Goal: Information Seeking & Learning: Learn about a topic

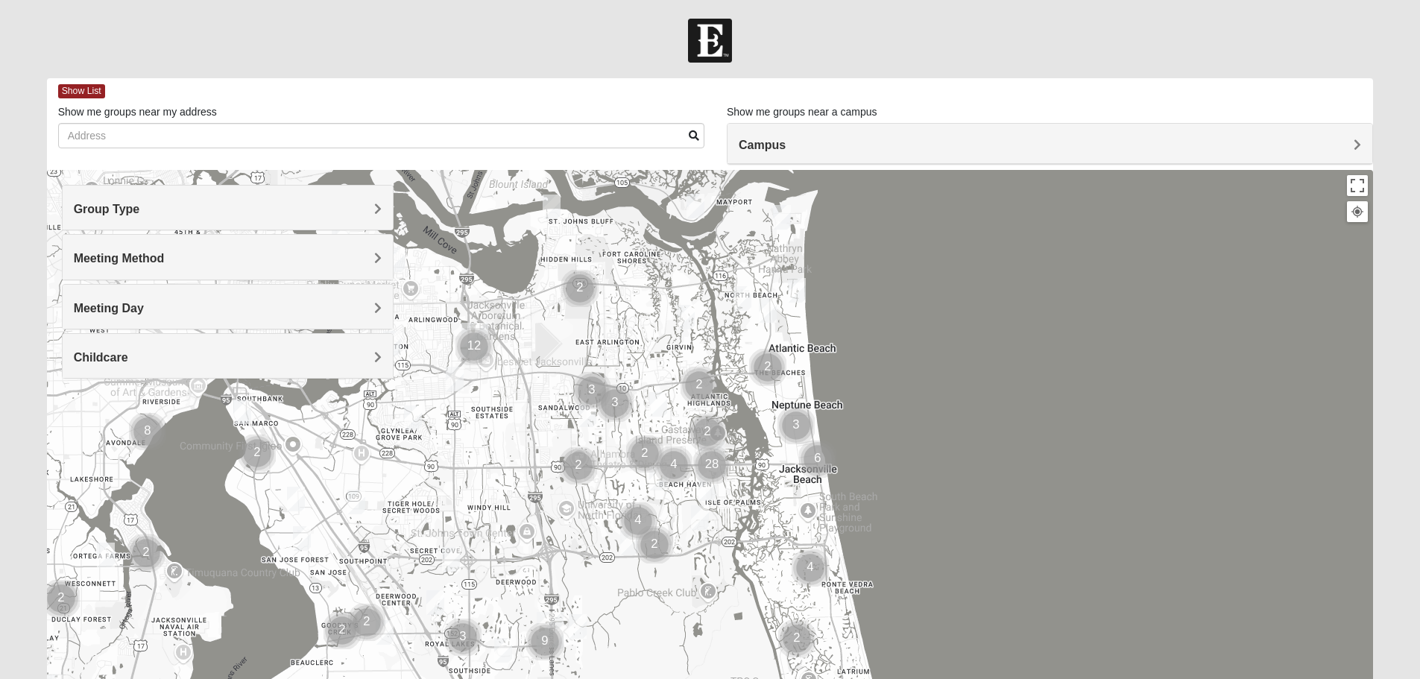
click at [352, 205] on h4 "Group Type" at bounding box center [228, 209] width 308 height 14
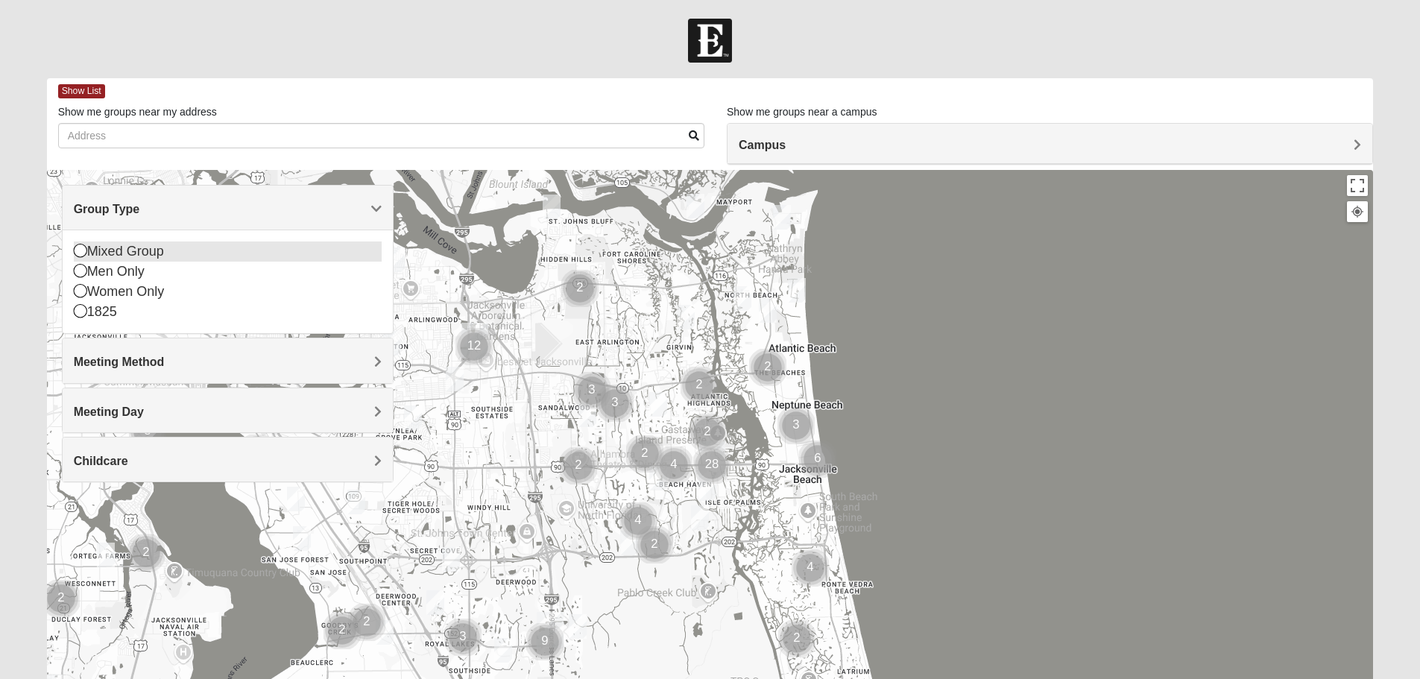
click at [153, 258] on div "Mixed Group" at bounding box center [228, 251] width 308 height 20
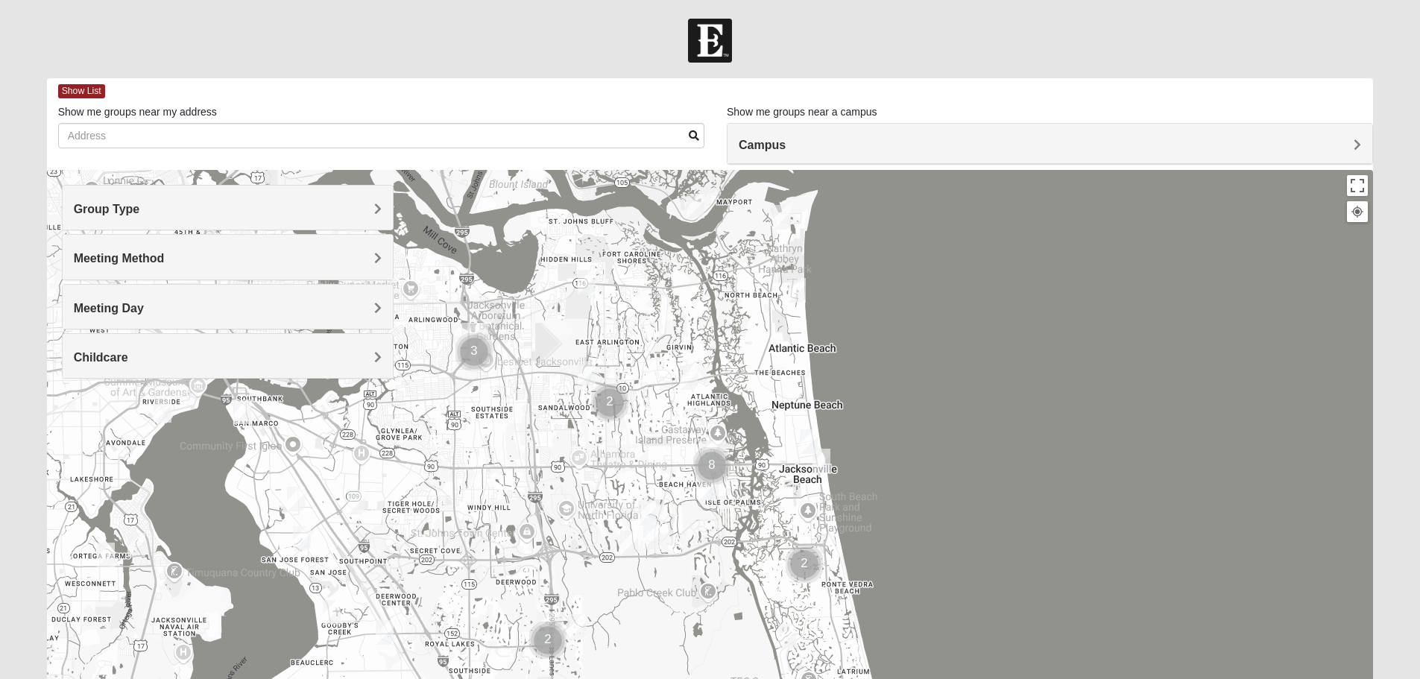
click at [241, 266] on div "Meeting Method" at bounding box center [228, 257] width 330 height 44
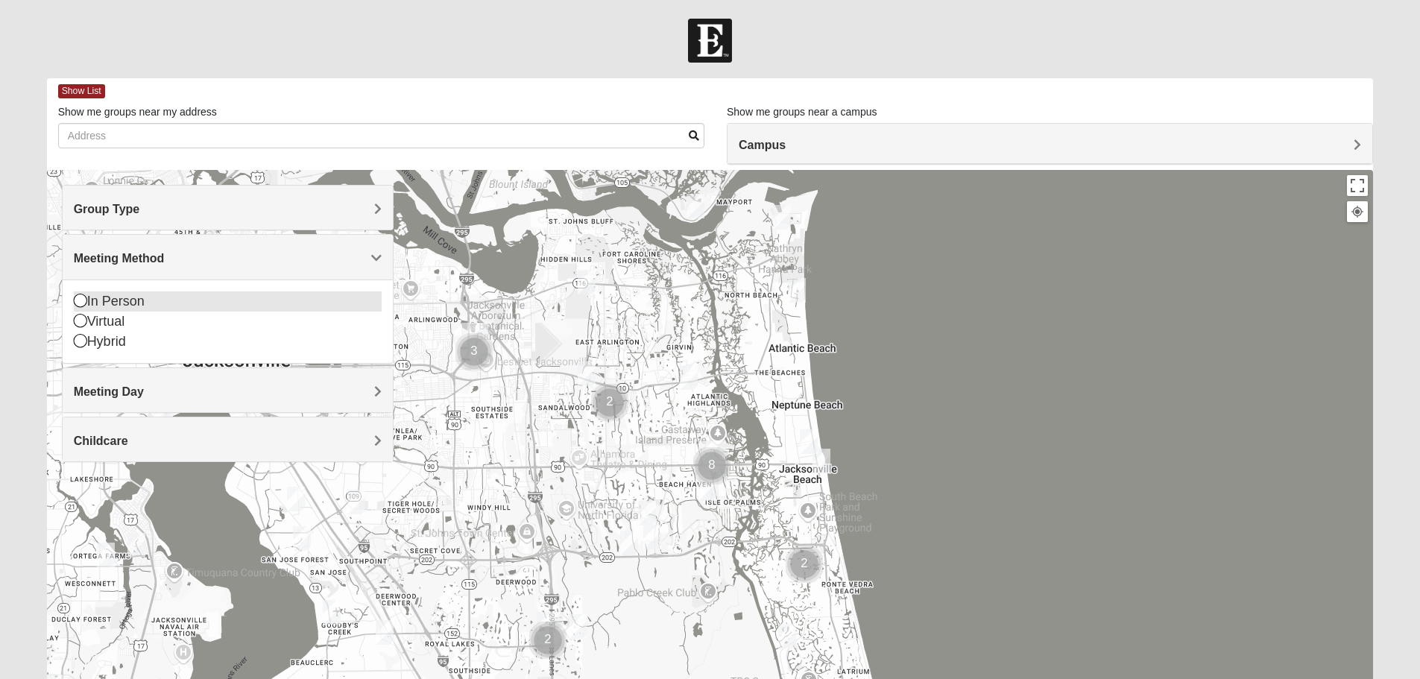
click at [121, 297] on div "In Person" at bounding box center [228, 301] width 308 height 20
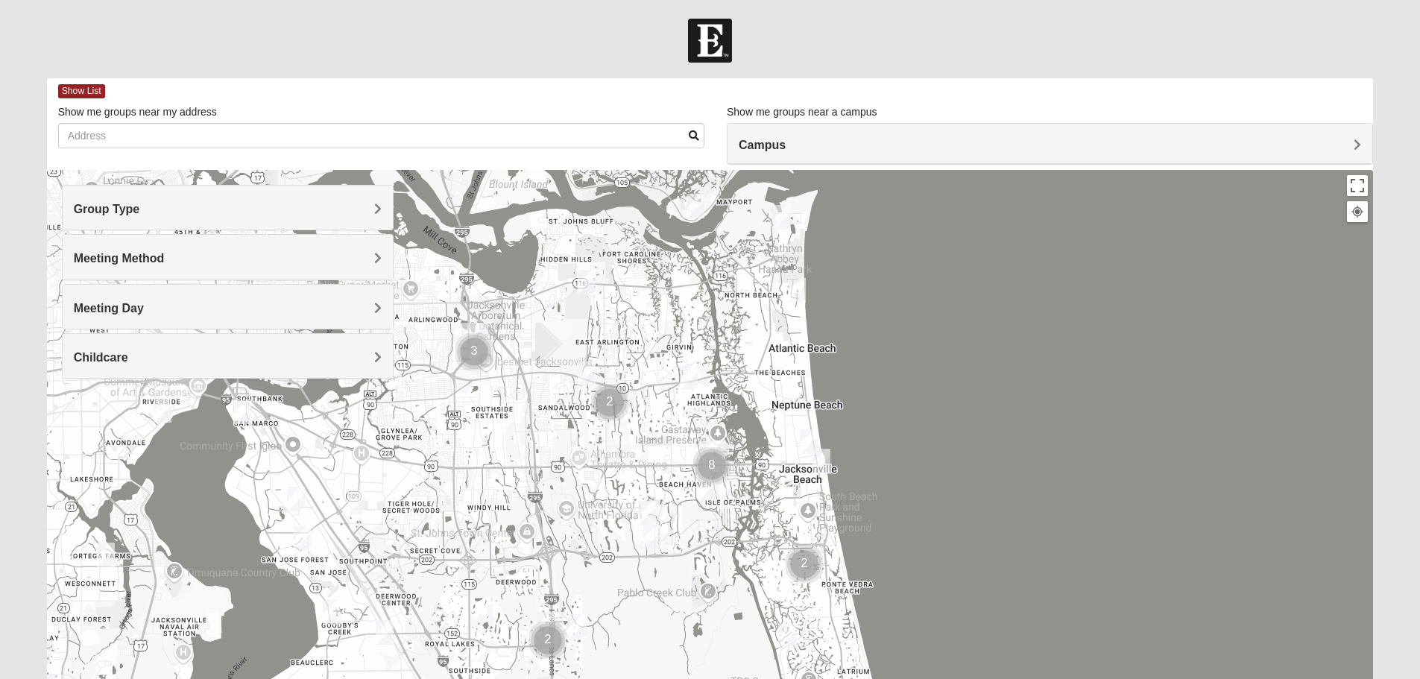
click at [163, 311] on h4 "Meeting Day" at bounding box center [228, 308] width 308 height 14
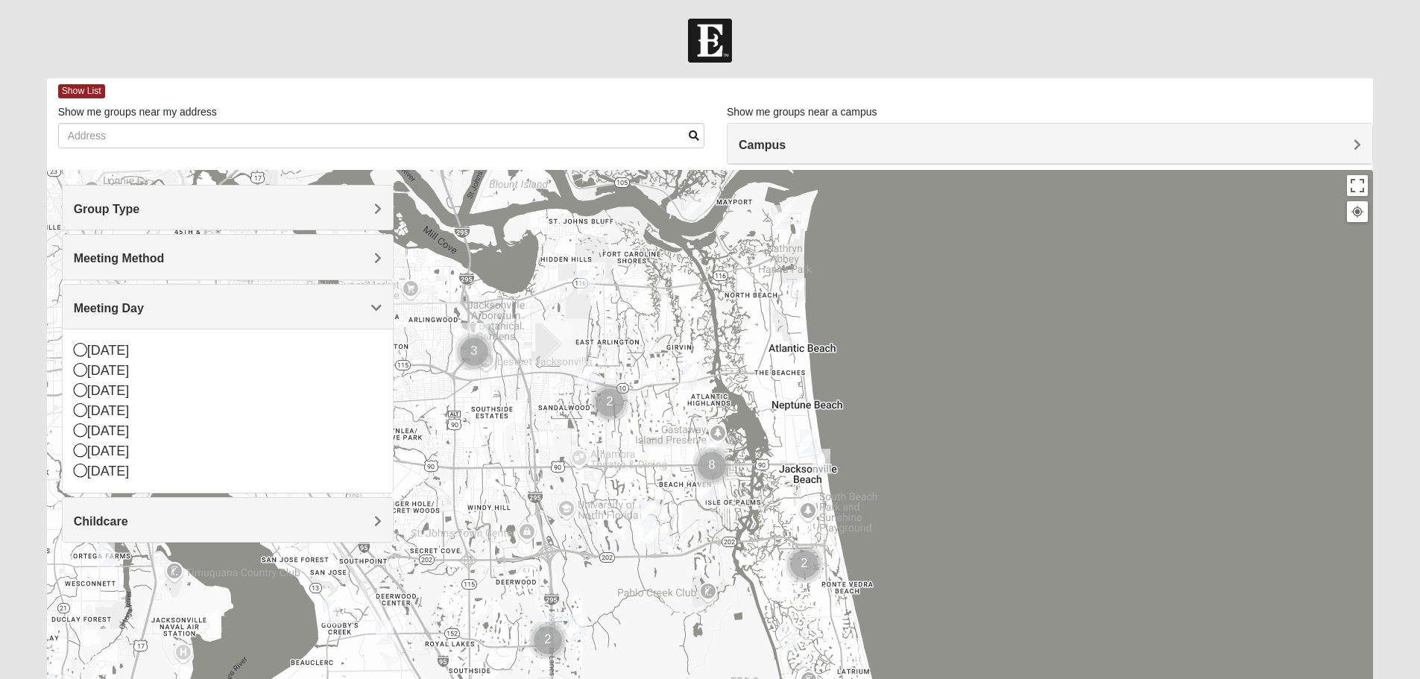
click at [178, 301] on h4 "Meeting Day" at bounding box center [228, 308] width 308 height 14
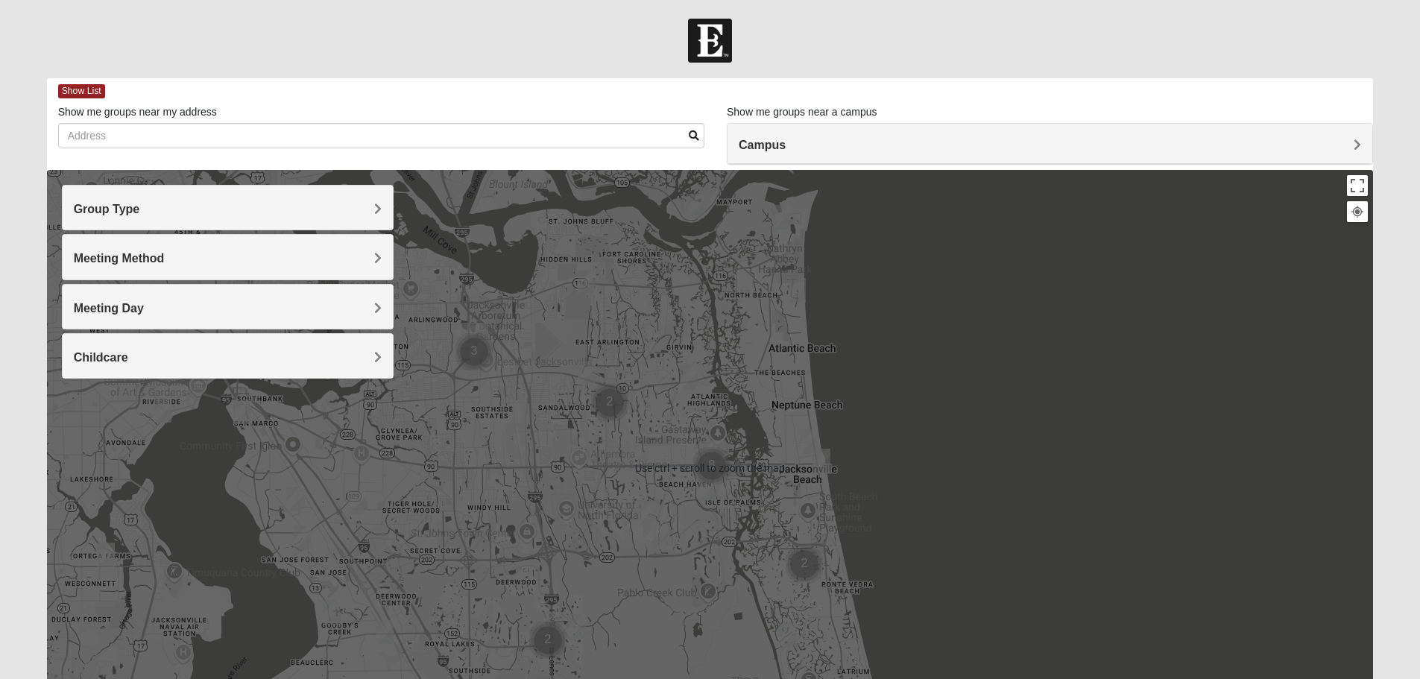
click at [896, 150] on h4 "Campus" at bounding box center [1049, 145] width 622 height 14
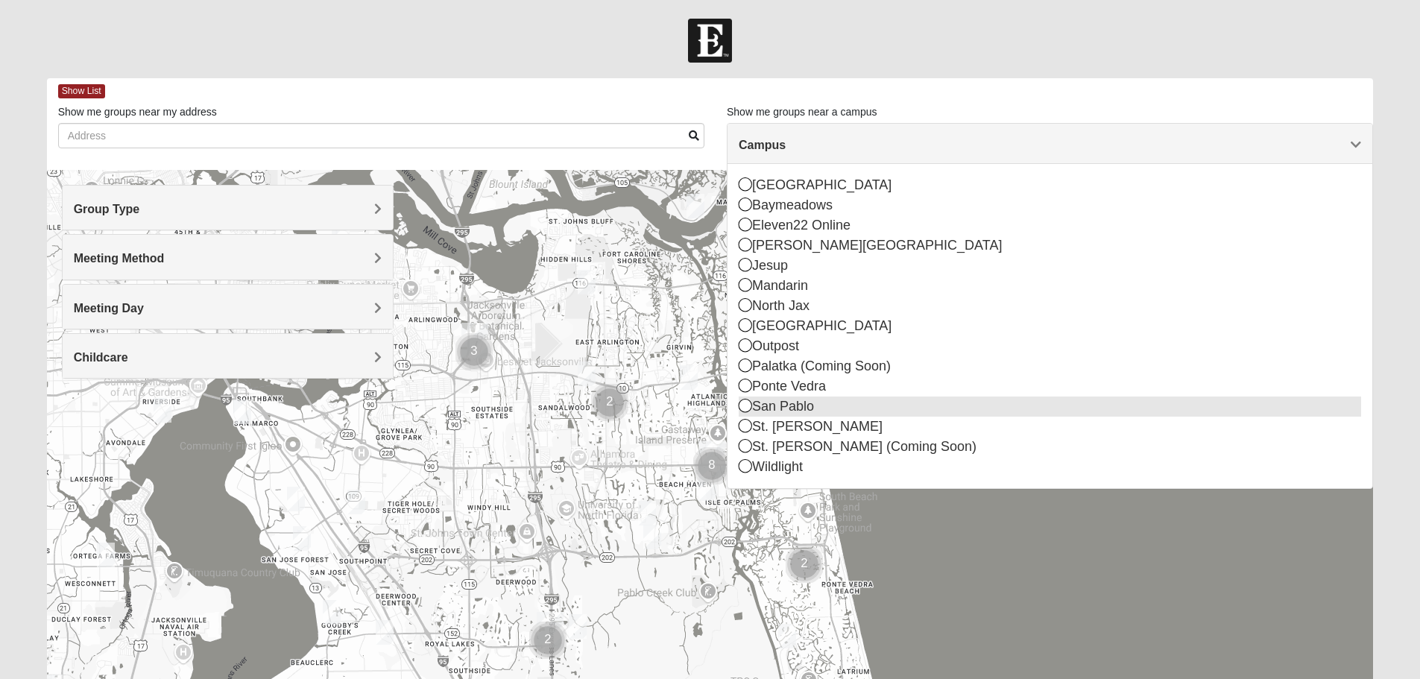
click at [768, 400] on div "San Pablo" at bounding box center [1049, 406] width 622 height 20
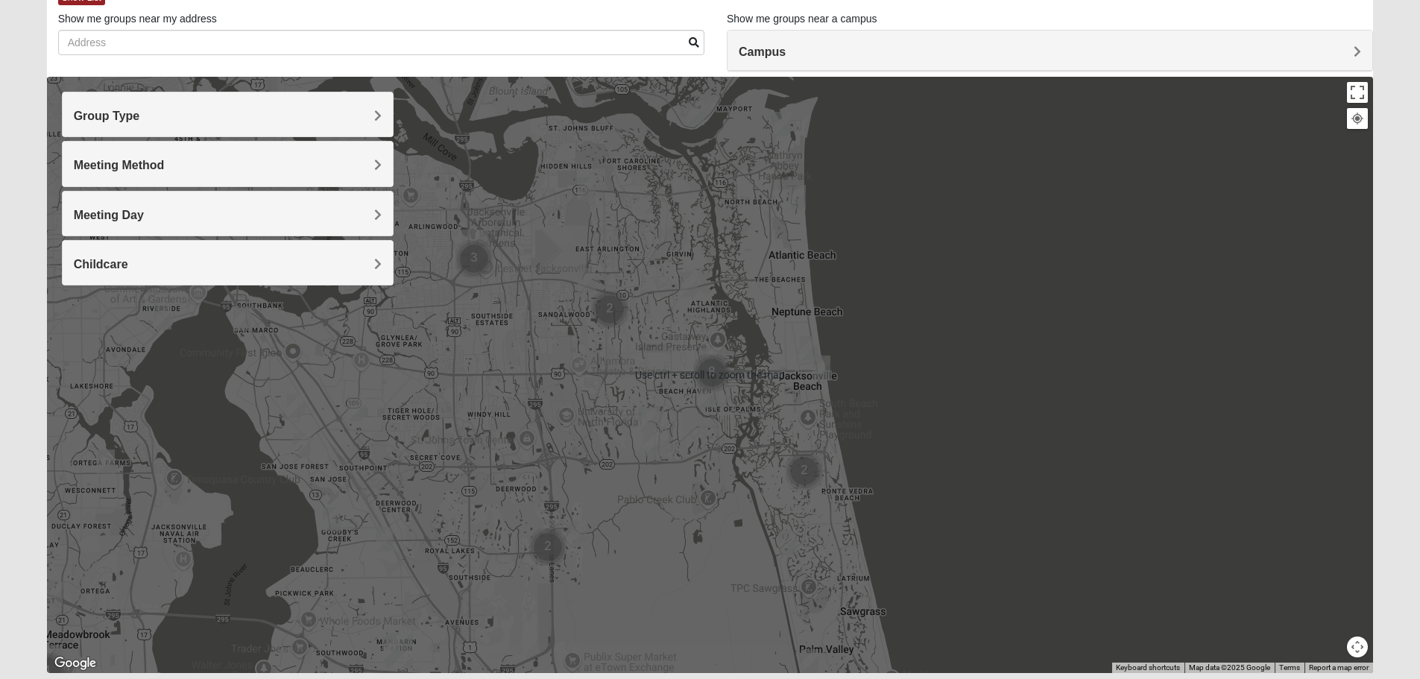
scroll to position [142, 0]
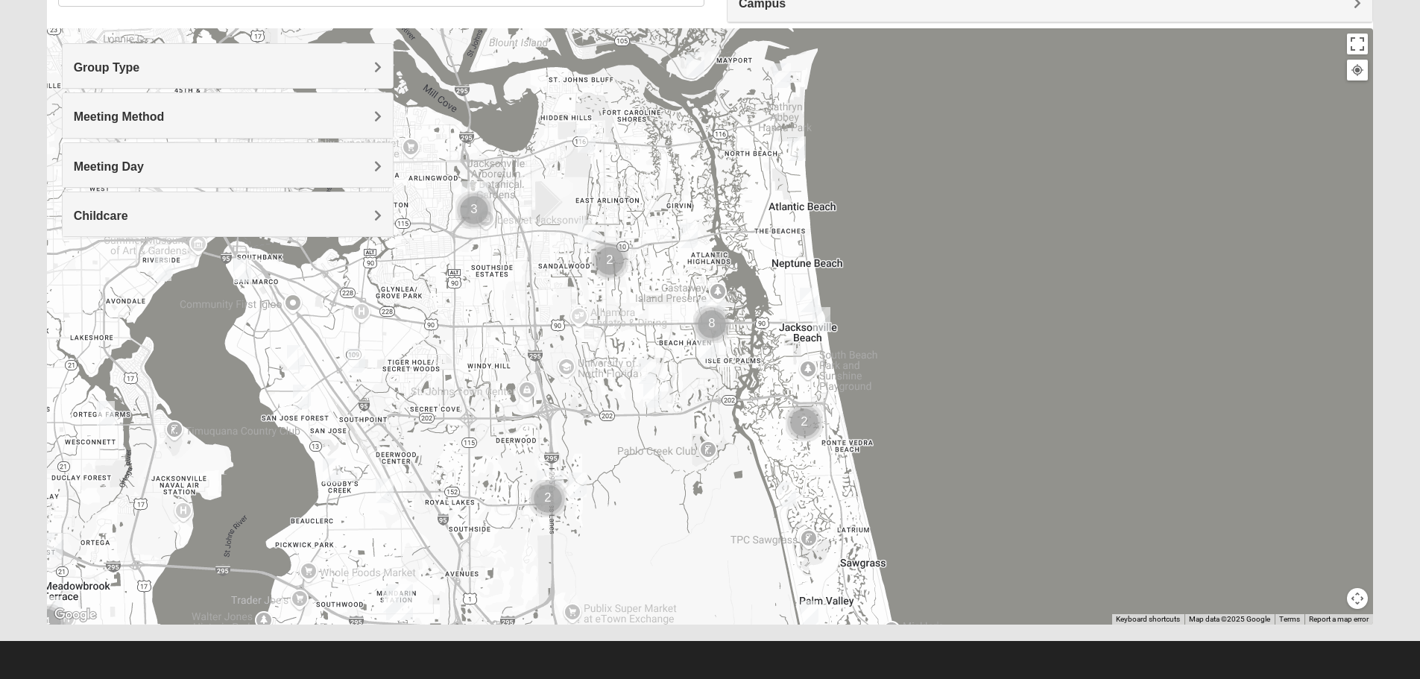
click at [708, 317] on img "Cluster of 8 groups" at bounding box center [711, 324] width 37 height 37
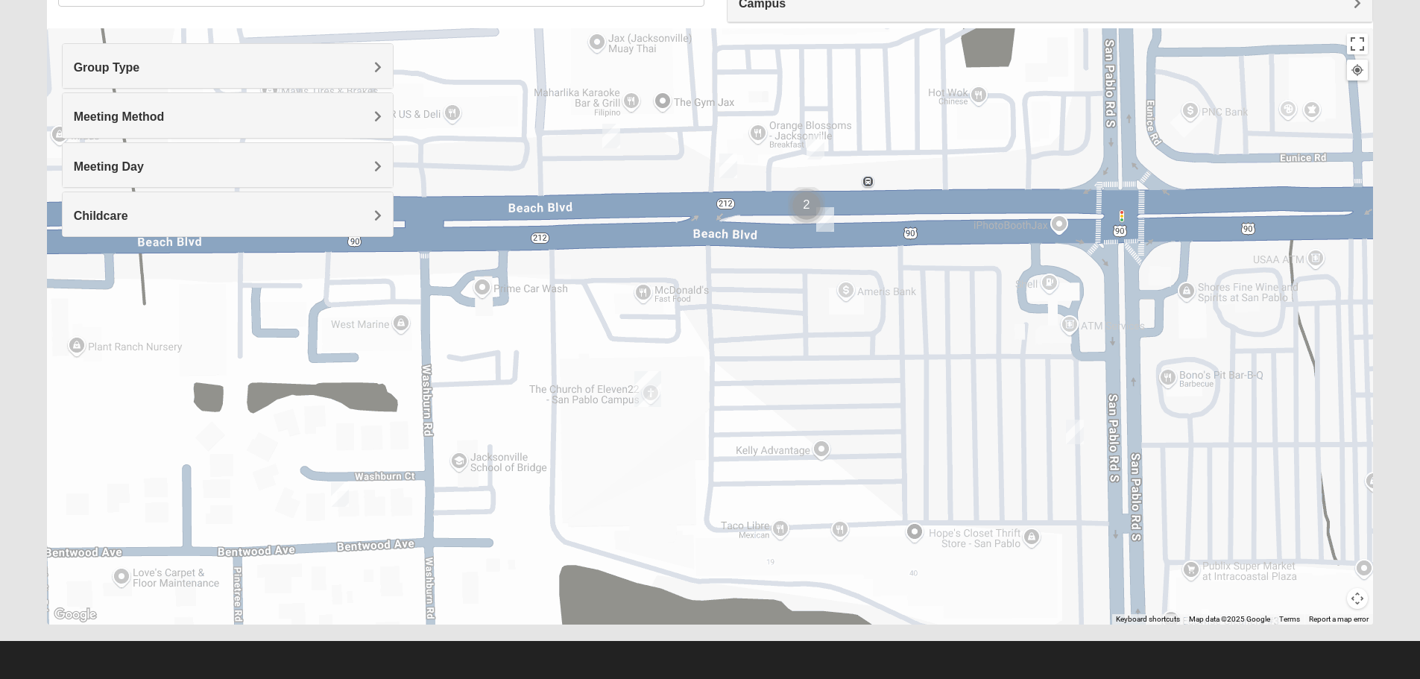
click at [644, 385] on img "San Pablo" at bounding box center [647, 389] width 27 height 36
click at [651, 393] on img "San Pablo" at bounding box center [647, 389] width 27 height 36
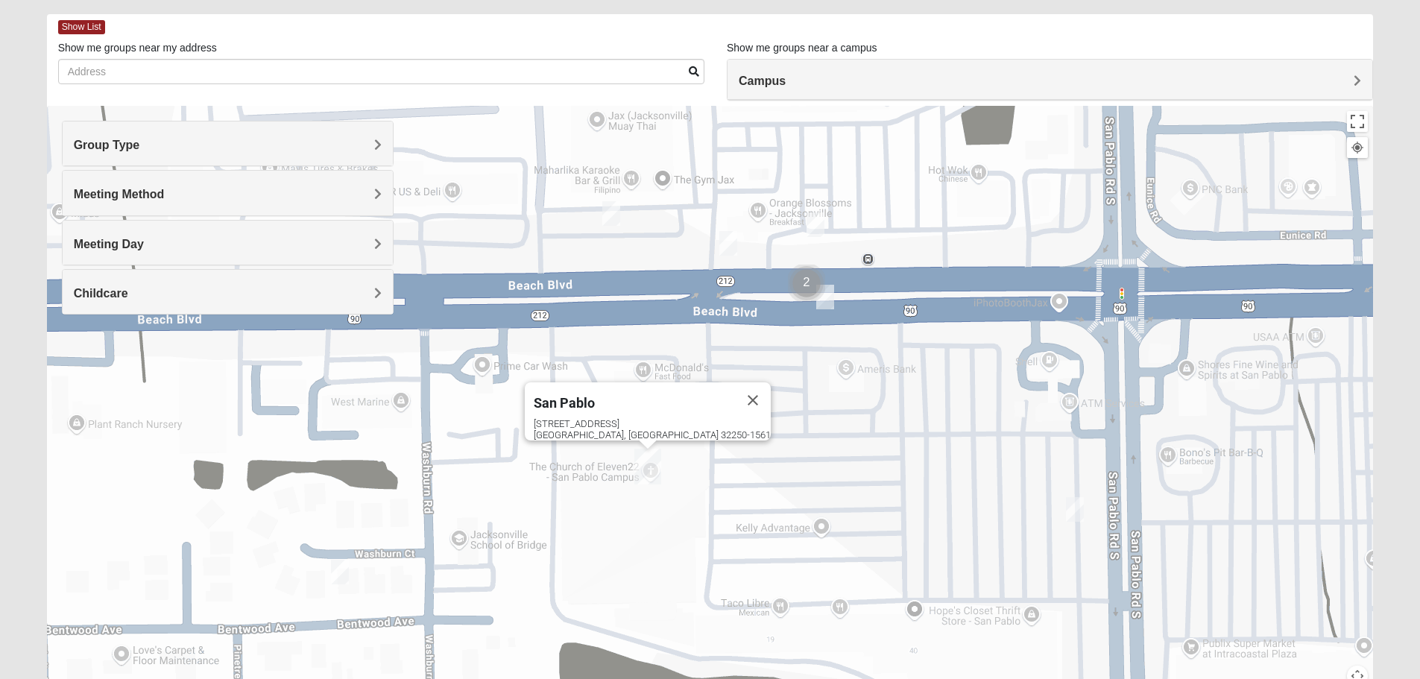
scroll to position [0, 0]
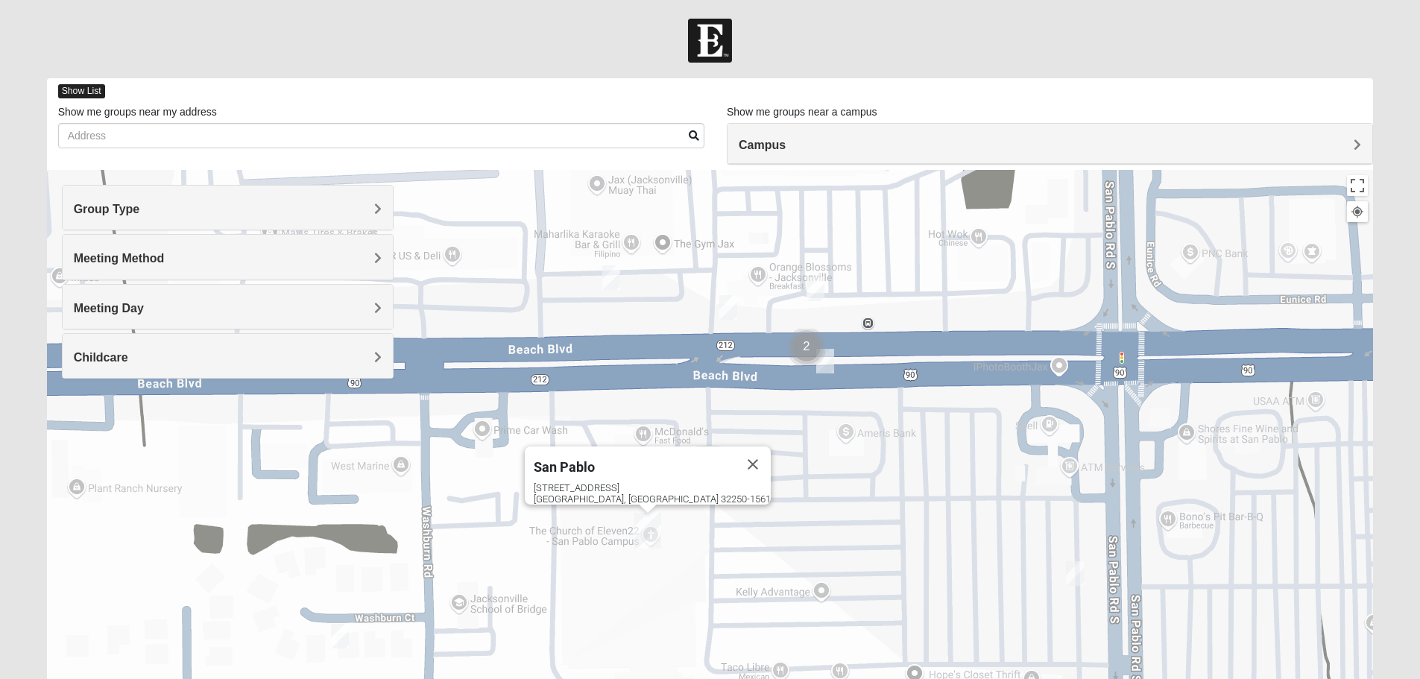
click at [94, 94] on span "Show List" at bounding box center [81, 91] width 47 height 14
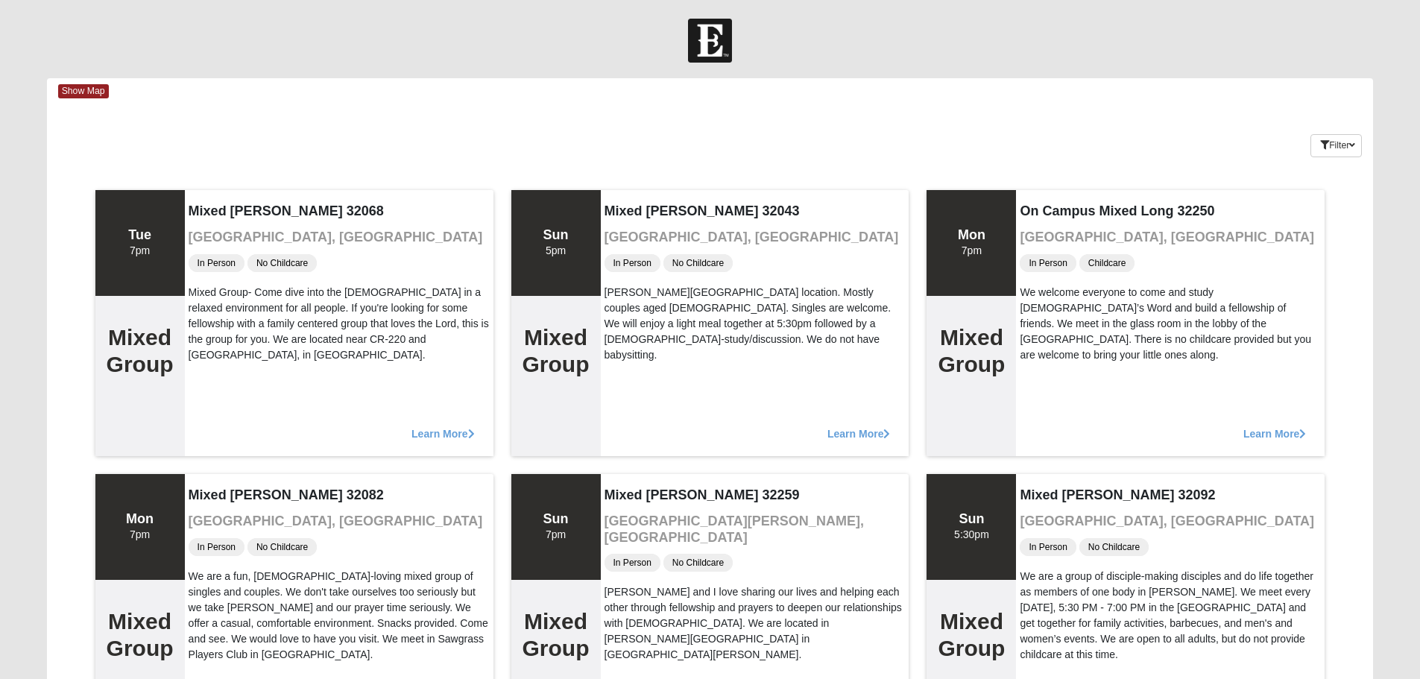
click at [1366, 157] on div "Filter Additional Filters Campus Arlington Baymeadows Eleven22 Online Fleming I…" at bounding box center [1262, 143] width 221 height 54
click at [1339, 148] on button "Filter" at bounding box center [1335, 145] width 51 height 23
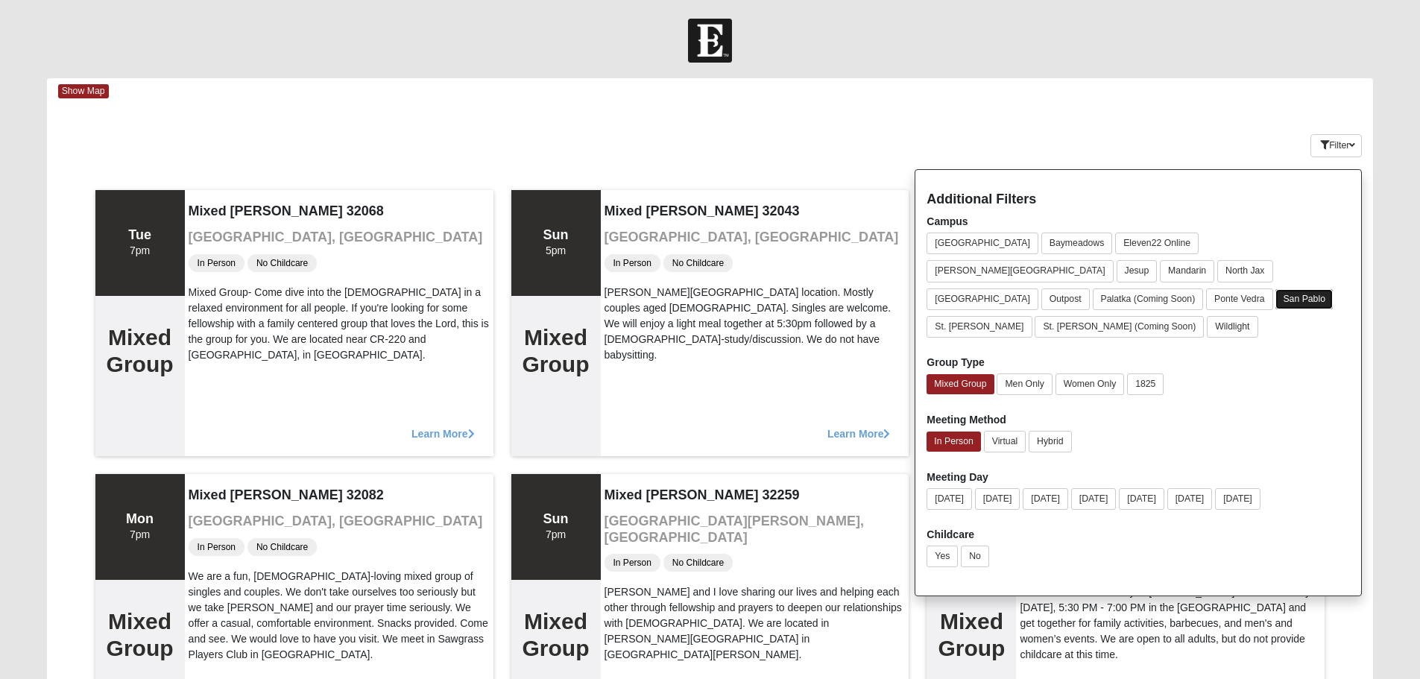
click at [1308, 289] on button "San Pablo" at bounding box center [1303, 299] width 57 height 20
click at [1322, 288] on button "San Pablo" at bounding box center [1304, 299] width 59 height 22
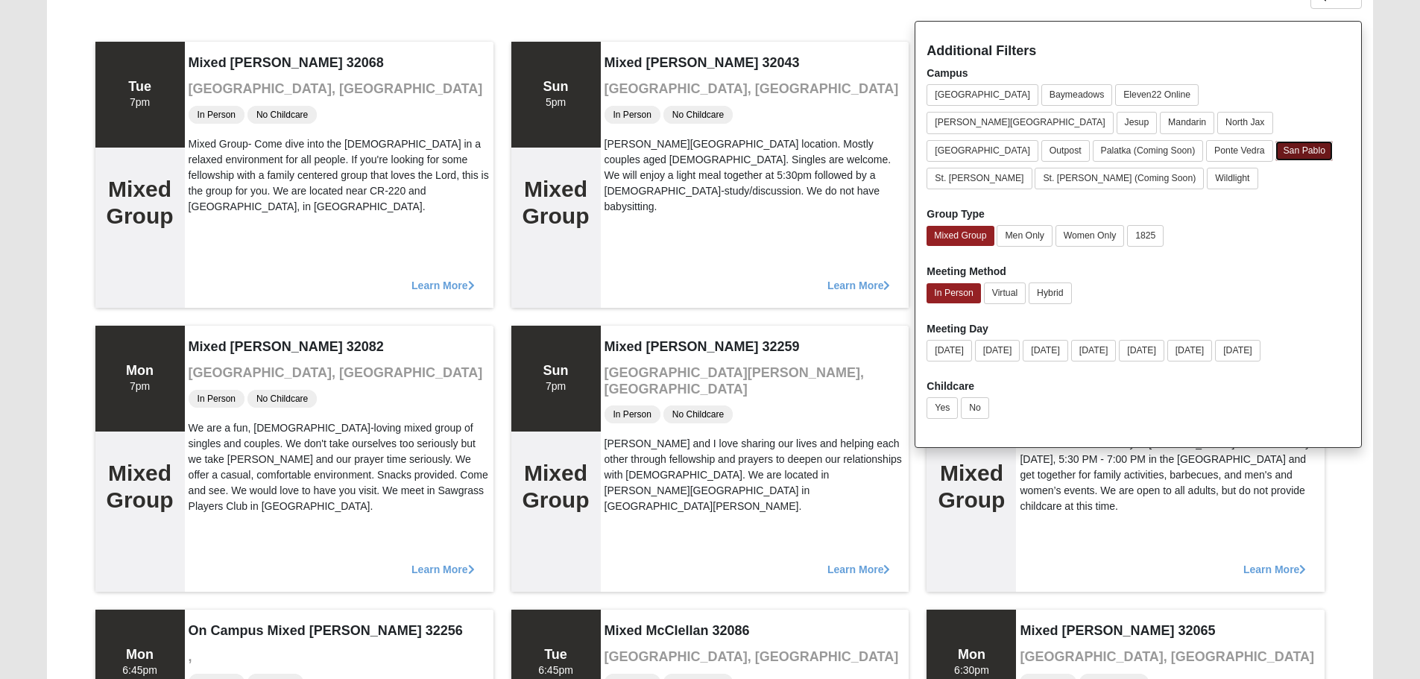
scroll to position [149, 0]
click at [956, 396] on button "Yes" at bounding box center [941, 407] width 31 height 22
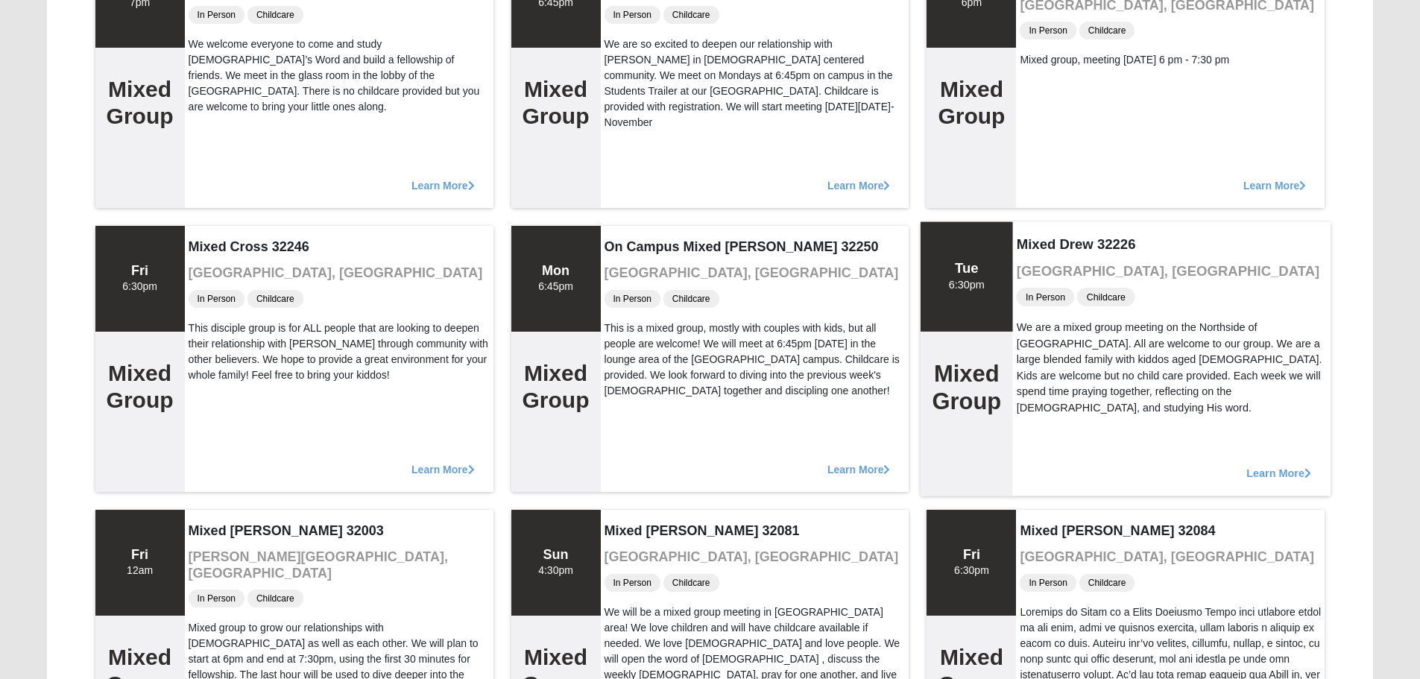
scroll to position [0, 0]
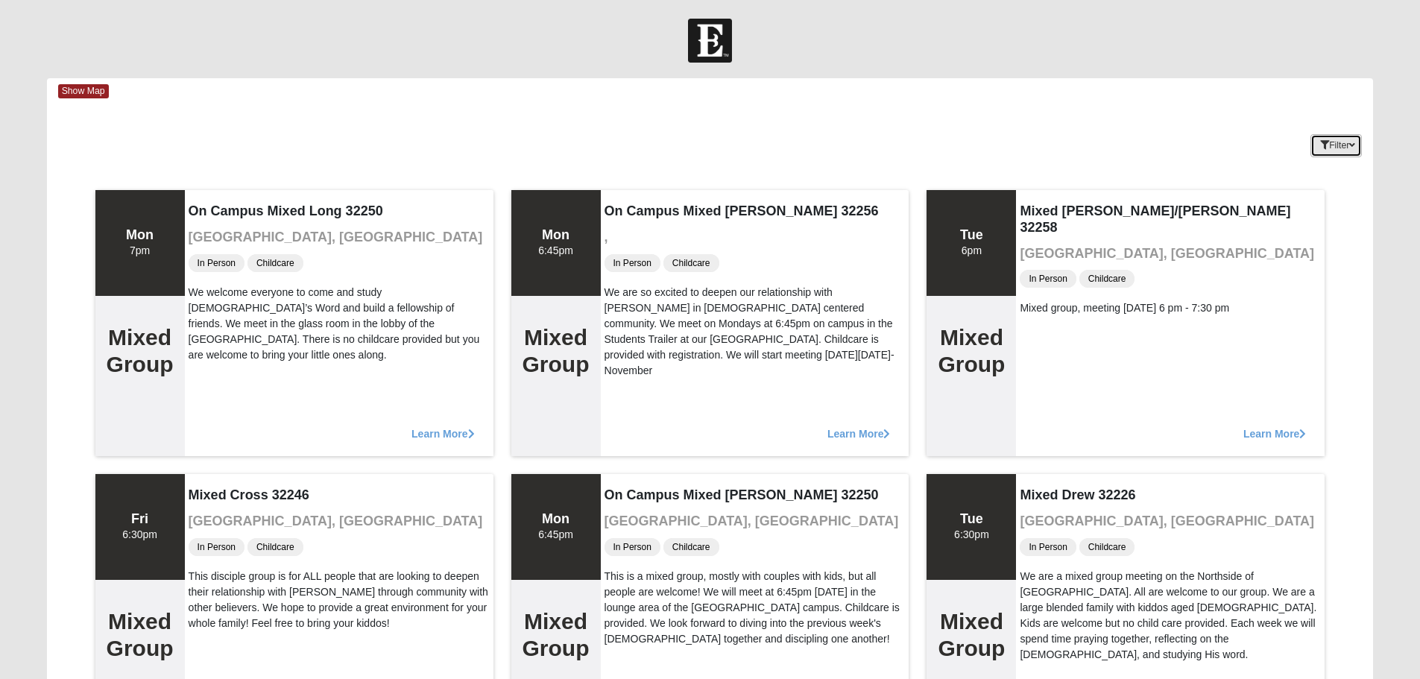
click at [1329, 149] on button "Filter" at bounding box center [1335, 145] width 51 height 23
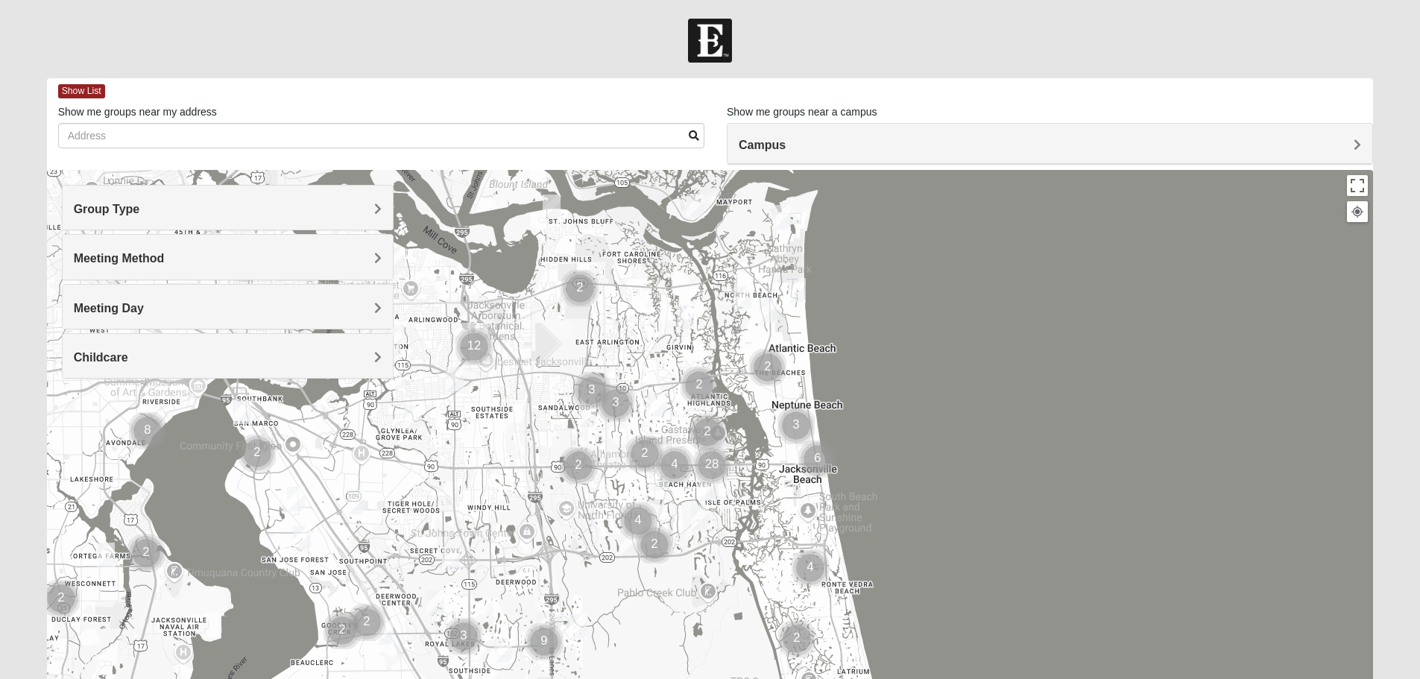
click at [240, 215] on h4 "Group Type" at bounding box center [228, 209] width 308 height 14
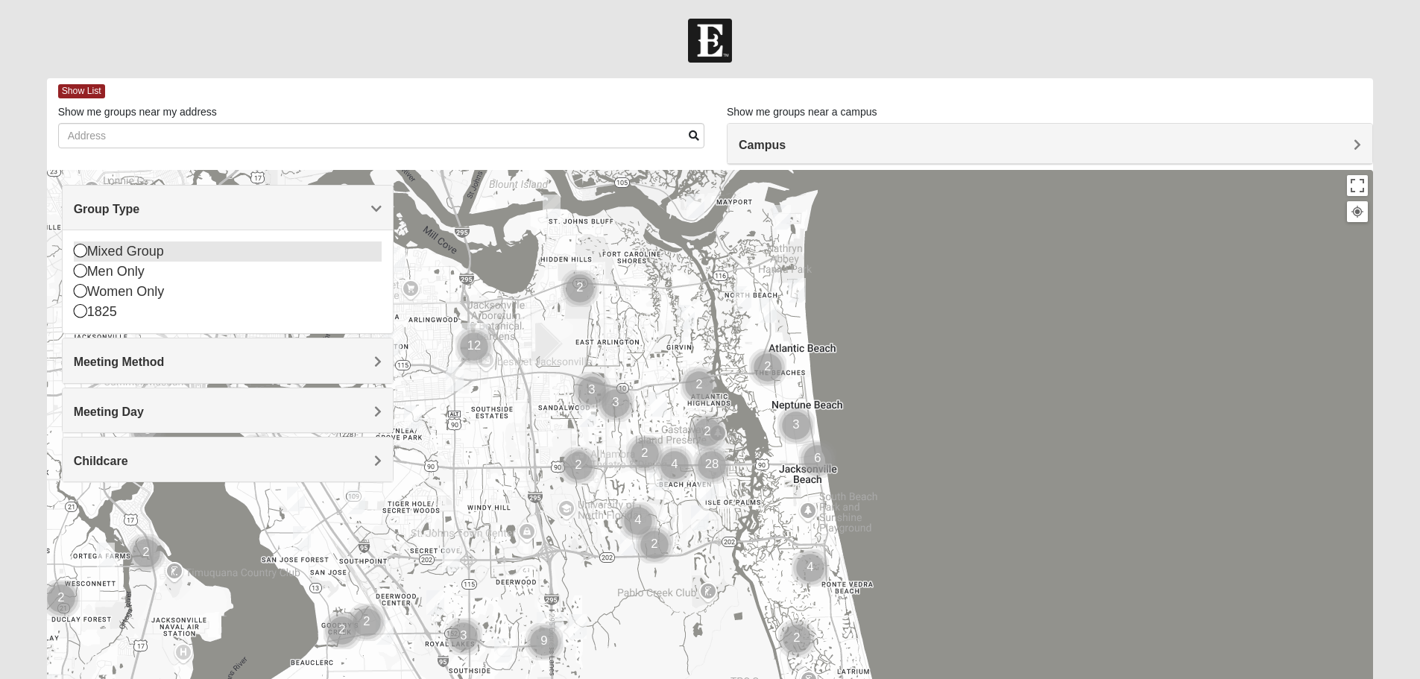
click at [82, 245] on icon at bounding box center [80, 250] width 13 height 13
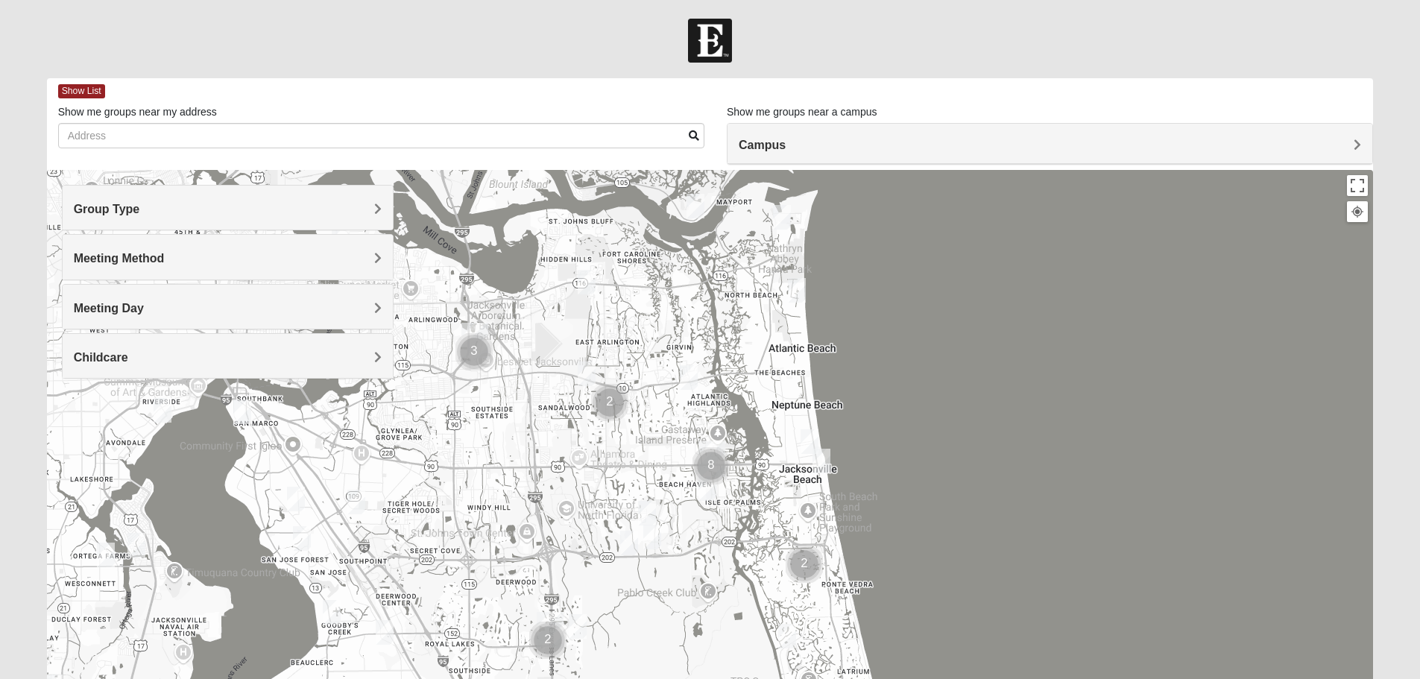
click at [139, 260] on span "Meeting Method" at bounding box center [119, 258] width 91 height 13
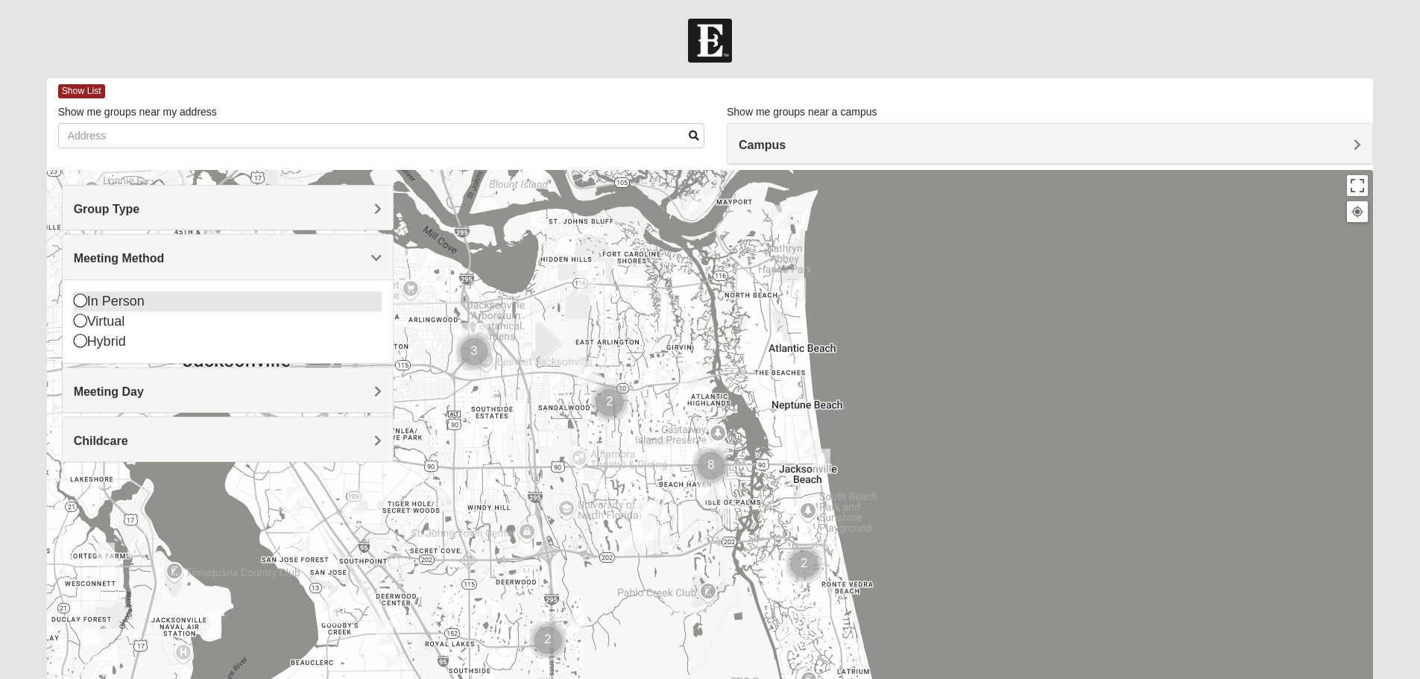
click at [84, 300] on icon at bounding box center [80, 300] width 13 height 13
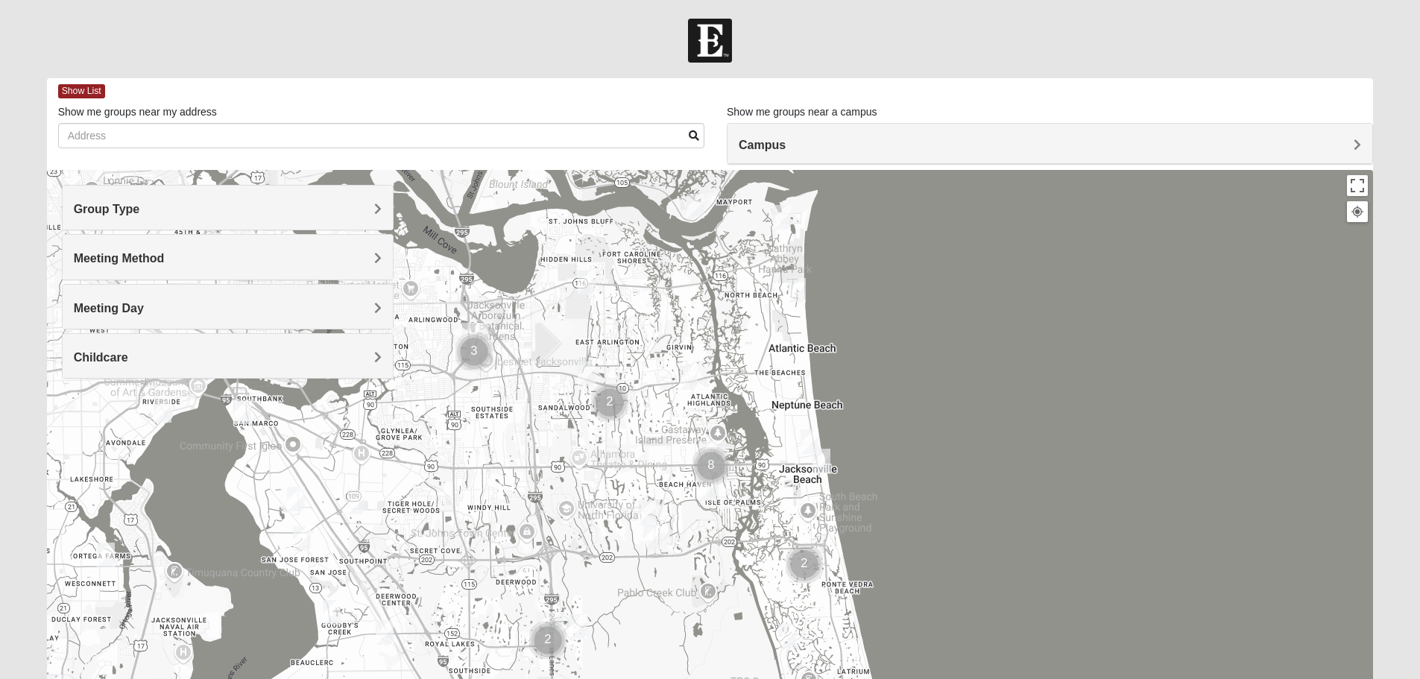
click at [125, 347] on div "Childcare" at bounding box center [228, 356] width 330 height 44
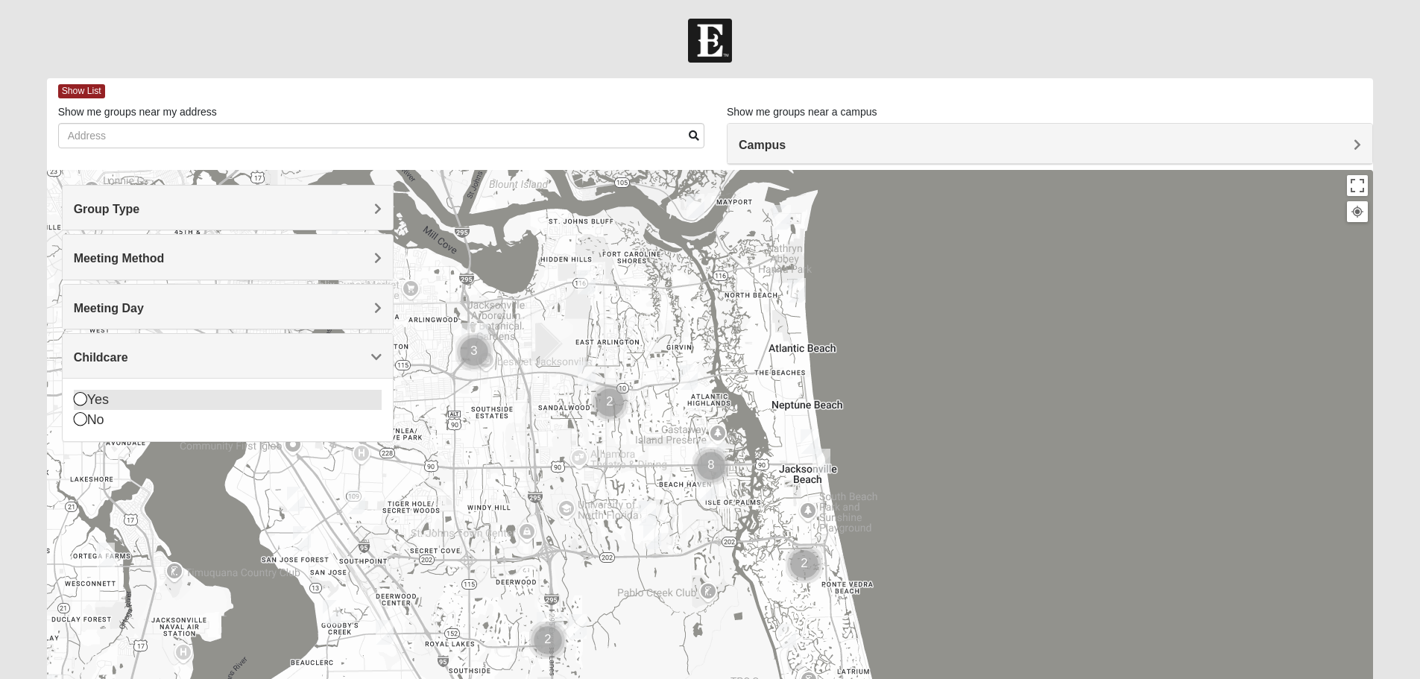
click at [83, 403] on icon at bounding box center [80, 398] width 13 height 13
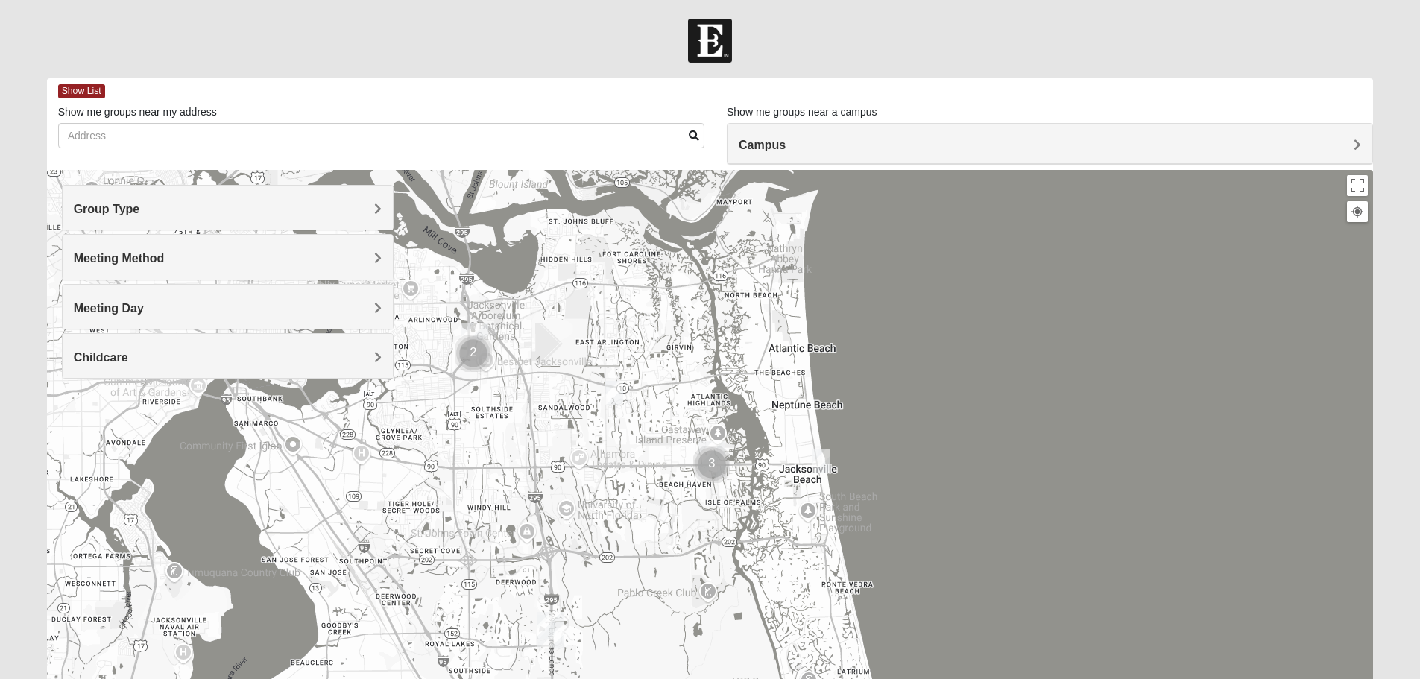
click at [992, 150] on h4 "Campus" at bounding box center [1049, 145] width 622 height 14
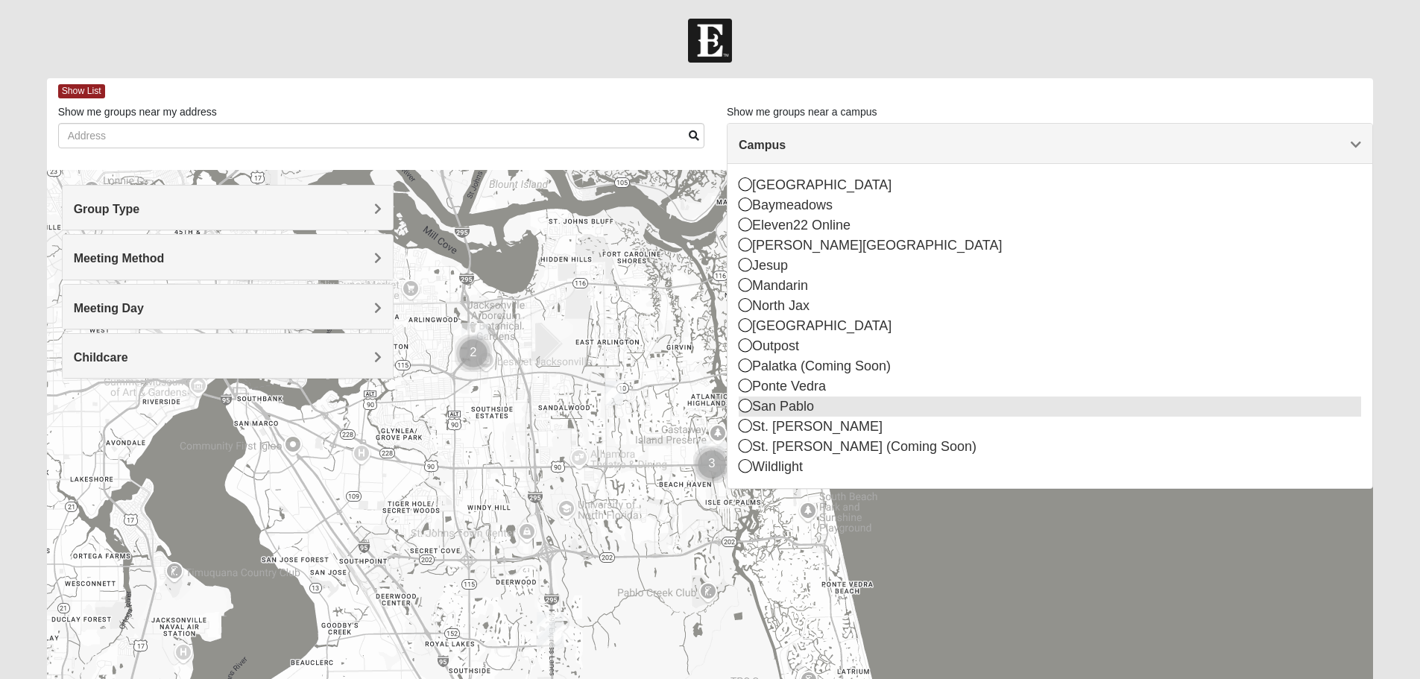
click at [746, 403] on icon at bounding box center [744, 405] width 13 height 13
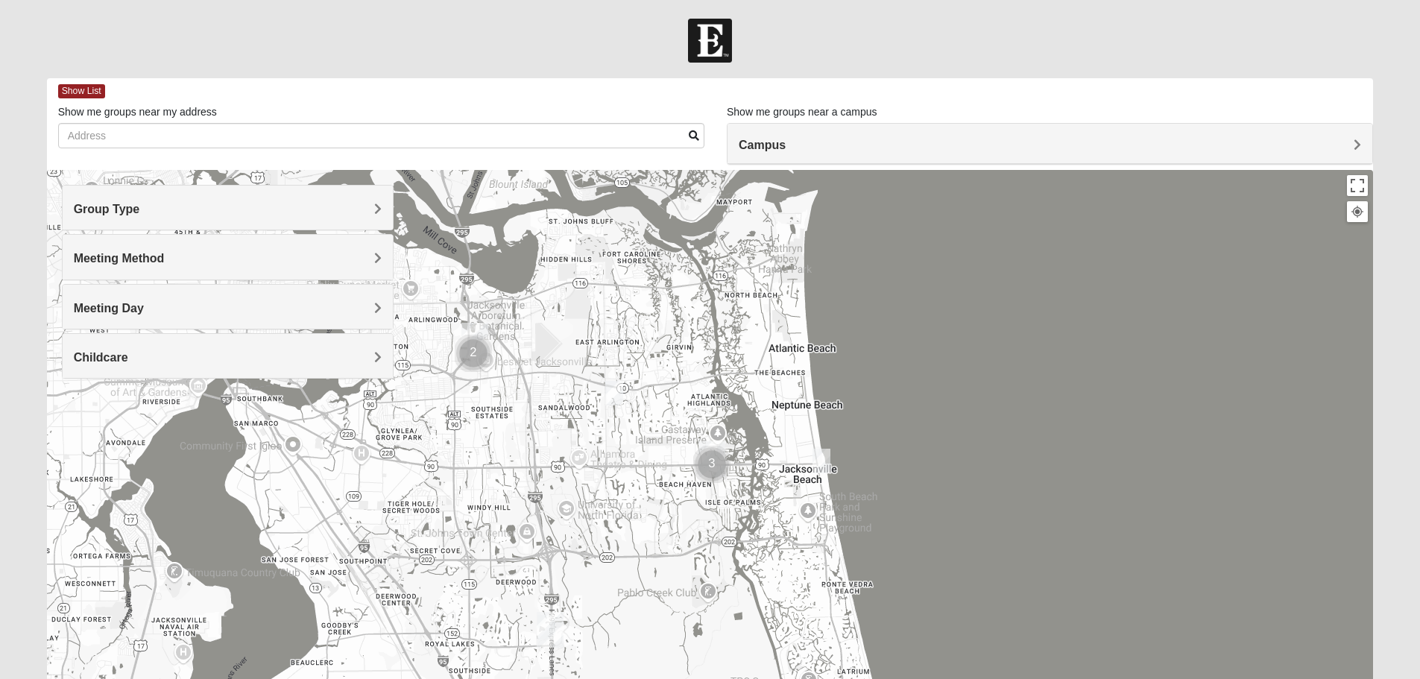
click at [803, 152] on h4 "Campus" at bounding box center [1049, 145] width 622 height 14
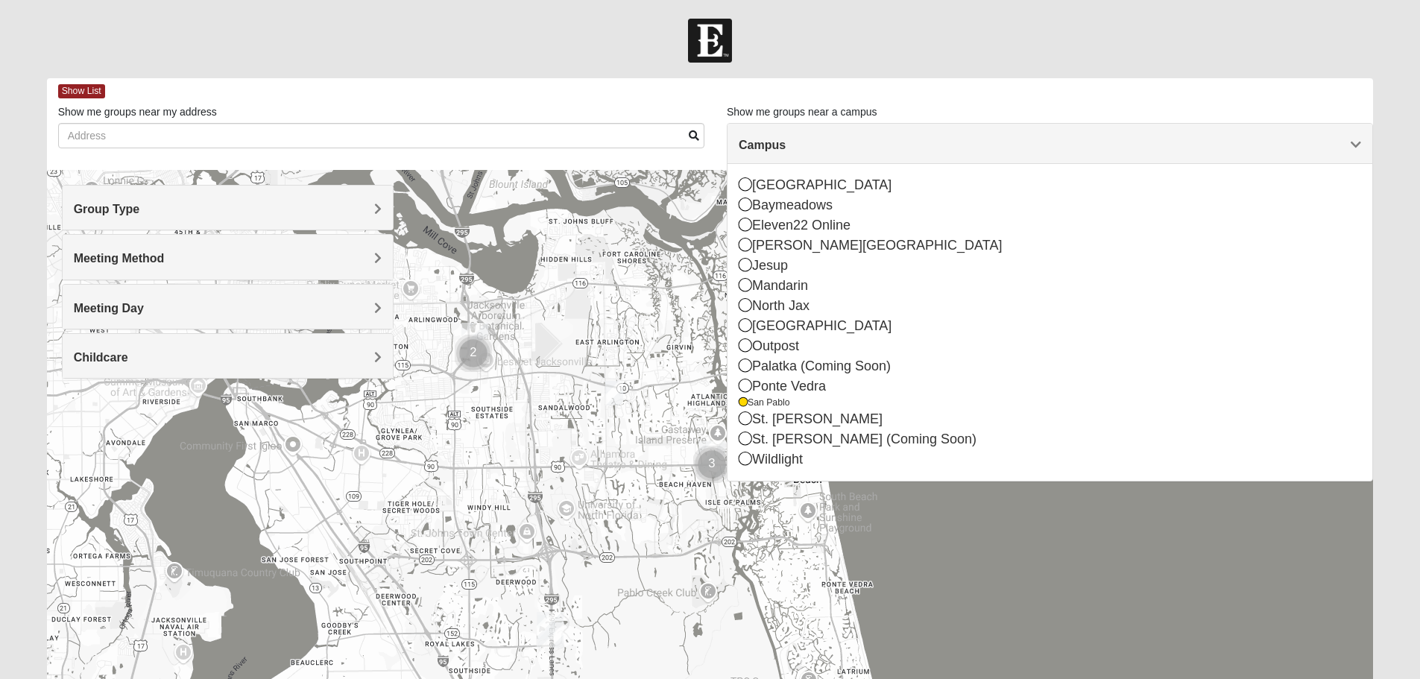
click at [870, 77] on form "Log In Find A Group Error Show List Loading Groups" at bounding box center [710, 420] width 1420 height 802
click at [890, 555] on div at bounding box center [710, 468] width 1326 height 596
click at [709, 471] on img "Cluster of 3 groups" at bounding box center [711, 464] width 37 height 37
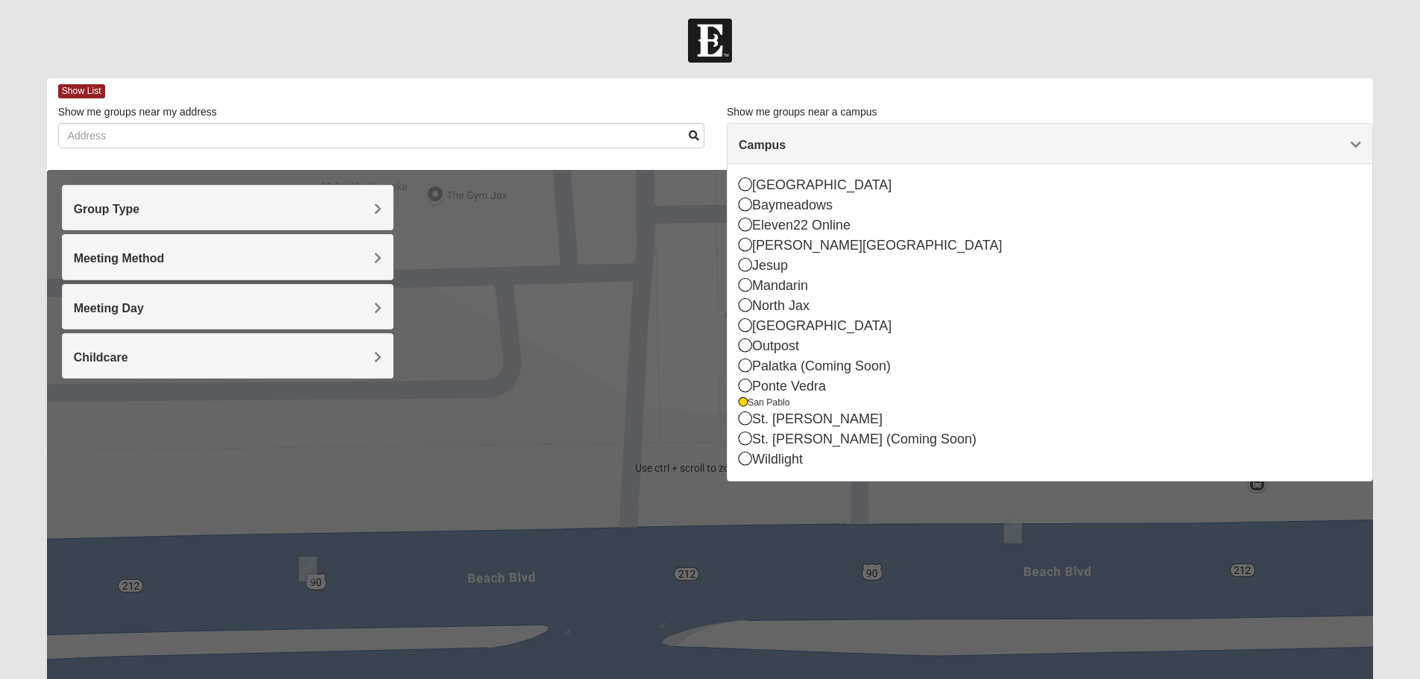
click at [1101, 39] on div at bounding box center [710, 41] width 1420 height 44
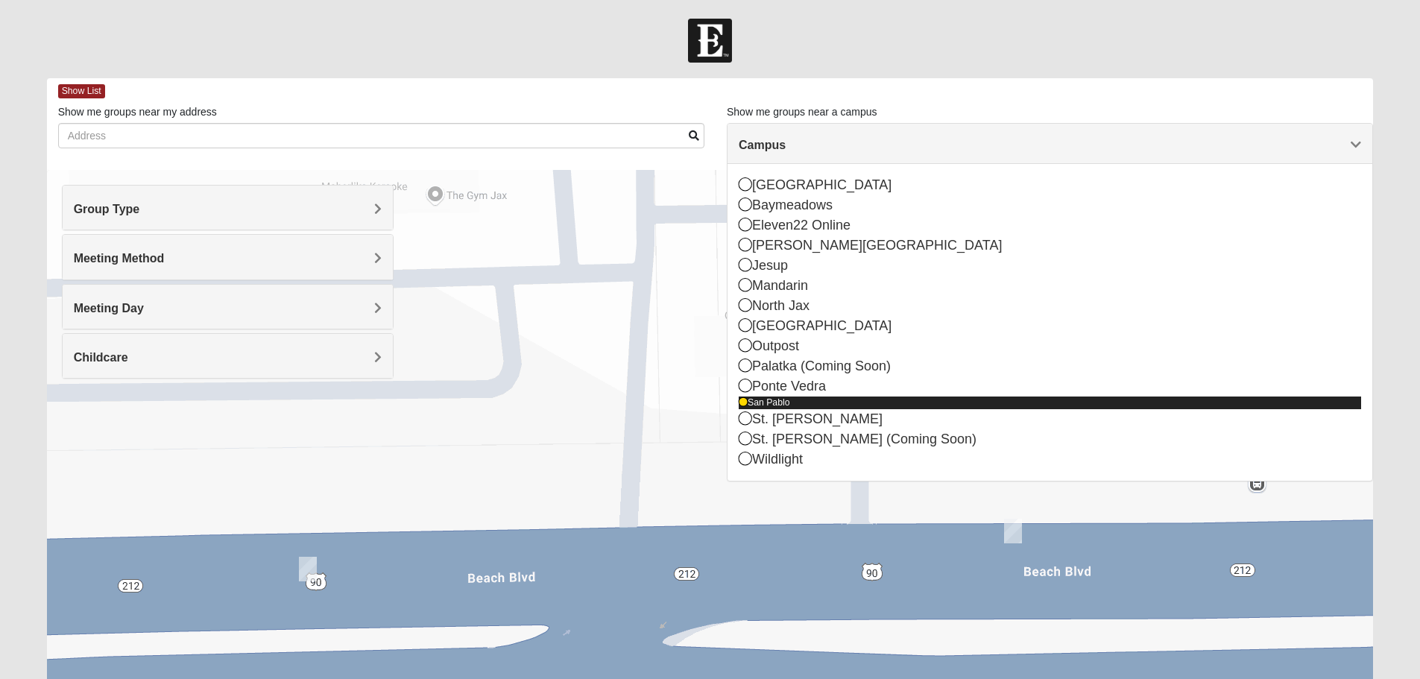
click at [773, 400] on div "San Pablo" at bounding box center [1049, 402] width 622 height 13
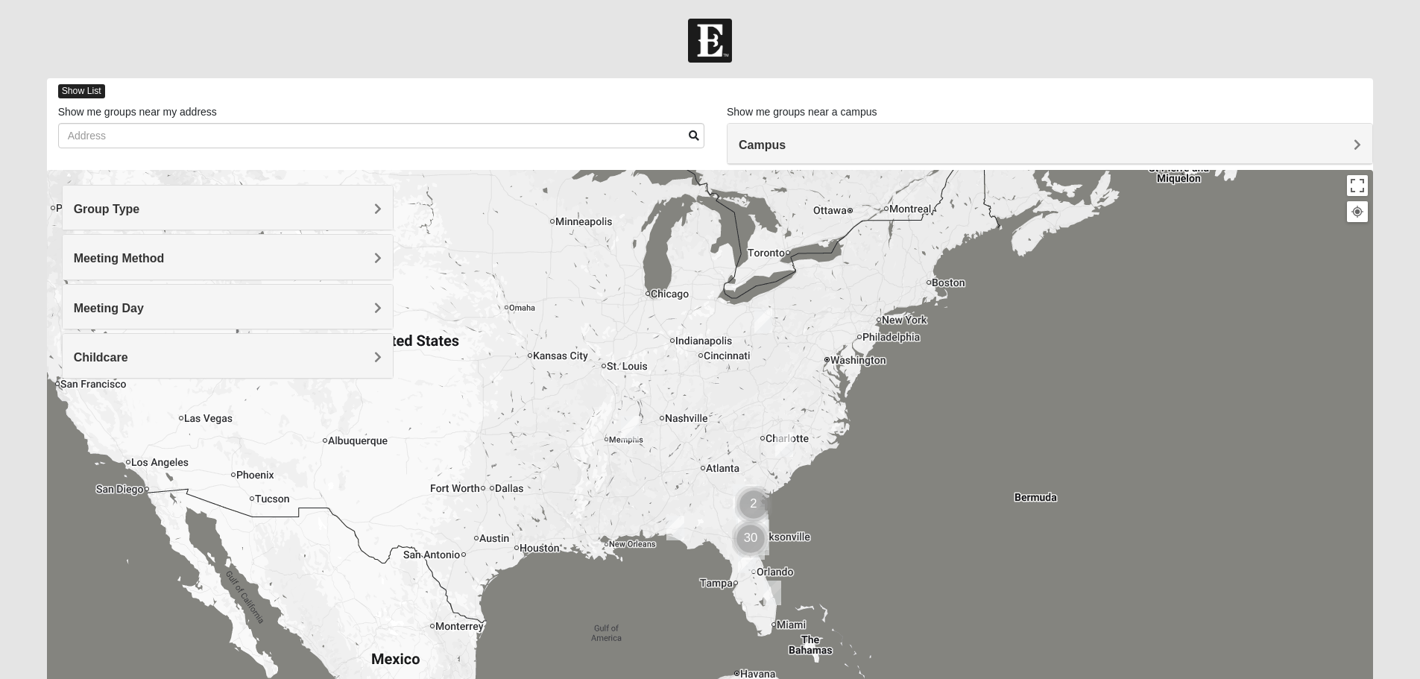
click at [94, 89] on span "Show List" at bounding box center [81, 91] width 47 height 14
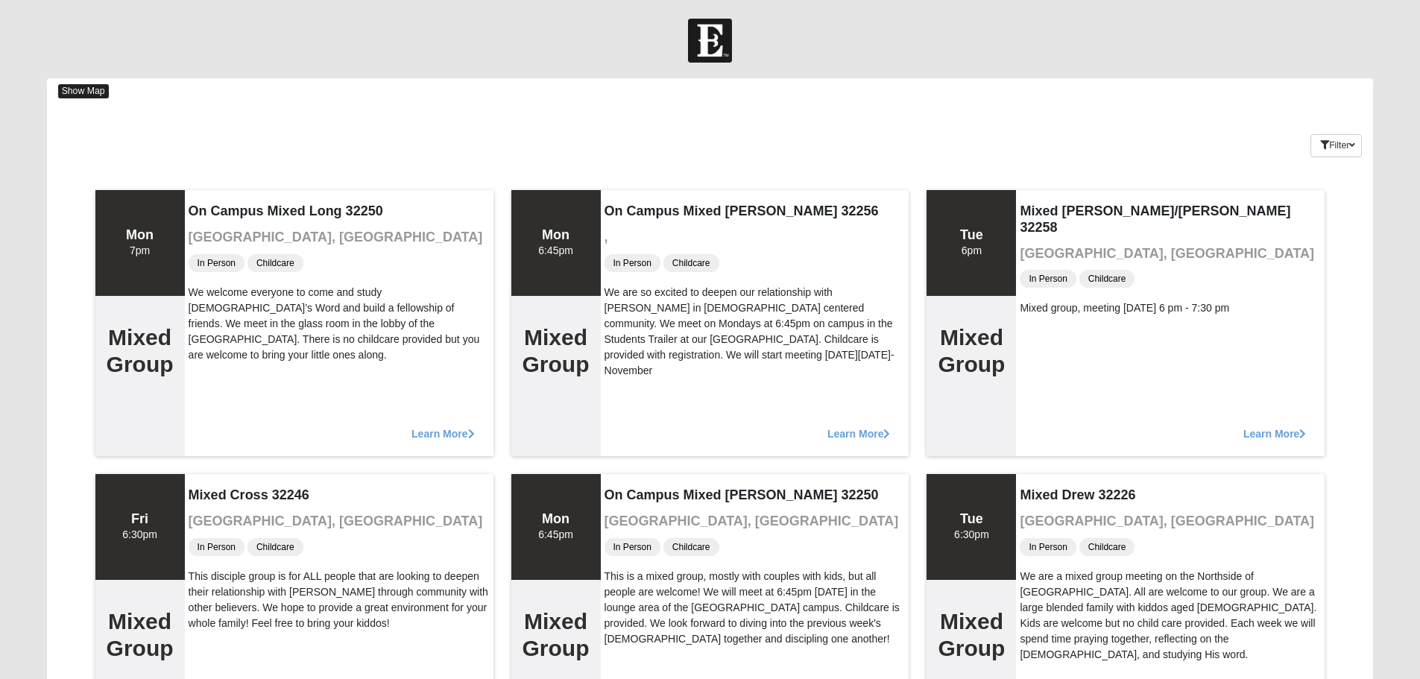
click at [86, 89] on span "Show Map" at bounding box center [83, 91] width 51 height 14
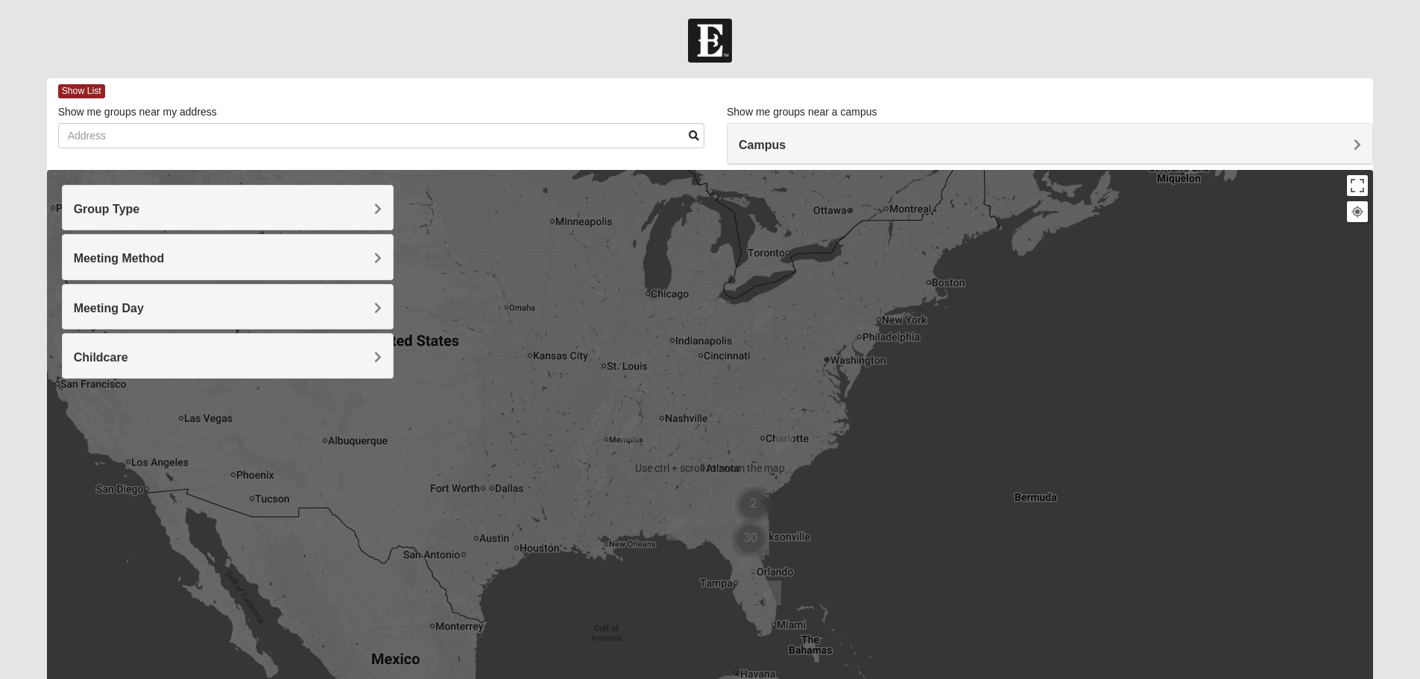
click at [756, 519] on img "Cluster of 2 groups" at bounding box center [753, 504] width 37 height 37
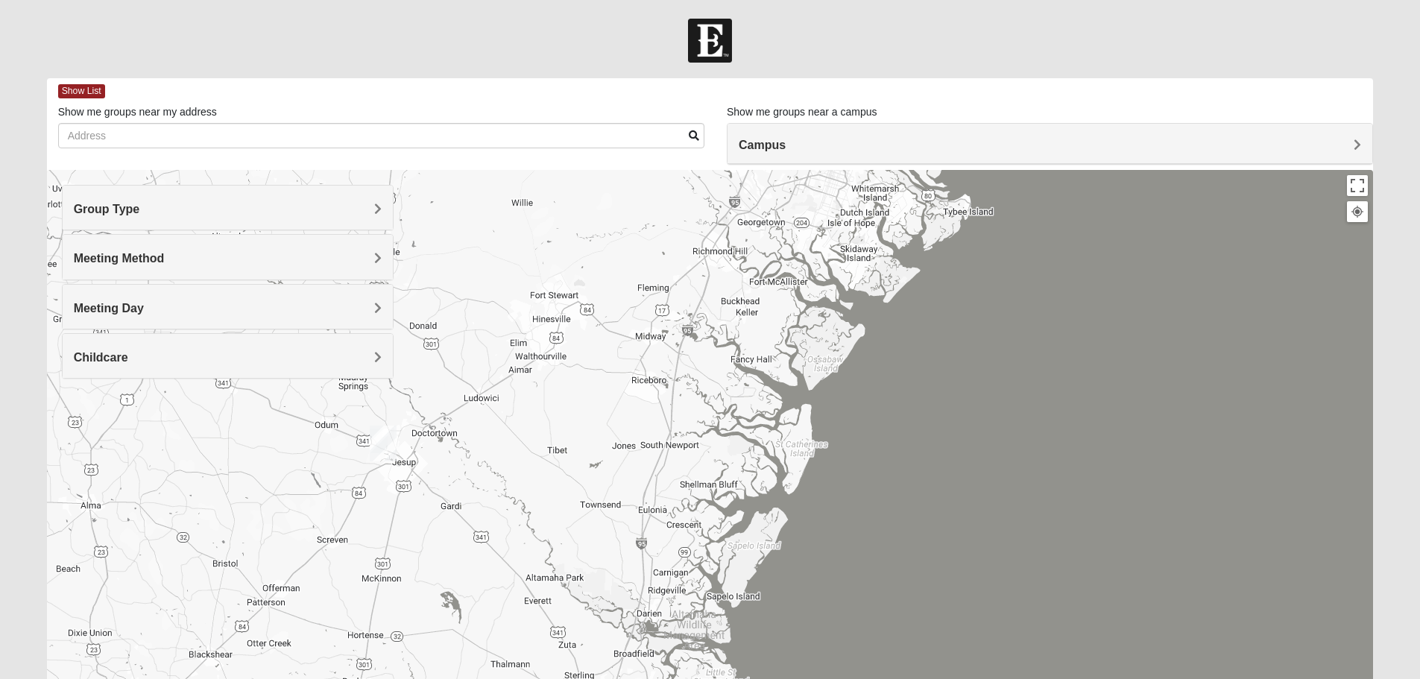
drag, startPoint x: 748, startPoint y: 528, endPoint x: 717, endPoint y: 217, distance: 313.1
click at [716, 218] on div at bounding box center [710, 468] width 1326 height 596
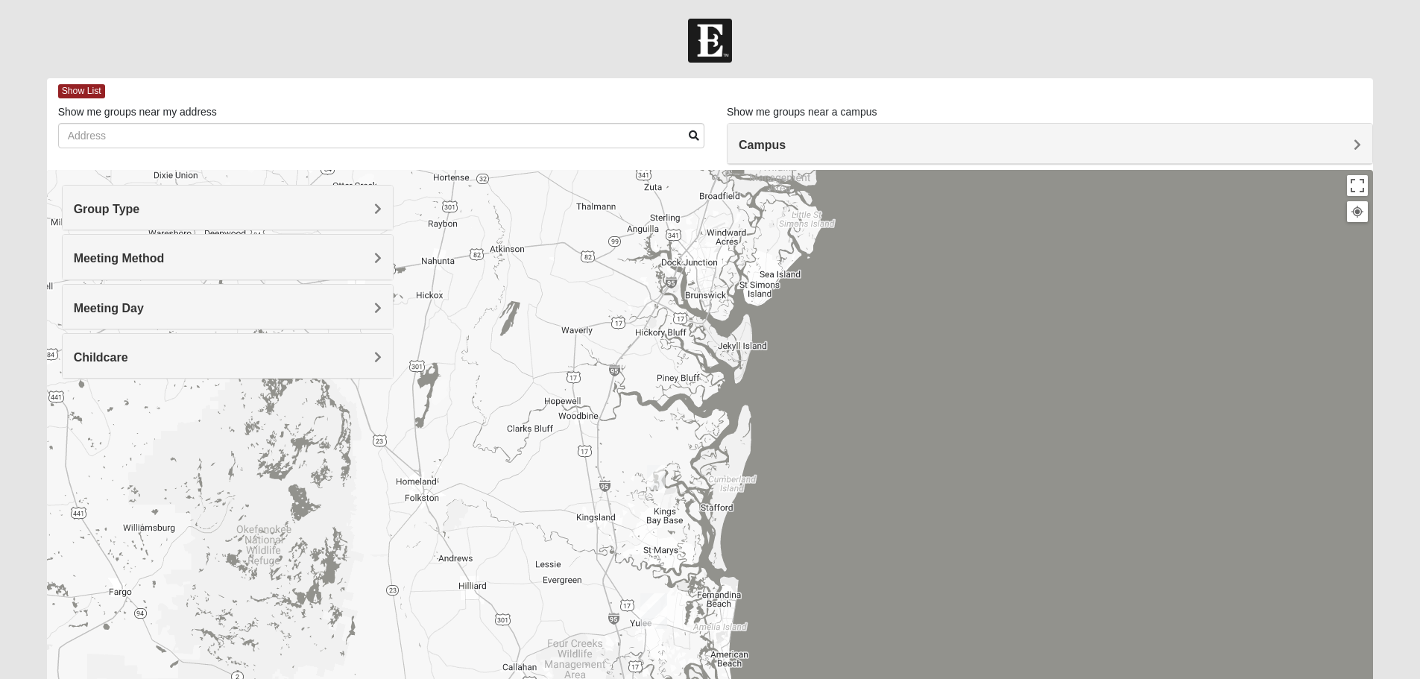
drag, startPoint x: 758, startPoint y: 605, endPoint x: 811, endPoint y: 200, distance: 408.9
click at [816, 209] on div at bounding box center [710, 468] width 1326 height 596
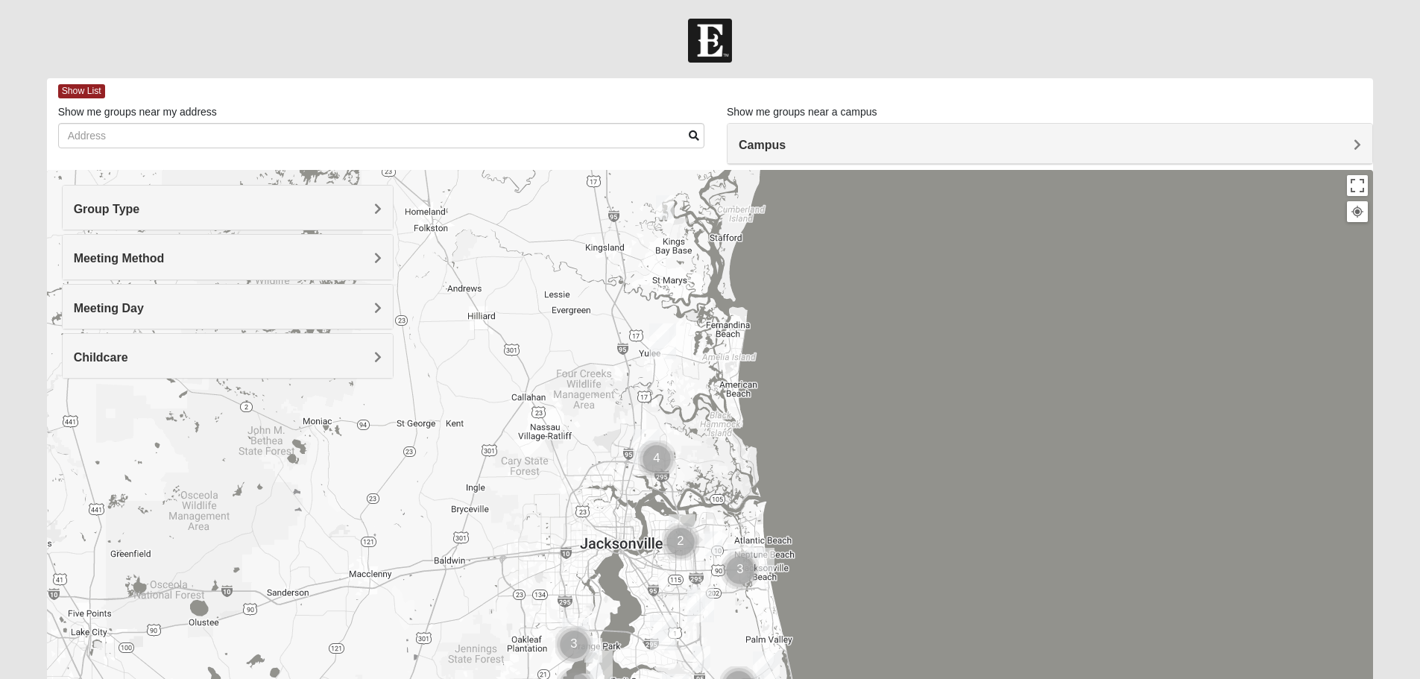
drag, startPoint x: 762, startPoint y: 481, endPoint x: 764, endPoint y: 341, distance: 140.1
click at [765, 347] on div at bounding box center [710, 468] width 1326 height 596
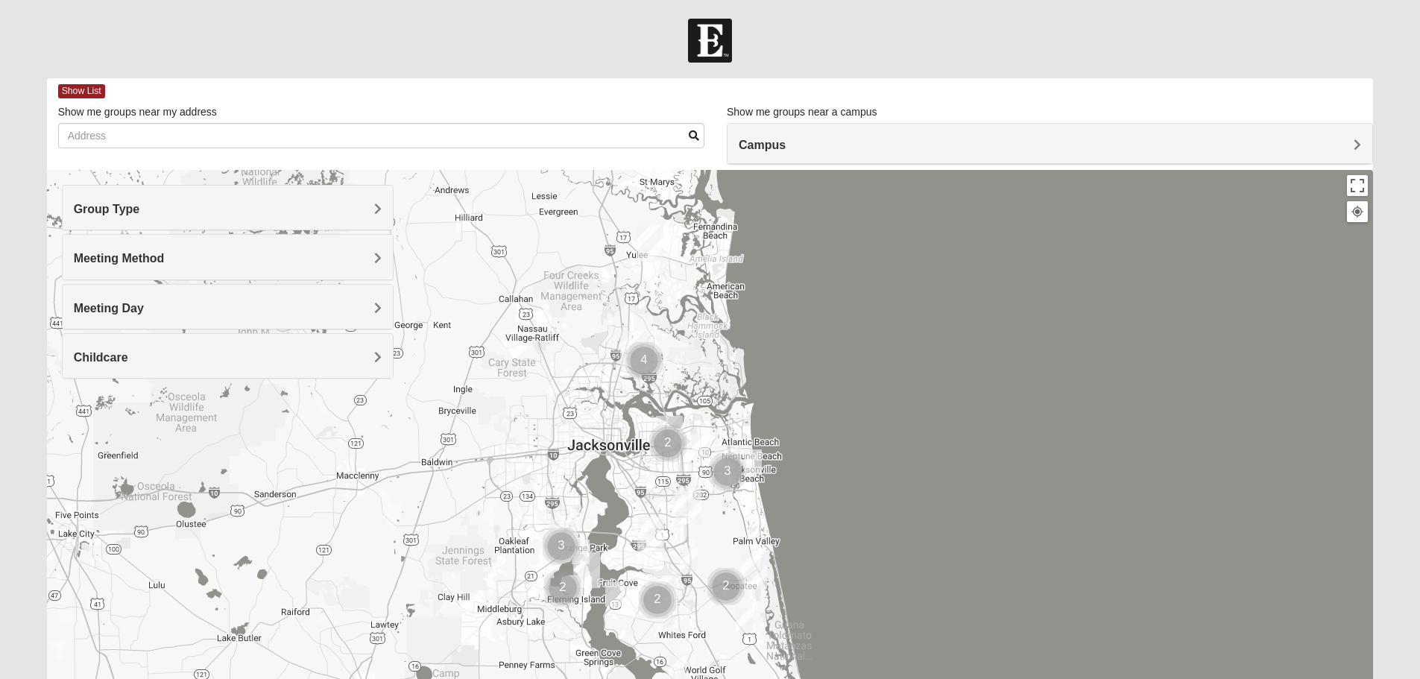
drag, startPoint x: 815, startPoint y: 516, endPoint x: 768, endPoint y: 307, distance: 214.6
click at [769, 310] on div at bounding box center [710, 468] width 1326 height 596
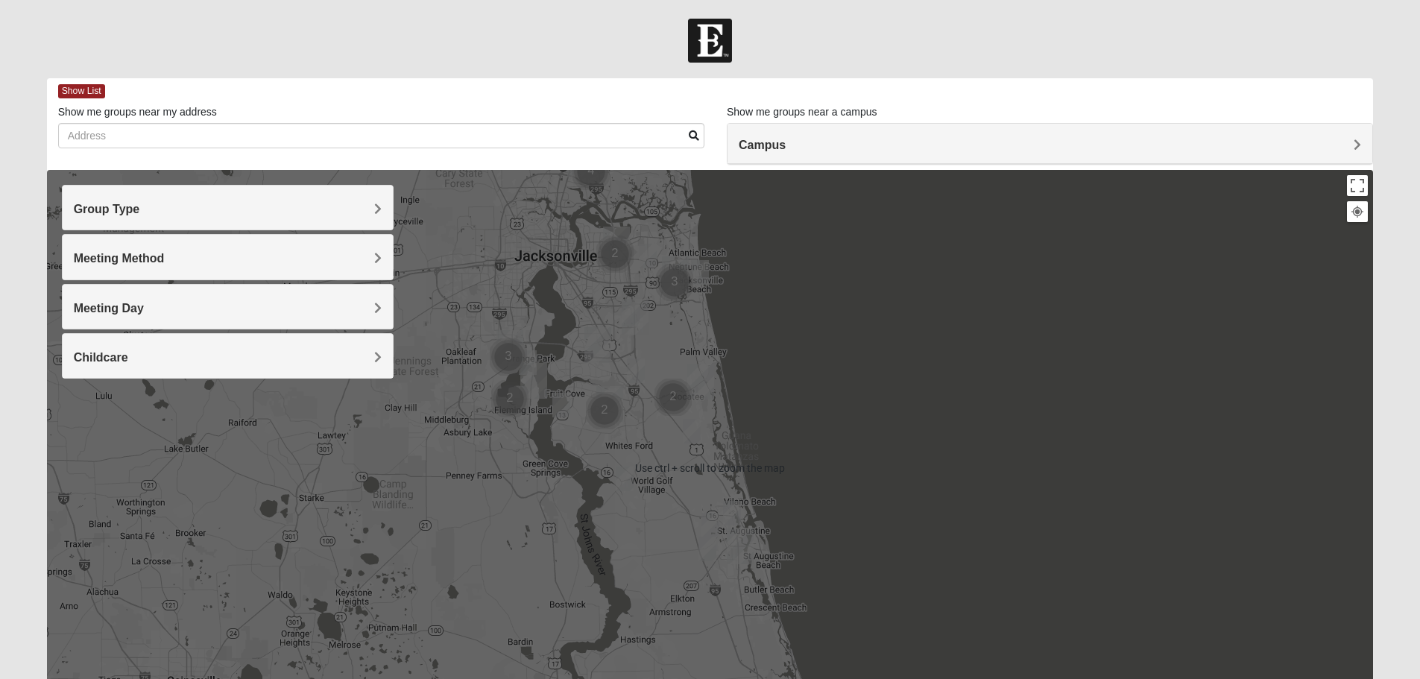
click at [703, 294] on div at bounding box center [710, 468] width 1326 height 596
click at [674, 282] on img "Cluster of 3 groups" at bounding box center [674, 282] width 37 height 37
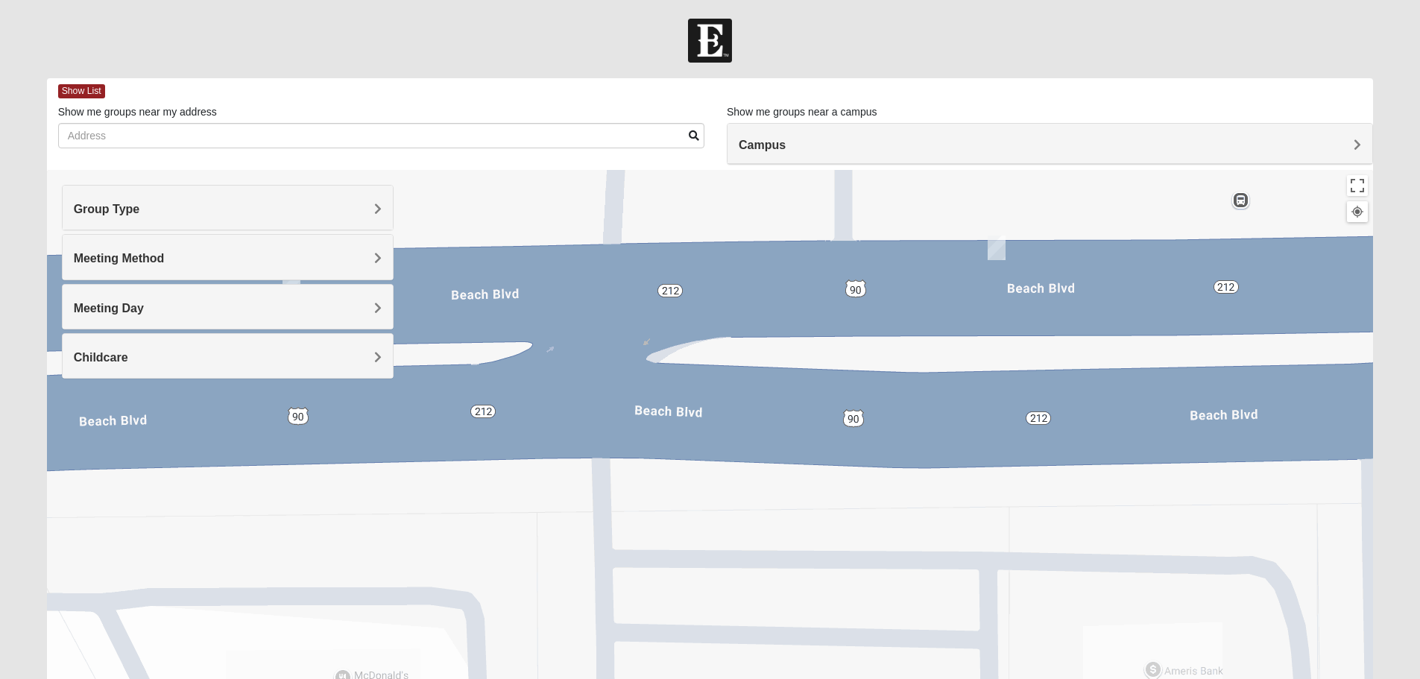
drag, startPoint x: 791, startPoint y: 463, endPoint x: 769, endPoint y: 151, distance: 313.0
click at [772, 160] on div "Show List Loading Groups Keywords Filter Additional Filters Campus [GEOGRAPHIC_…" at bounding box center [710, 422] width 1326 height 688
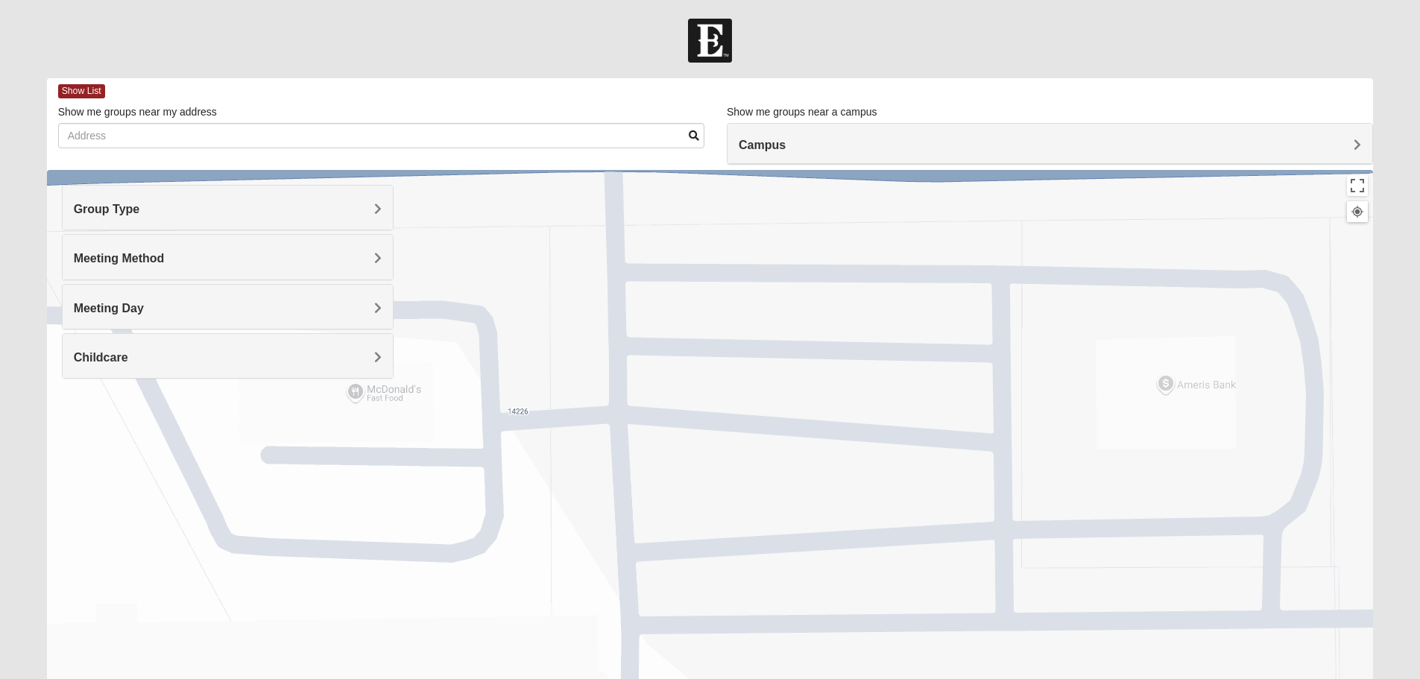
drag, startPoint x: 724, startPoint y: 510, endPoint x: 754, endPoint y: 246, distance: 265.6
click at [754, 250] on div "To navigate, press the arrow keys." at bounding box center [710, 468] width 1326 height 596
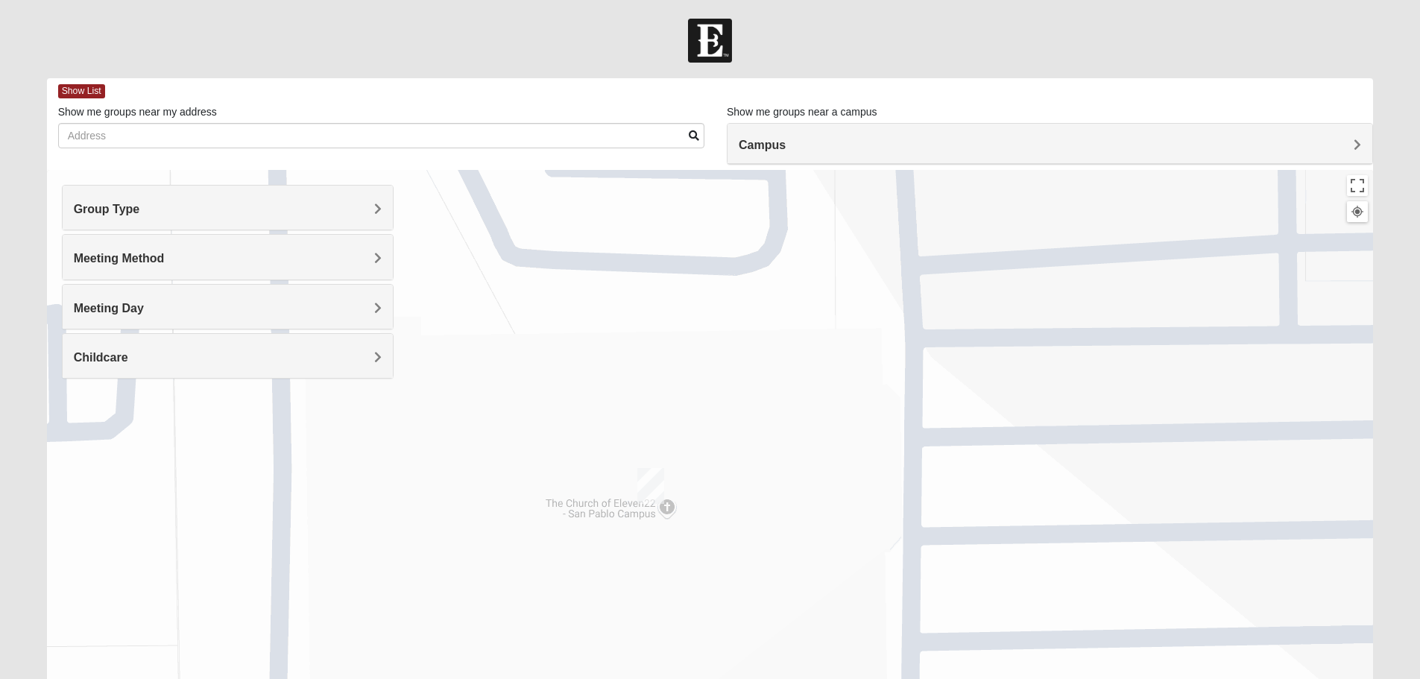
drag, startPoint x: 573, startPoint y: 482, endPoint x: 827, endPoint y: 271, distance: 330.2
click at [841, 277] on div "To navigate, press the arrow keys." at bounding box center [710, 468] width 1326 height 596
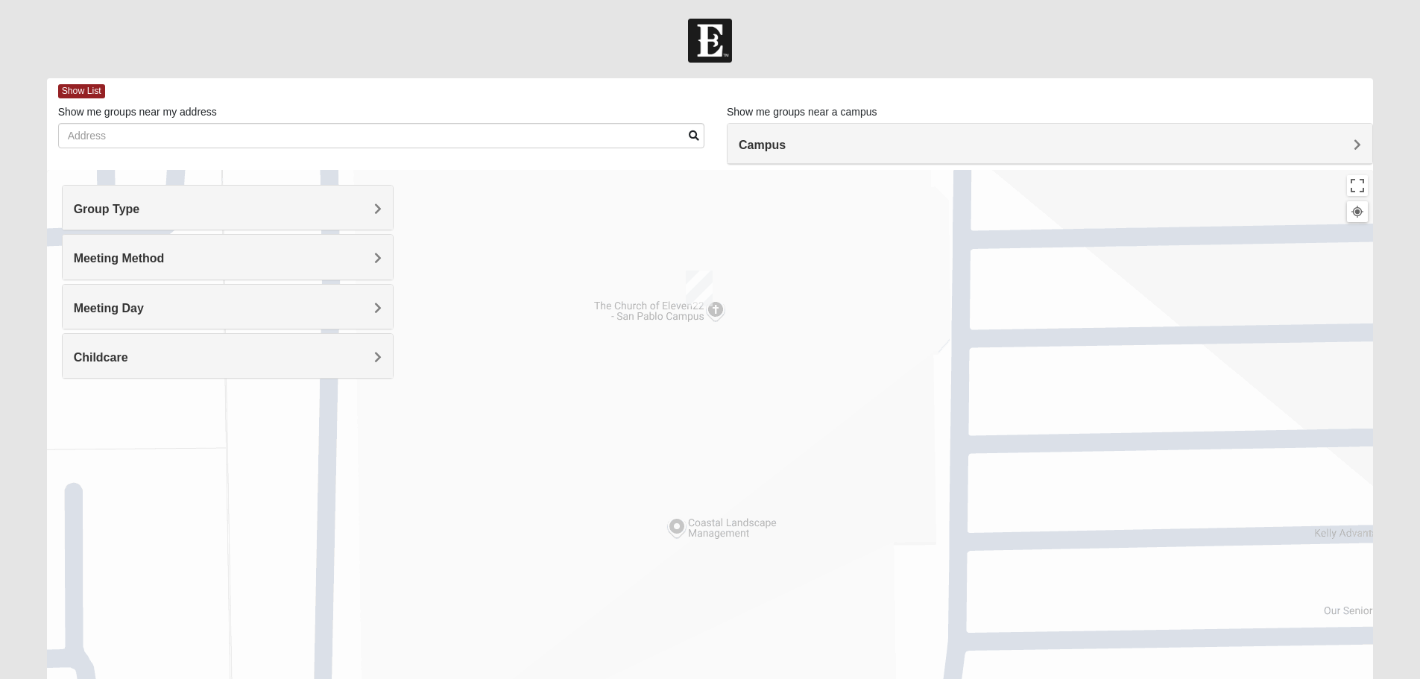
drag, startPoint x: 807, startPoint y: 652, endPoint x: 876, endPoint y: 509, distance: 159.0
click at [876, 509] on div "To navigate, press the arrow keys." at bounding box center [710, 468] width 1326 height 596
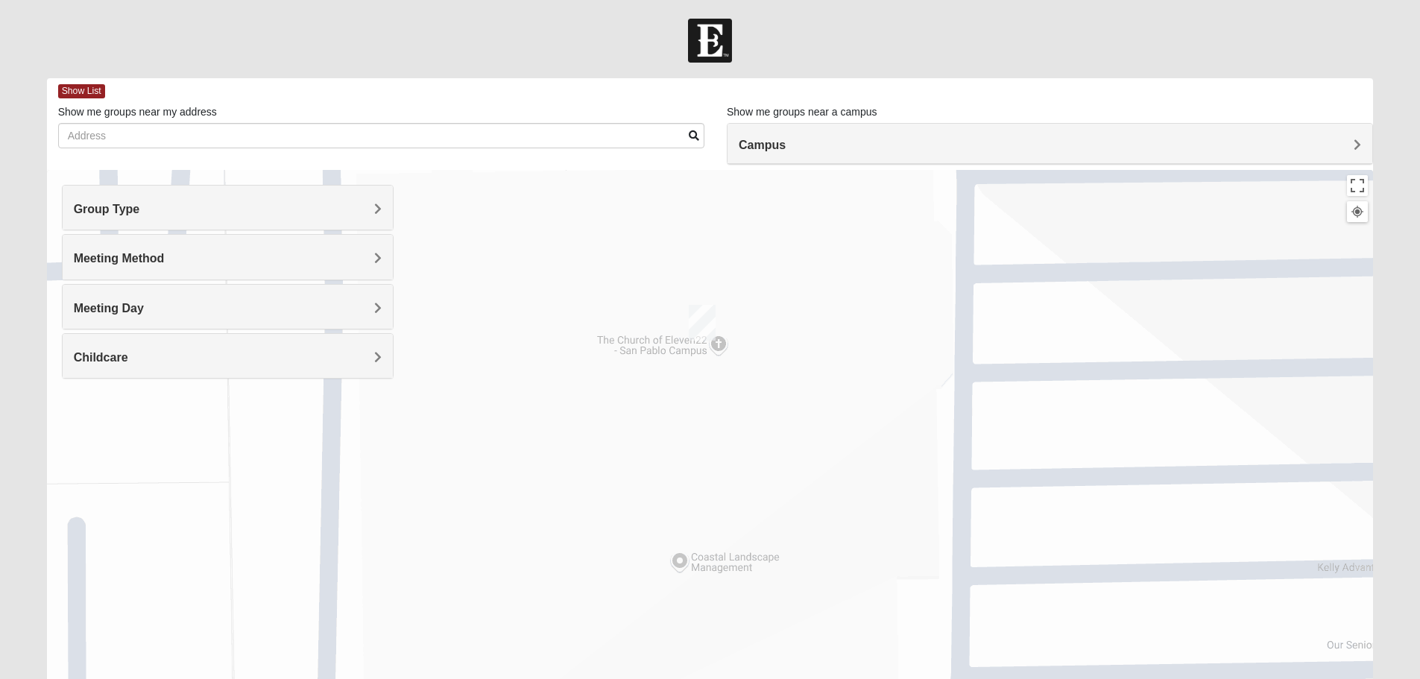
click at [695, 323] on img "San Pablo" at bounding box center [702, 323] width 27 height 36
click at [706, 332] on img "San Pablo" at bounding box center [702, 323] width 27 height 36
click at [703, 317] on img "San Pablo" at bounding box center [702, 323] width 27 height 36
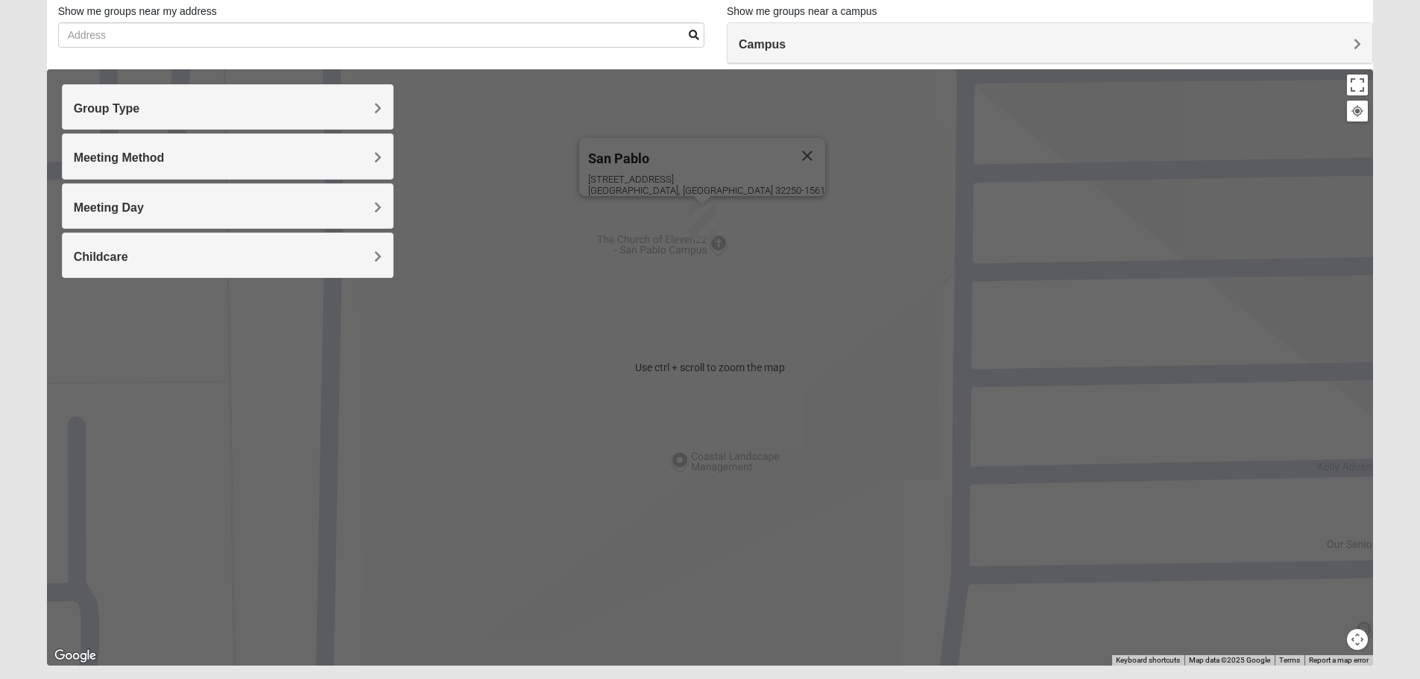
scroll to position [142, 0]
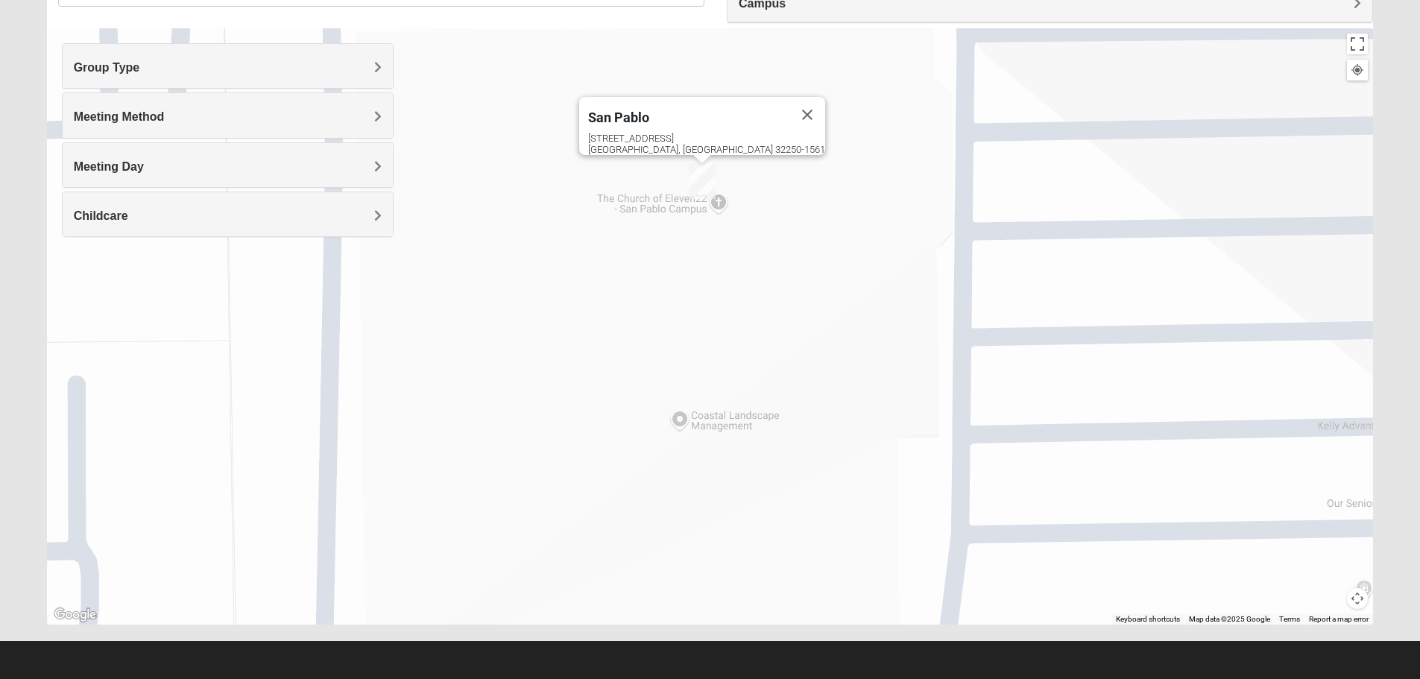
click at [701, 177] on img "San Pablo" at bounding box center [702, 181] width 27 height 36
click at [705, 180] on img "San Pablo" at bounding box center [702, 181] width 27 height 36
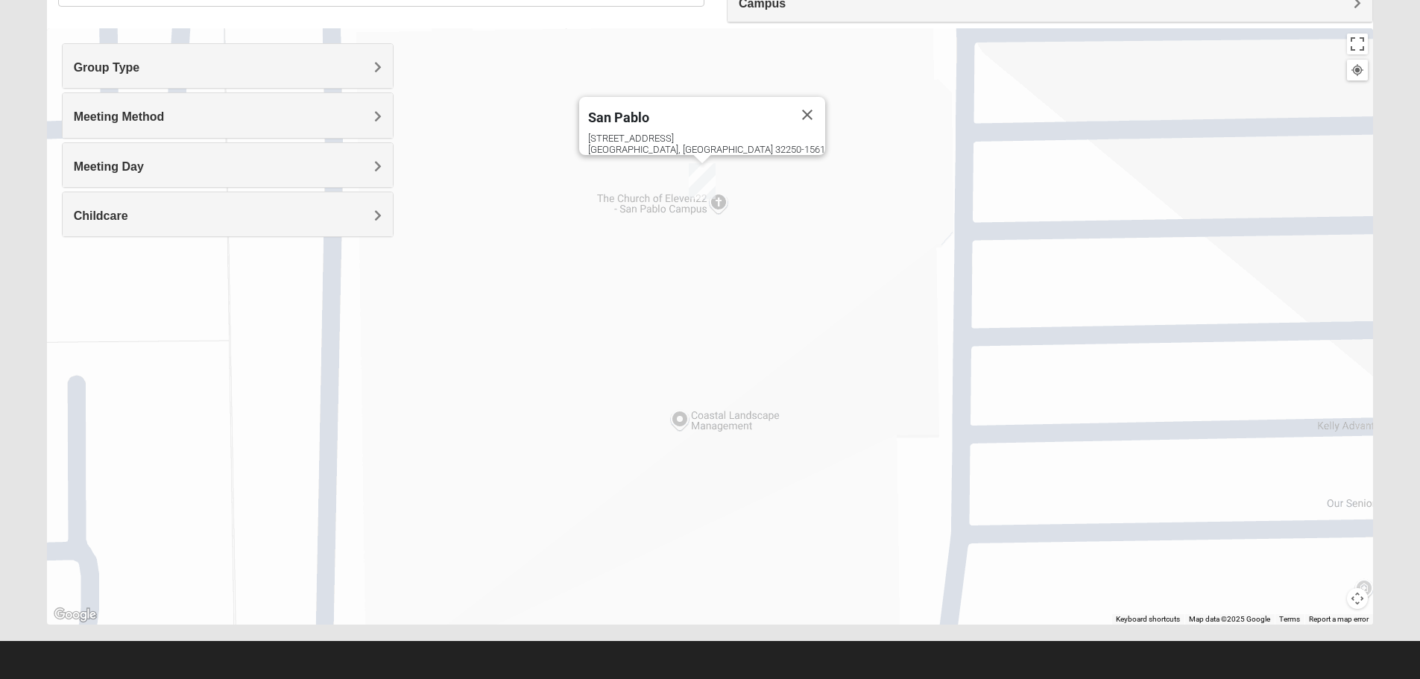
click at [726, 203] on div "To navigate, press the arrow keys. [GEOGRAPHIC_DATA][STREET_ADDRESS]" at bounding box center [710, 326] width 1326 height 596
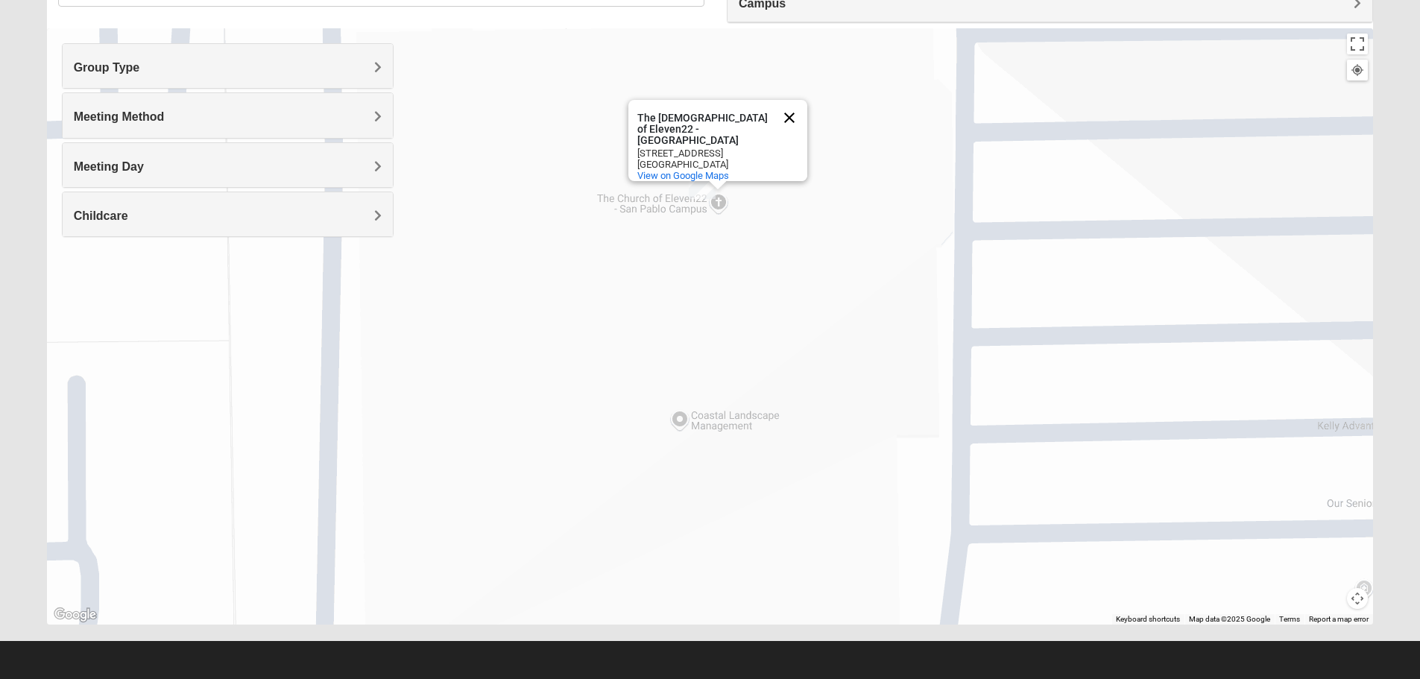
click at [789, 110] on button "Close" at bounding box center [789, 118] width 36 height 36
click at [706, 177] on img "San Pablo" at bounding box center [702, 181] width 27 height 36
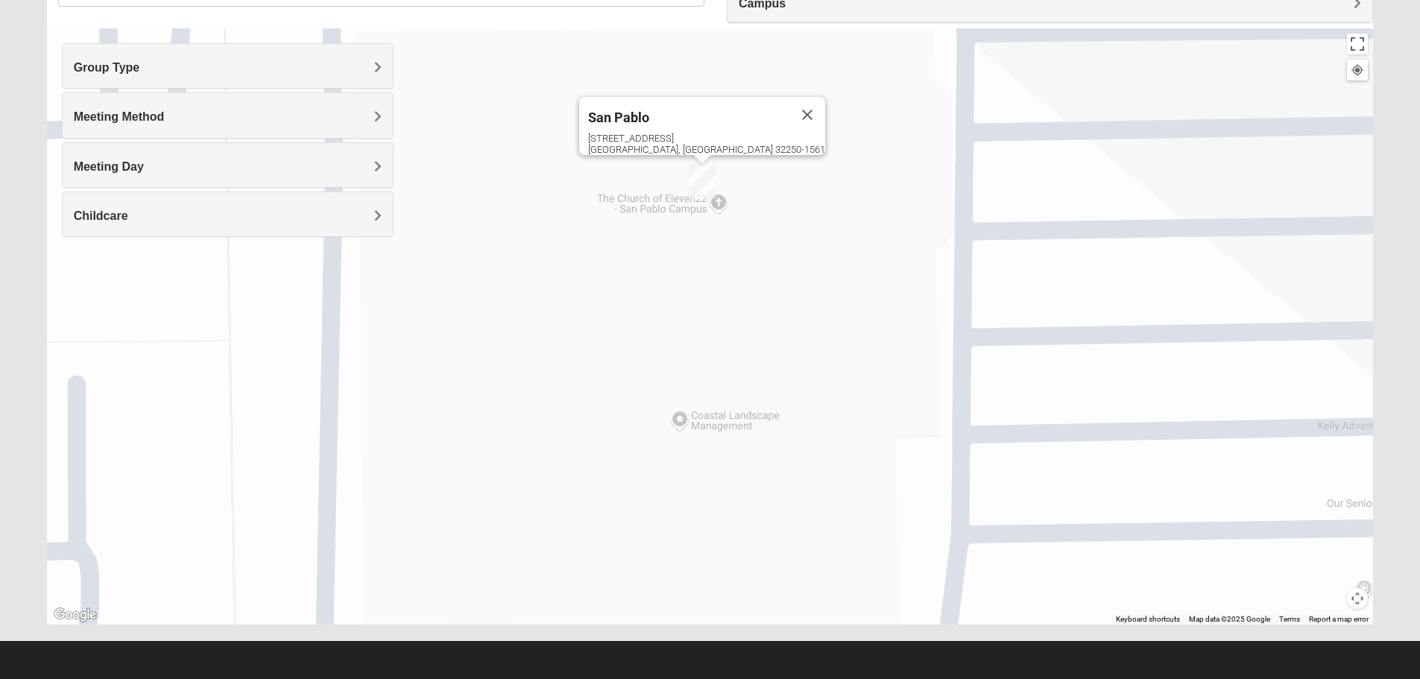
click at [373, 80] on div "Group Type" at bounding box center [228, 66] width 330 height 44
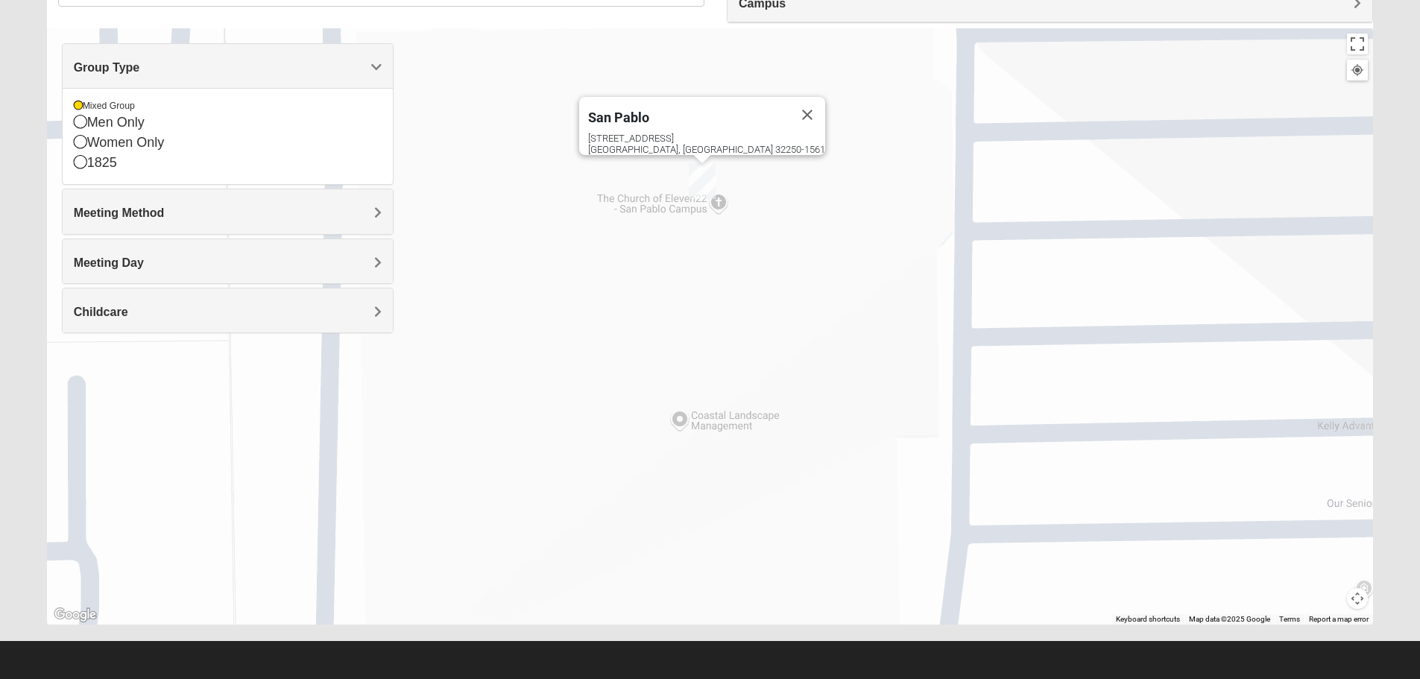
click at [627, 236] on div "[GEOGRAPHIC_DATA] [STREET_ADDRESS]" at bounding box center [710, 326] width 1326 height 596
click at [706, 174] on img "San Pablo" at bounding box center [702, 181] width 27 height 36
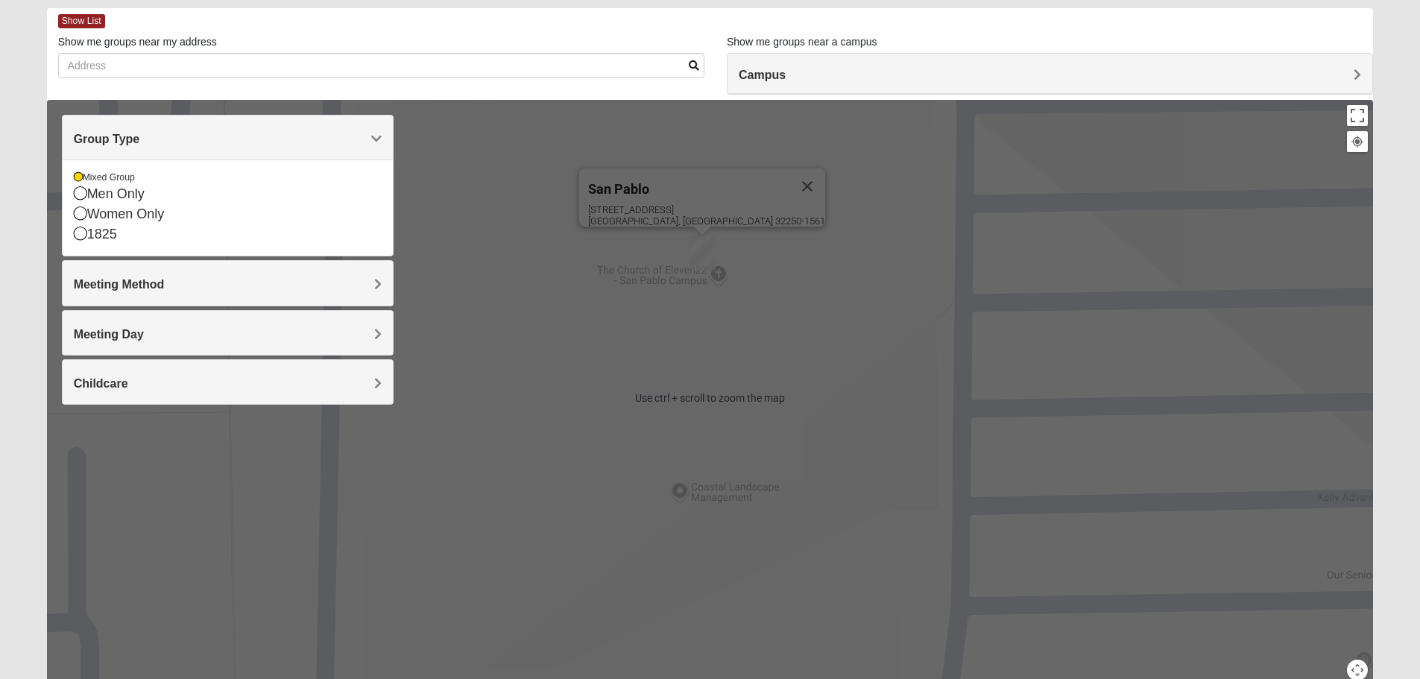
scroll to position [0, 0]
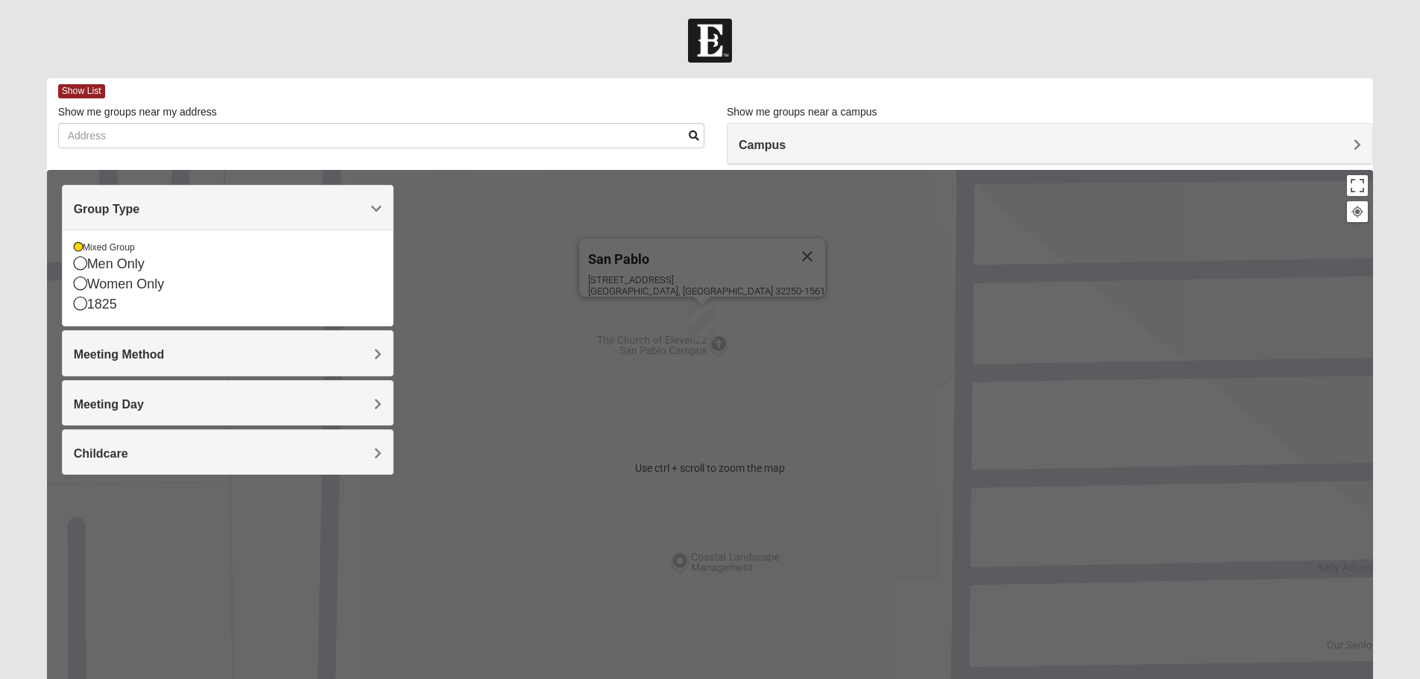
click at [931, 393] on div "[GEOGRAPHIC_DATA] [STREET_ADDRESS]" at bounding box center [710, 468] width 1326 height 596
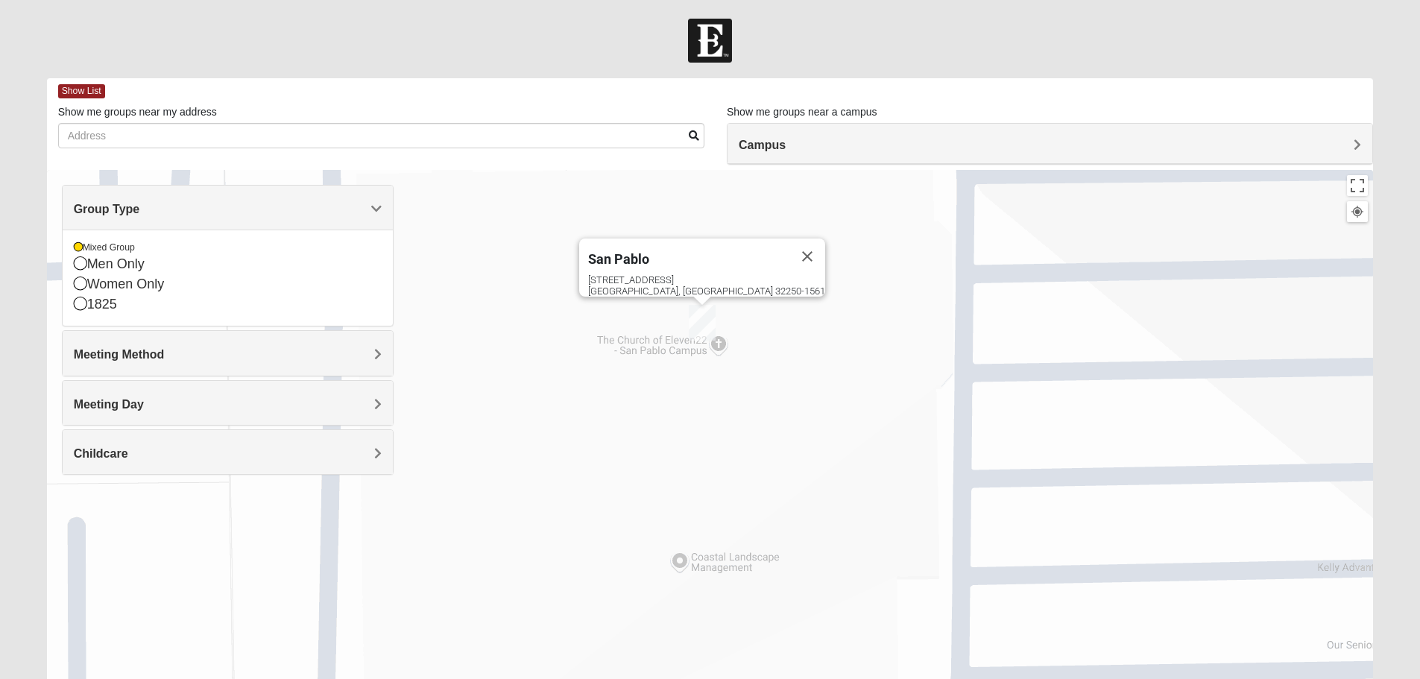
click at [140, 205] on span "Group Type" at bounding box center [107, 209] width 66 height 13
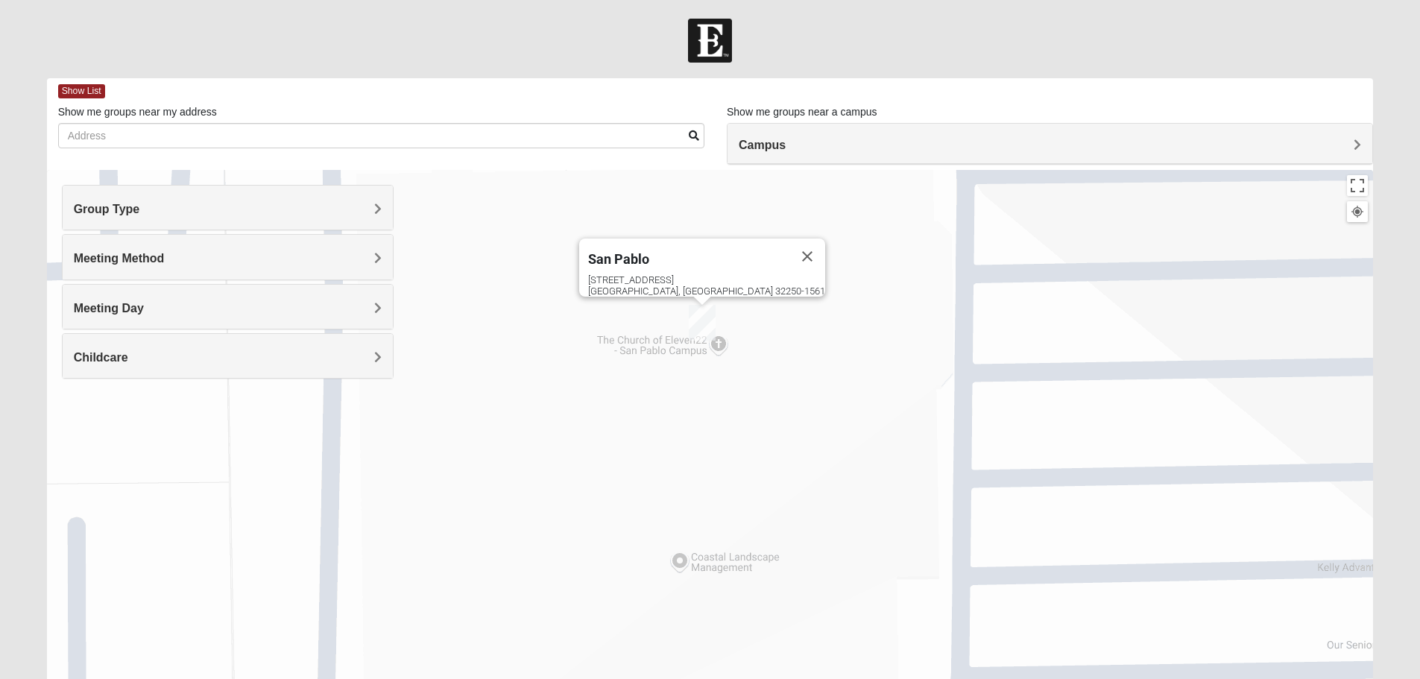
click at [780, 156] on div "Campus" at bounding box center [1049, 144] width 645 height 40
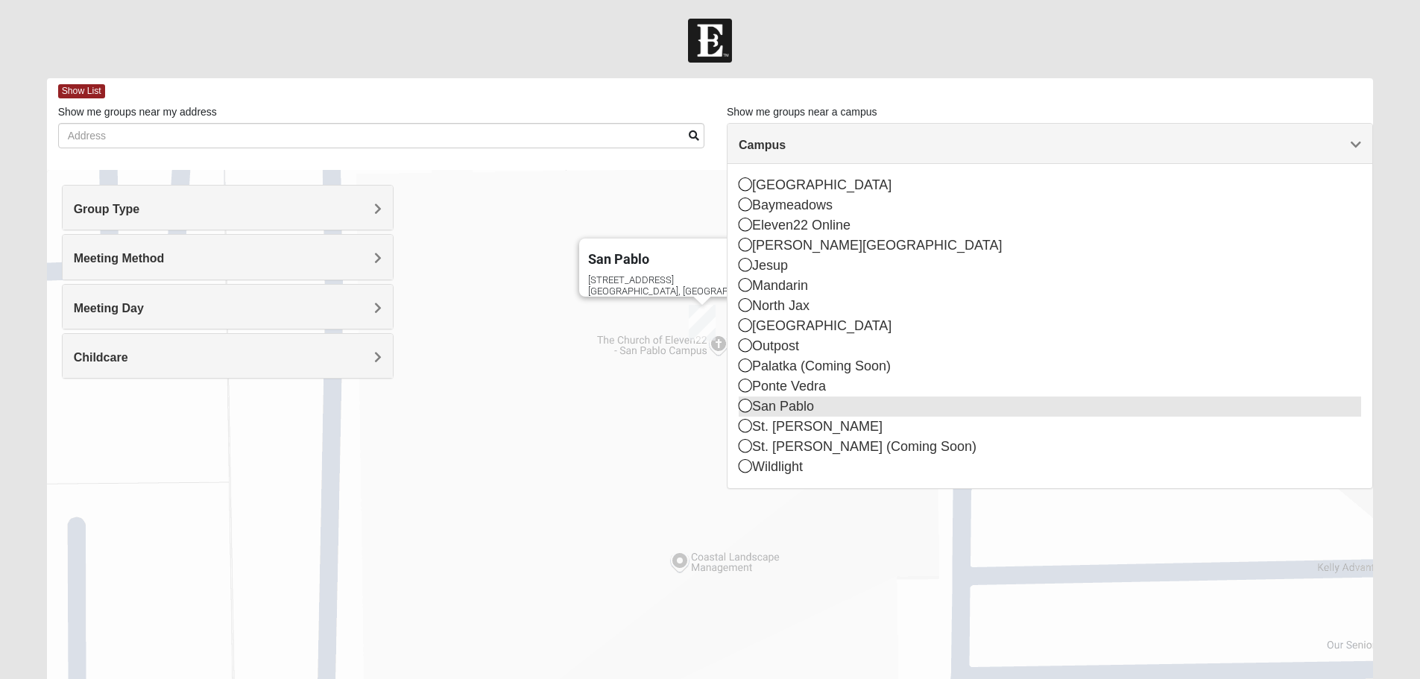
click at [779, 405] on div "San Pablo" at bounding box center [1049, 406] width 622 height 20
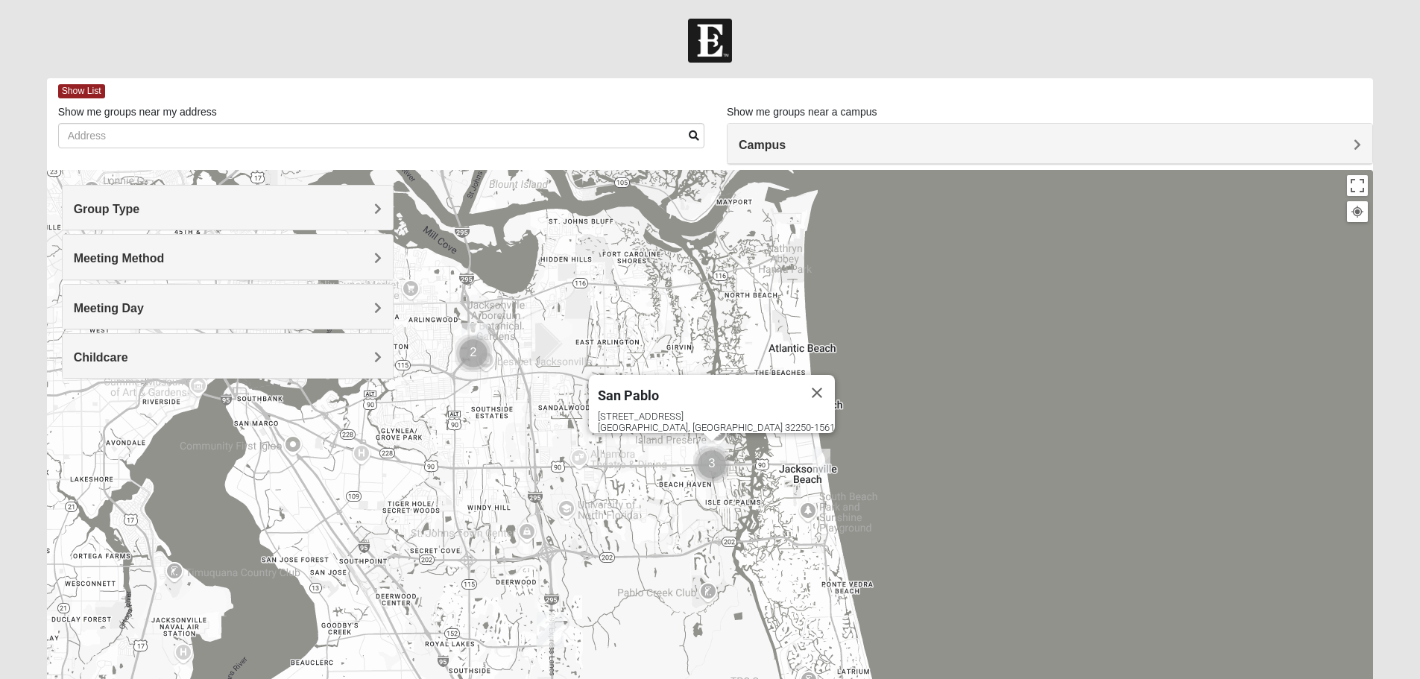
click at [686, 415] on div "[STREET_ADDRESS]" at bounding box center [716, 422] width 237 height 22
click at [702, 375] on div "San Pablo" at bounding box center [698, 393] width 201 height 36
click at [702, 399] on div "San Pablo" at bounding box center [698, 393] width 201 height 36
click at [709, 467] on img "Cluster of 3 groups" at bounding box center [711, 464] width 37 height 37
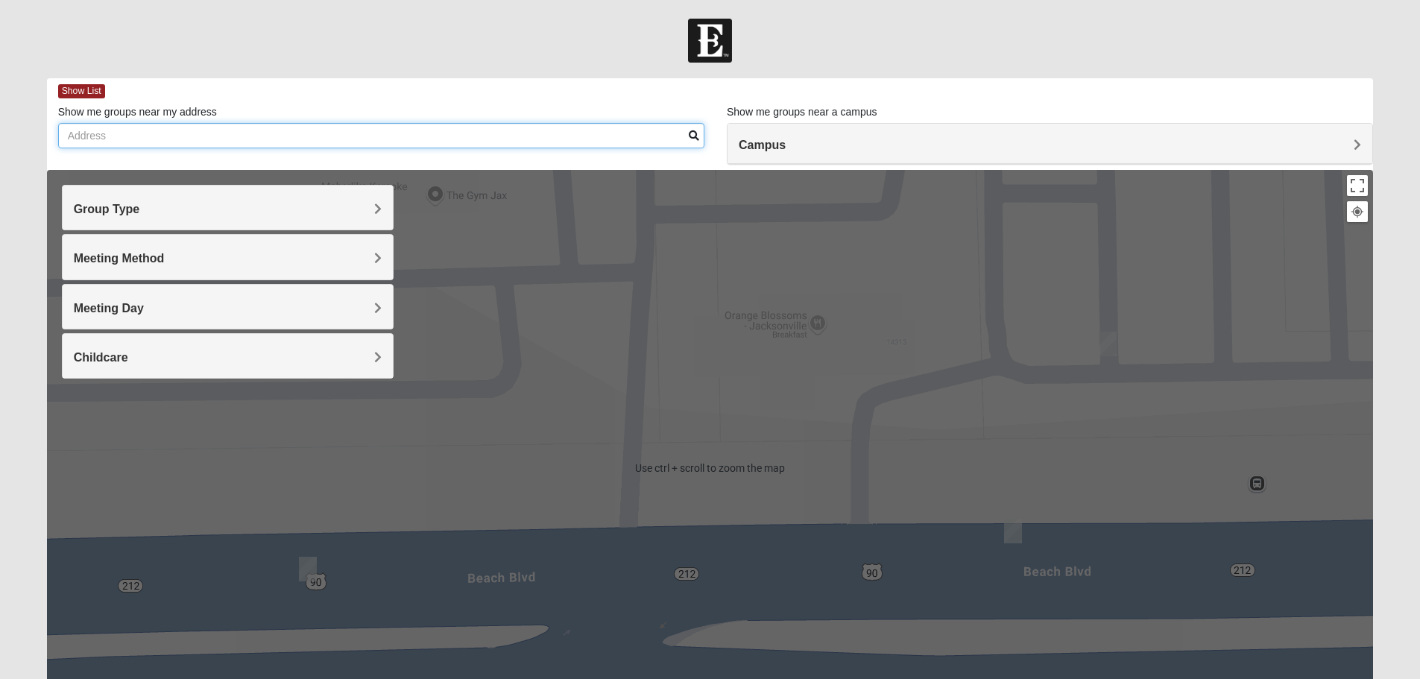
click at [108, 128] on input "Show me groups near my address" at bounding box center [381, 135] width 646 height 25
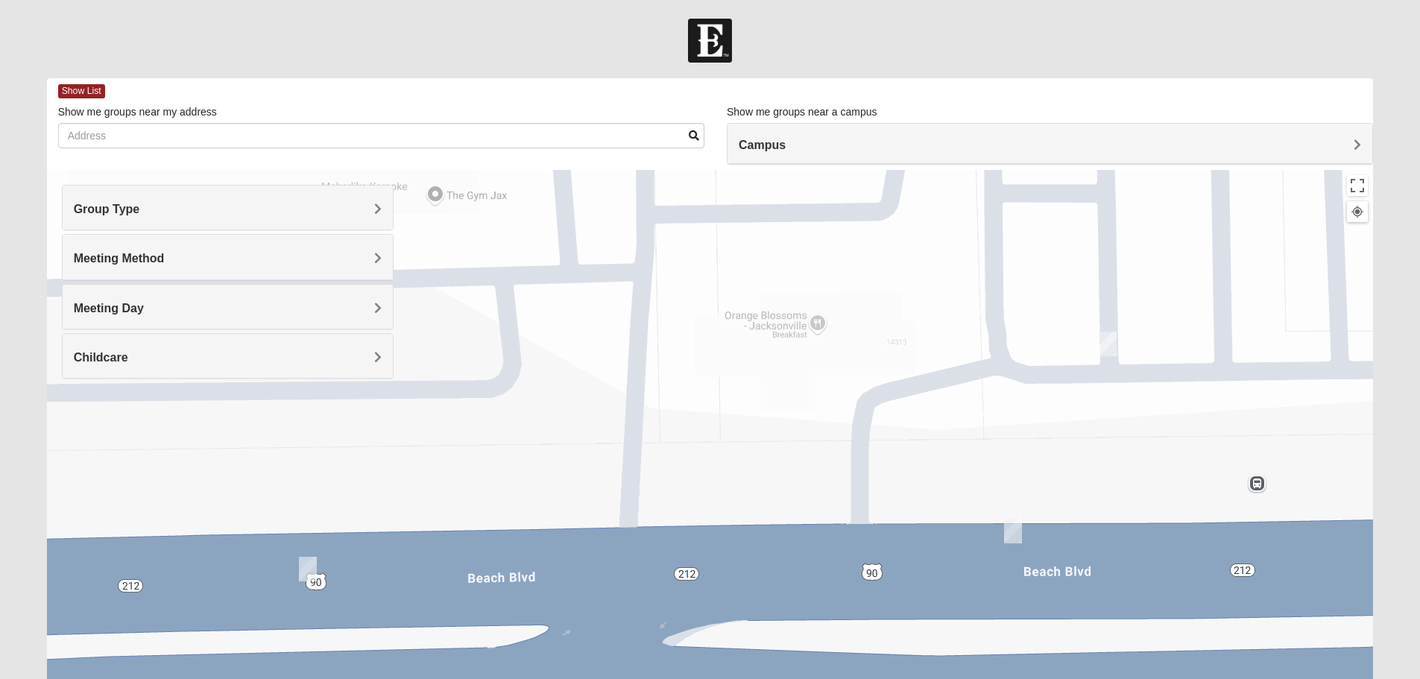
click at [889, 154] on div "Campus" at bounding box center [1049, 144] width 645 height 40
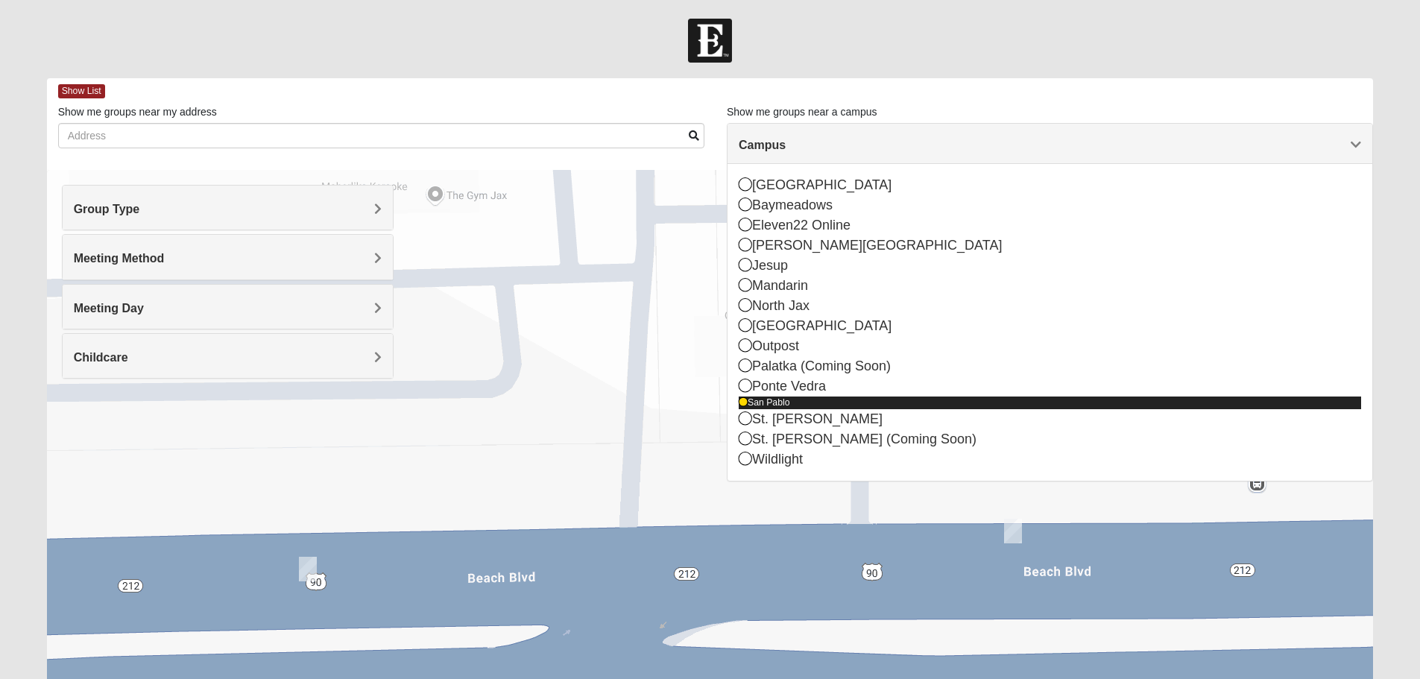
click at [793, 398] on div "San Pablo" at bounding box center [1049, 402] width 622 height 13
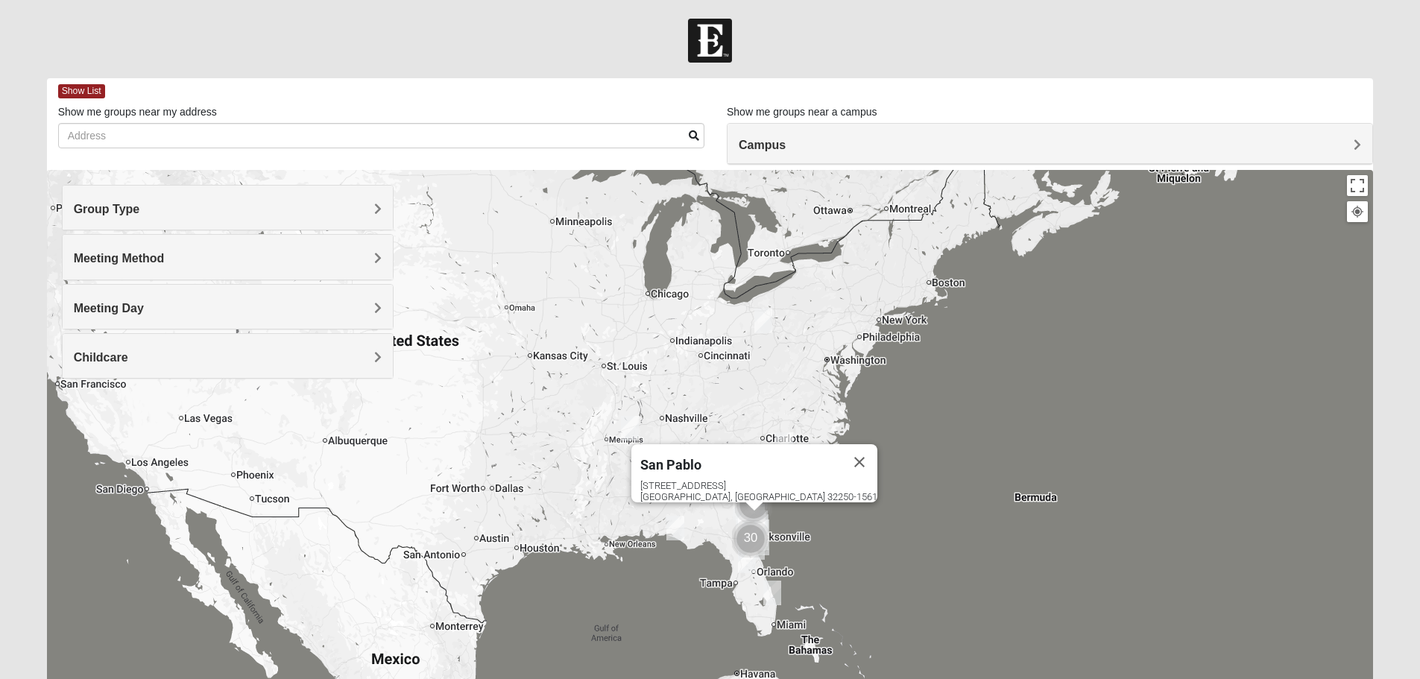
click at [792, 154] on div "Campus" at bounding box center [1049, 144] width 645 height 40
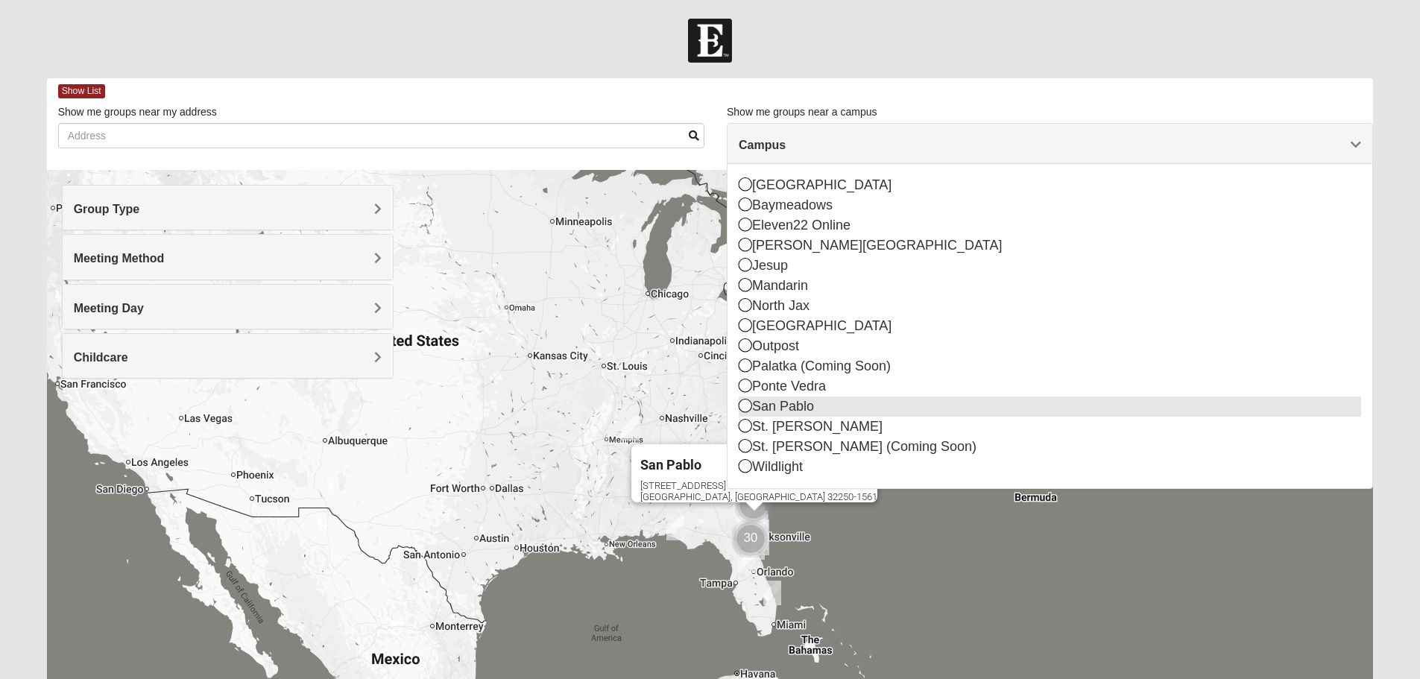
click at [769, 408] on div "San Pablo" at bounding box center [1049, 406] width 622 height 20
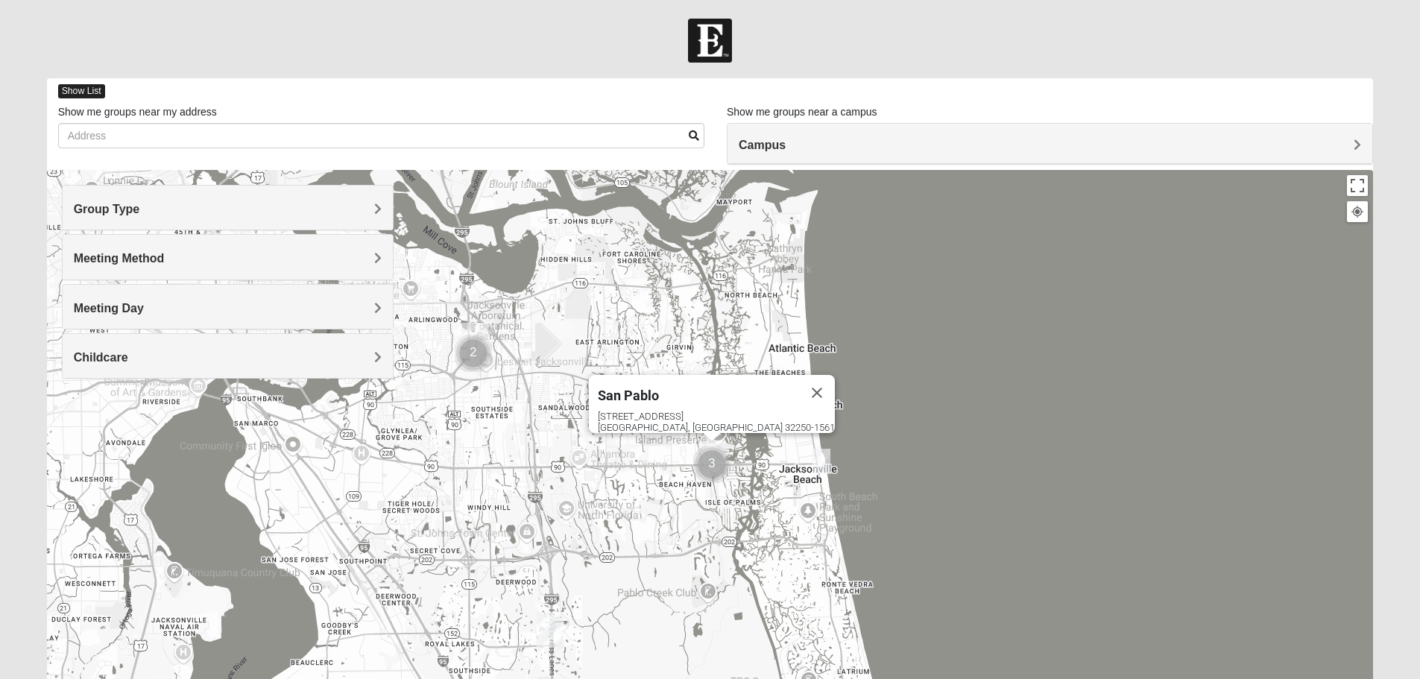
click at [95, 91] on span "Show List" at bounding box center [81, 91] width 47 height 14
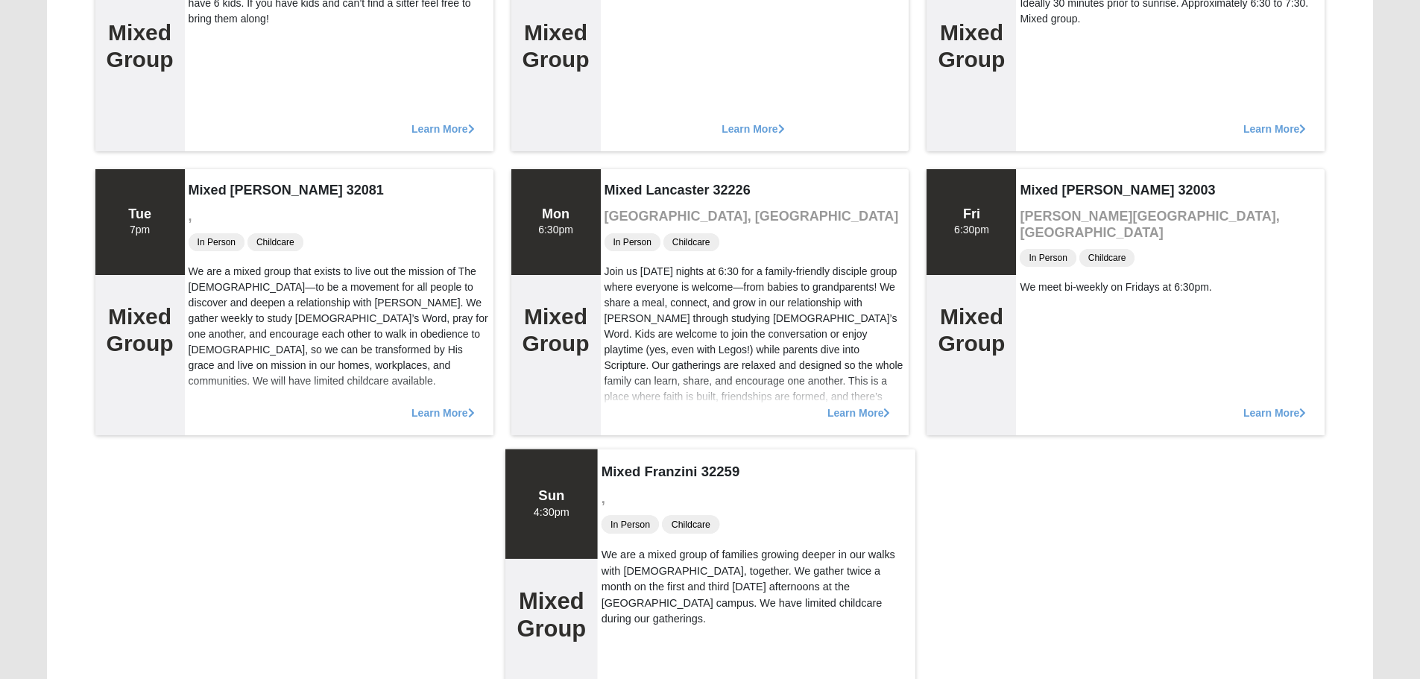
scroll to position [3531, 0]
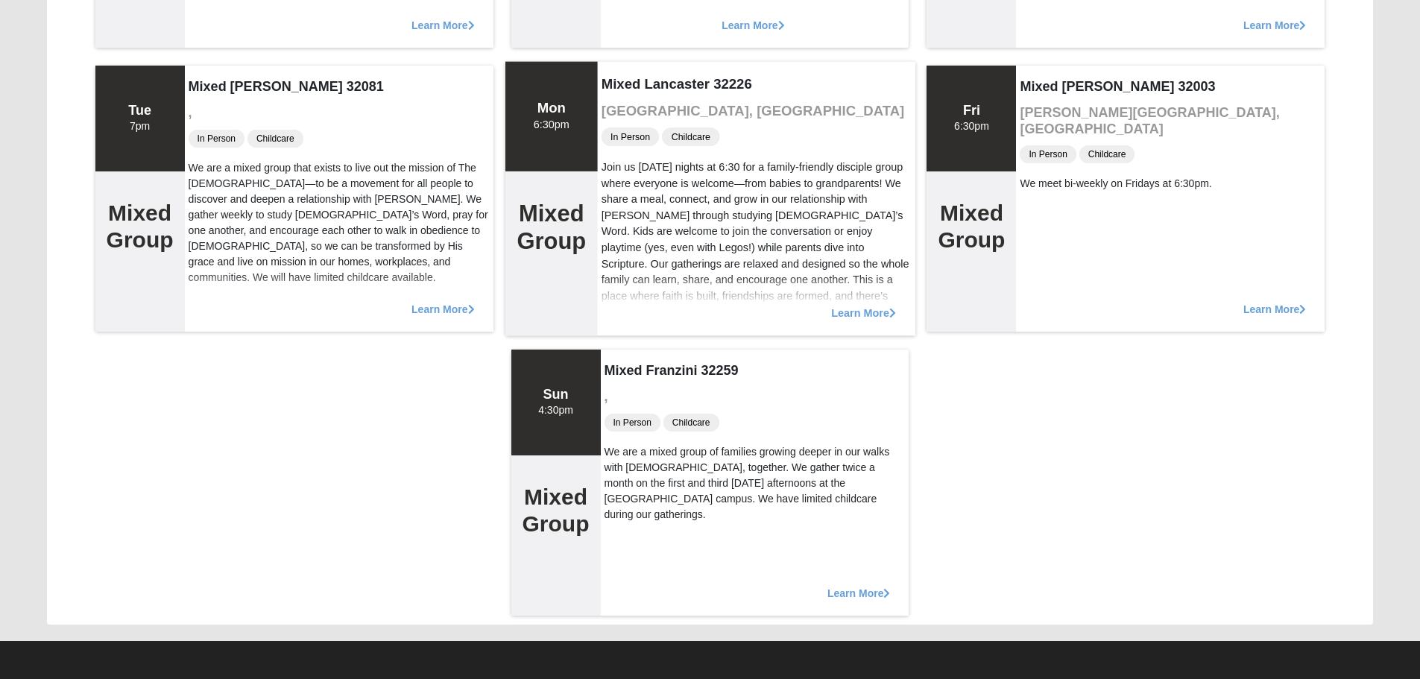
click at [630, 203] on div "Join us [DATE] nights at 6:30 for a family-friendly disciple group where everyo…" at bounding box center [756, 239] width 310 height 161
drag, startPoint x: 876, startPoint y: 304, endPoint x: 875, endPoint y: 314, distance: 10.5
click at [876, 309] on div "Learn More" at bounding box center [755, 304] width 317 height 61
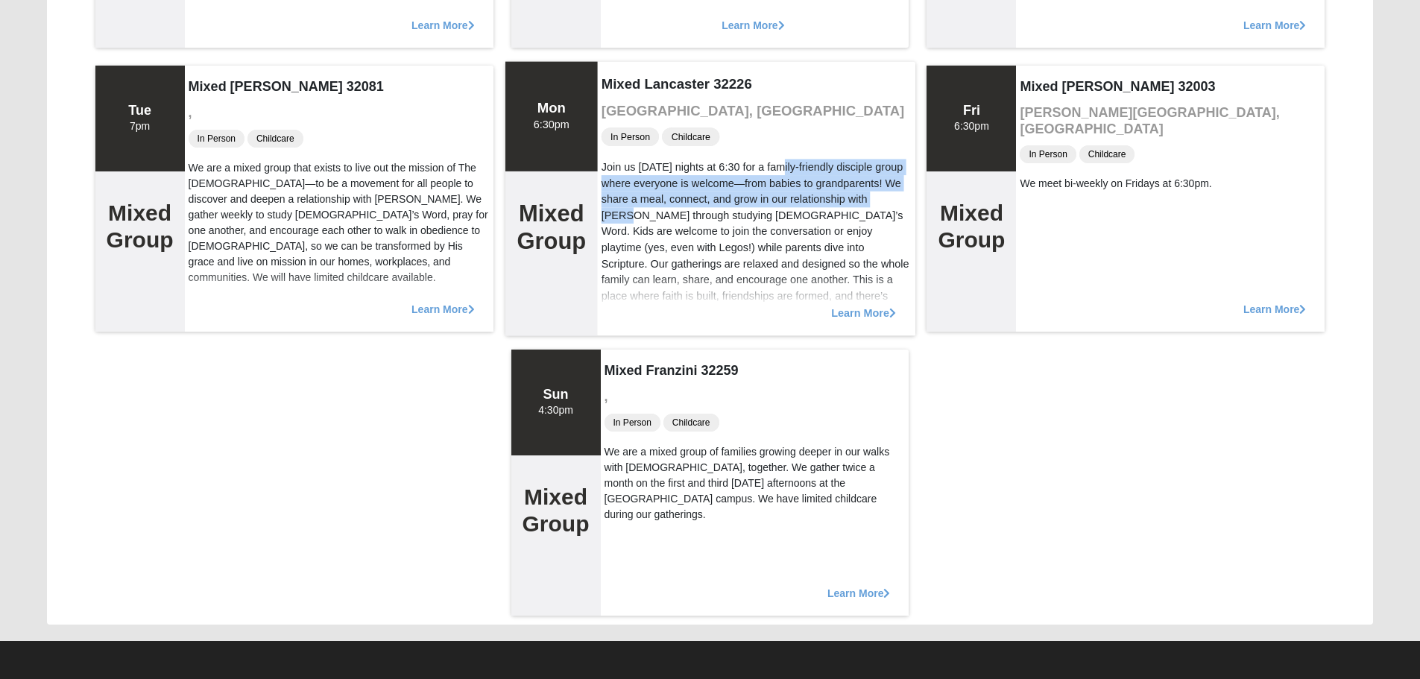
drag, startPoint x: 728, startPoint y: 167, endPoint x: 836, endPoint y: 196, distance: 111.9
click at [836, 196] on div "Join us [DATE] nights at 6:30 for a family-friendly disciple group where everyo…" at bounding box center [756, 239] width 310 height 161
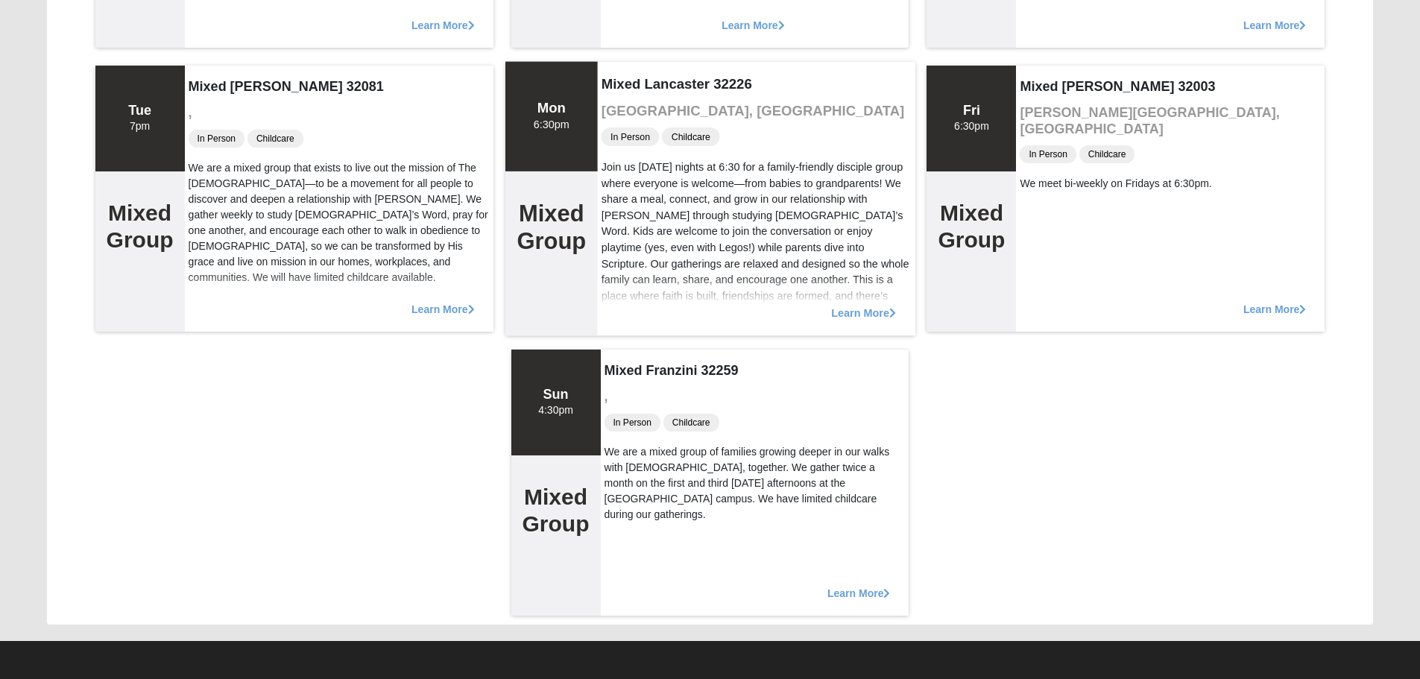
click at [830, 259] on div "Join us [DATE] nights at 6:30 for a family-friendly disciple group where everyo…" at bounding box center [756, 239] width 310 height 161
click at [844, 305] on span "Learn More" at bounding box center [863, 305] width 65 height 0
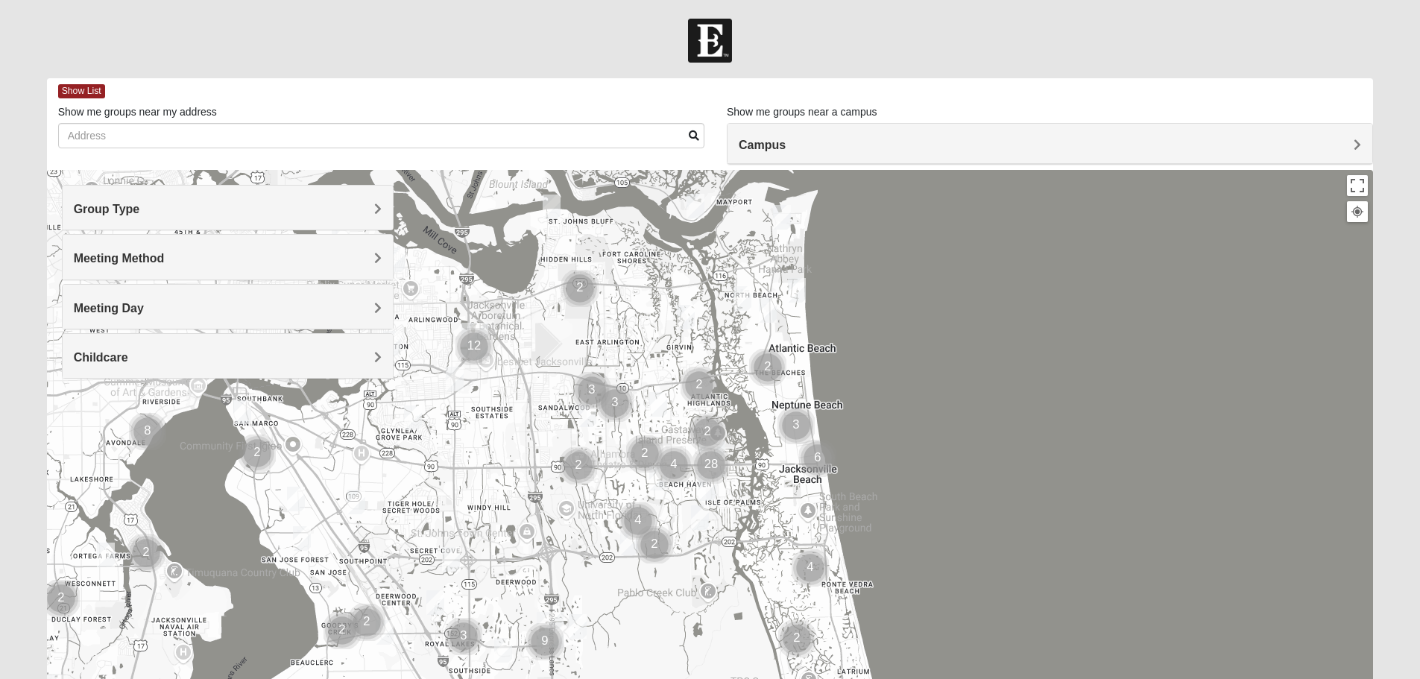
click at [367, 264] on h4 "Meeting Method" at bounding box center [228, 258] width 308 height 14
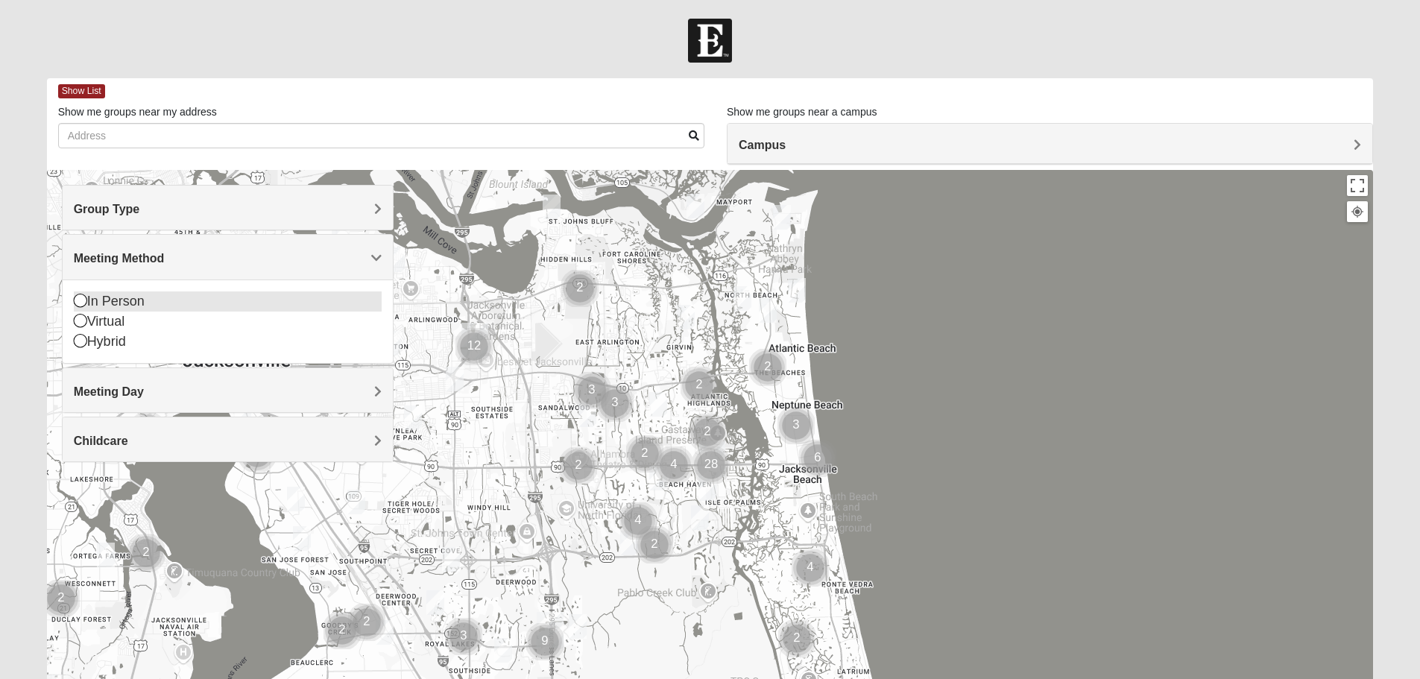
click at [125, 297] on div "In Person" at bounding box center [228, 301] width 308 height 20
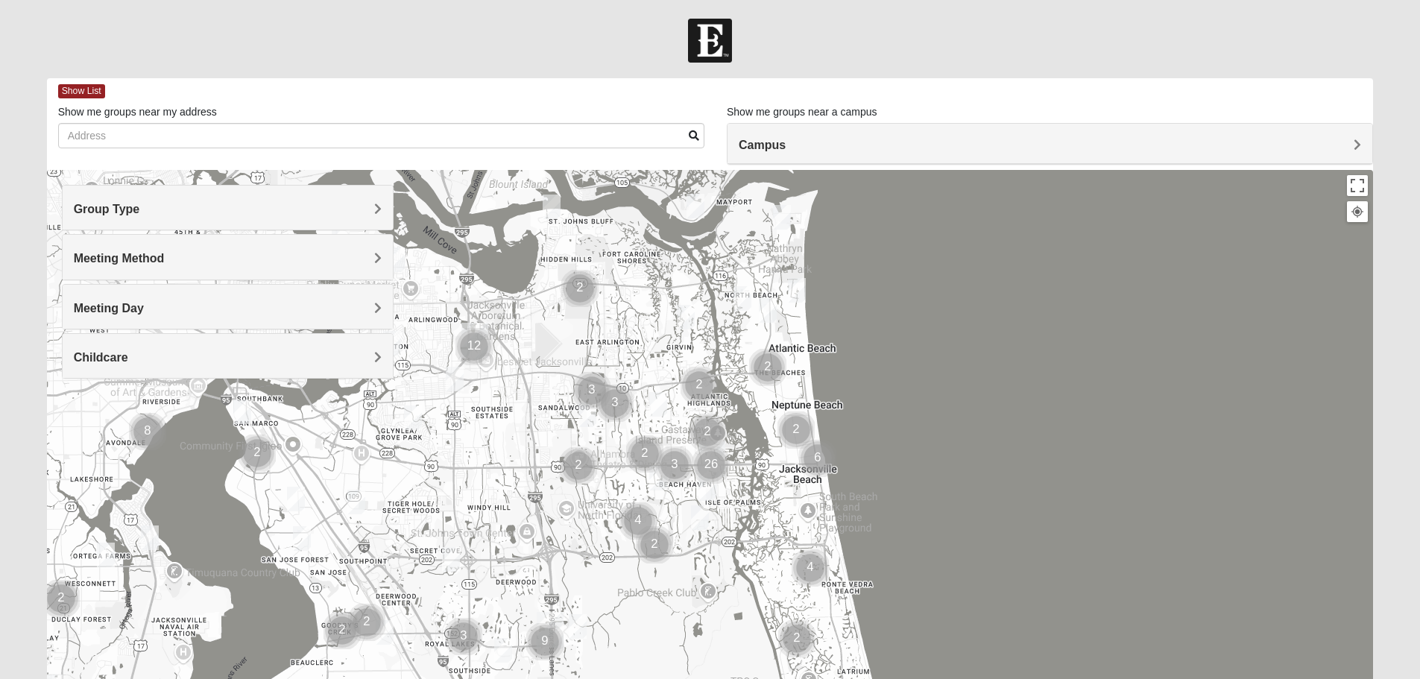
click at [148, 218] on div "Group Type" at bounding box center [228, 208] width 330 height 44
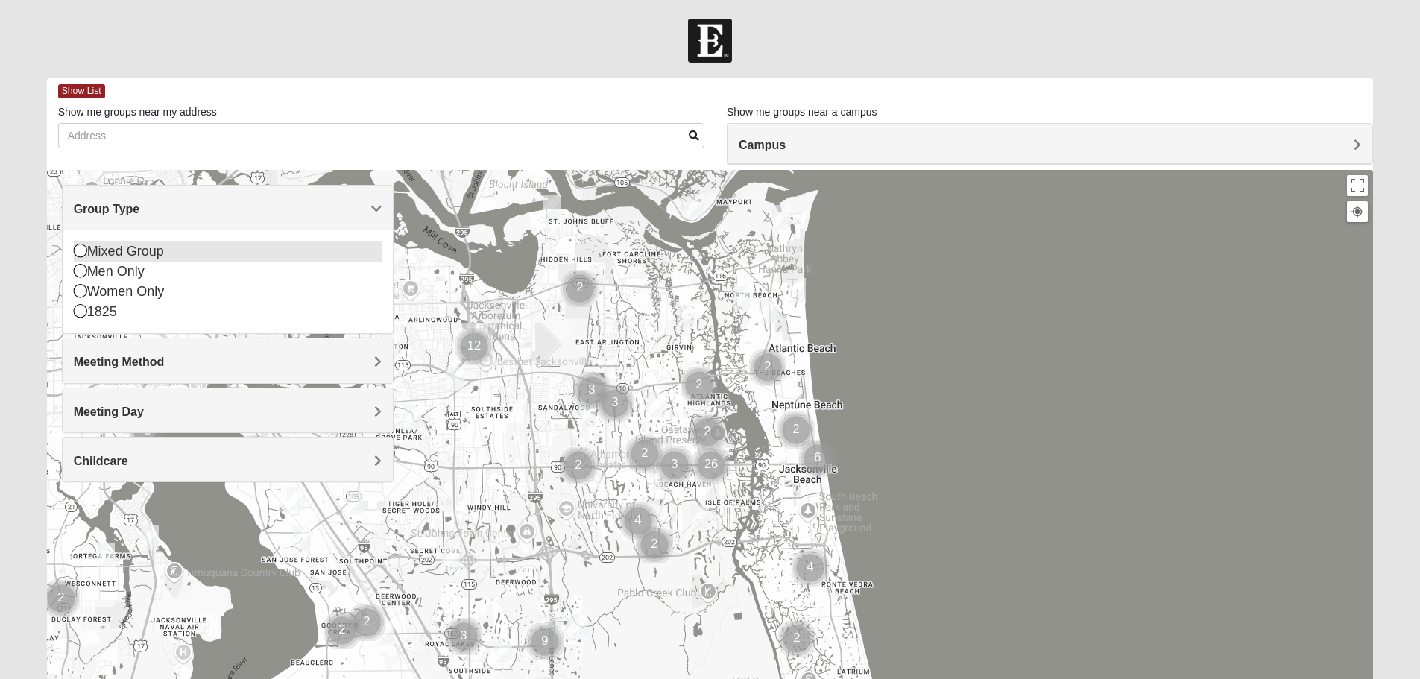
click at [132, 259] on div "Mixed Group" at bounding box center [228, 251] width 308 height 20
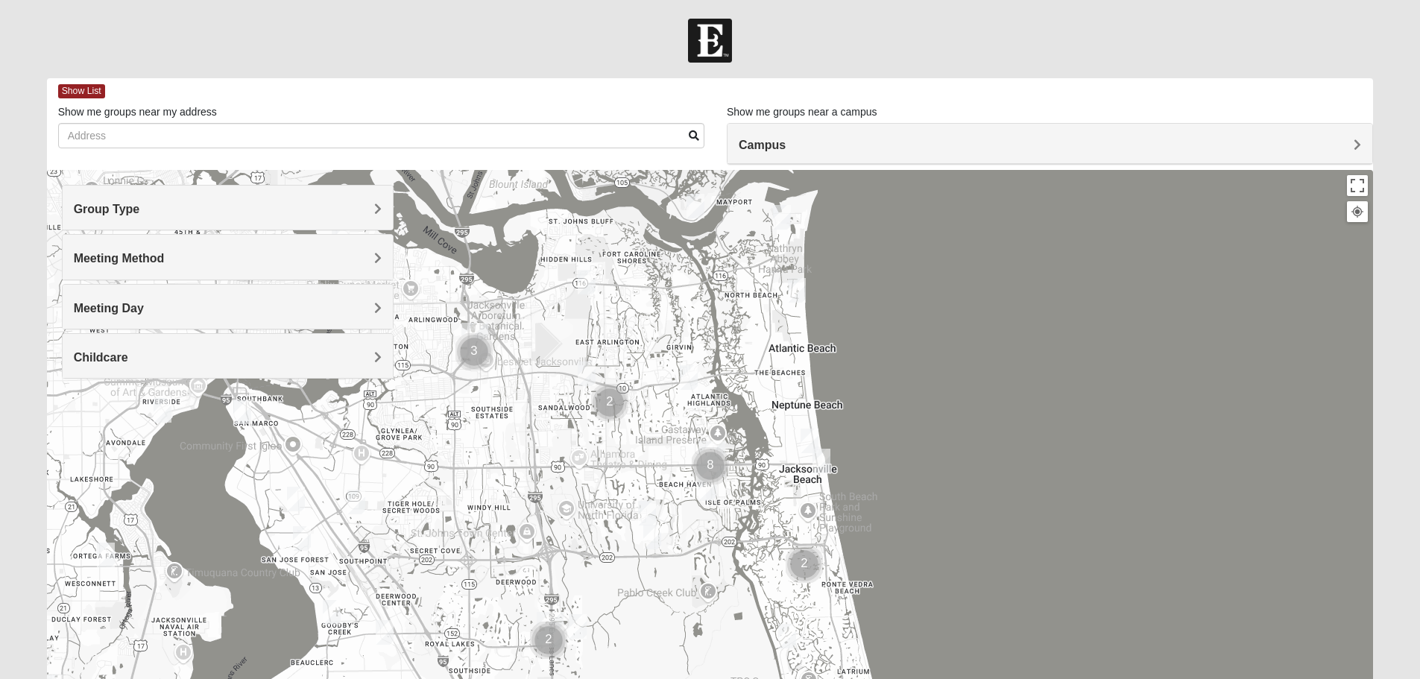
click at [132, 300] on div "Meeting Day" at bounding box center [228, 307] width 330 height 44
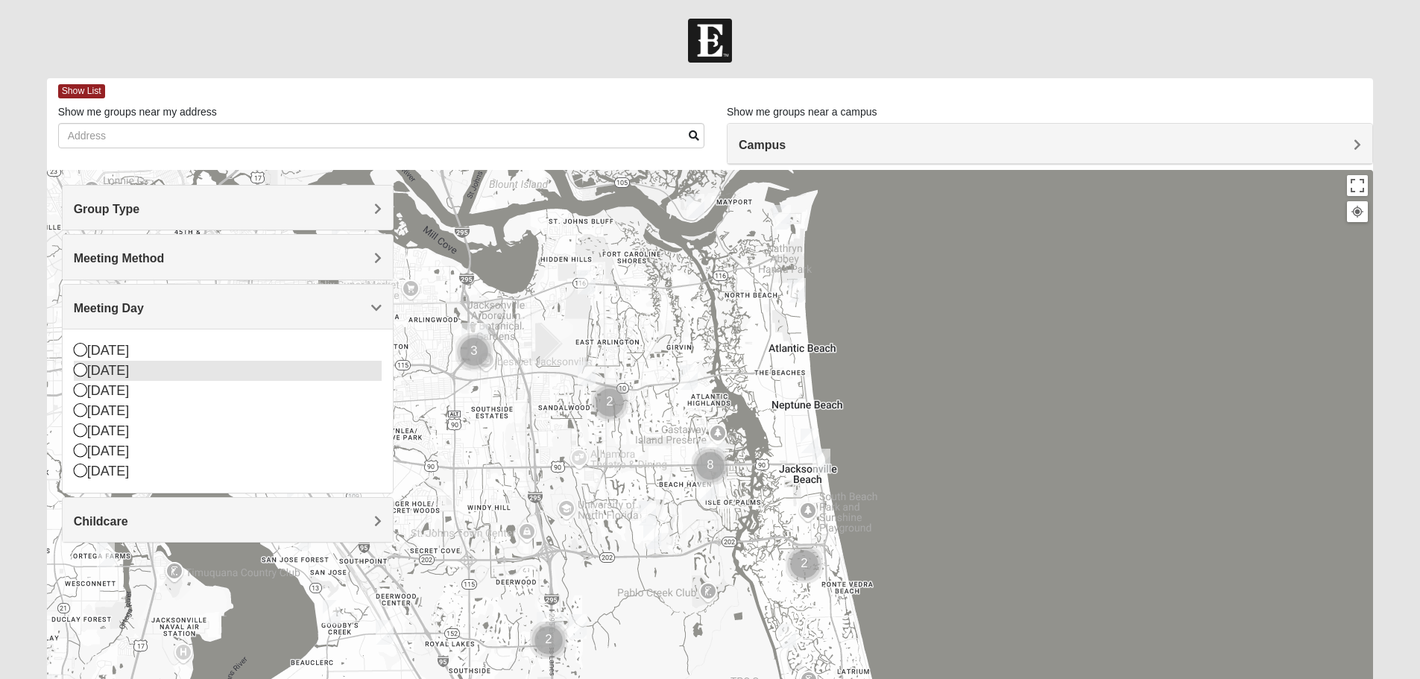
click at [106, 372] on div "[DATE]" at bounding box center [228, 371] width 308 height 20
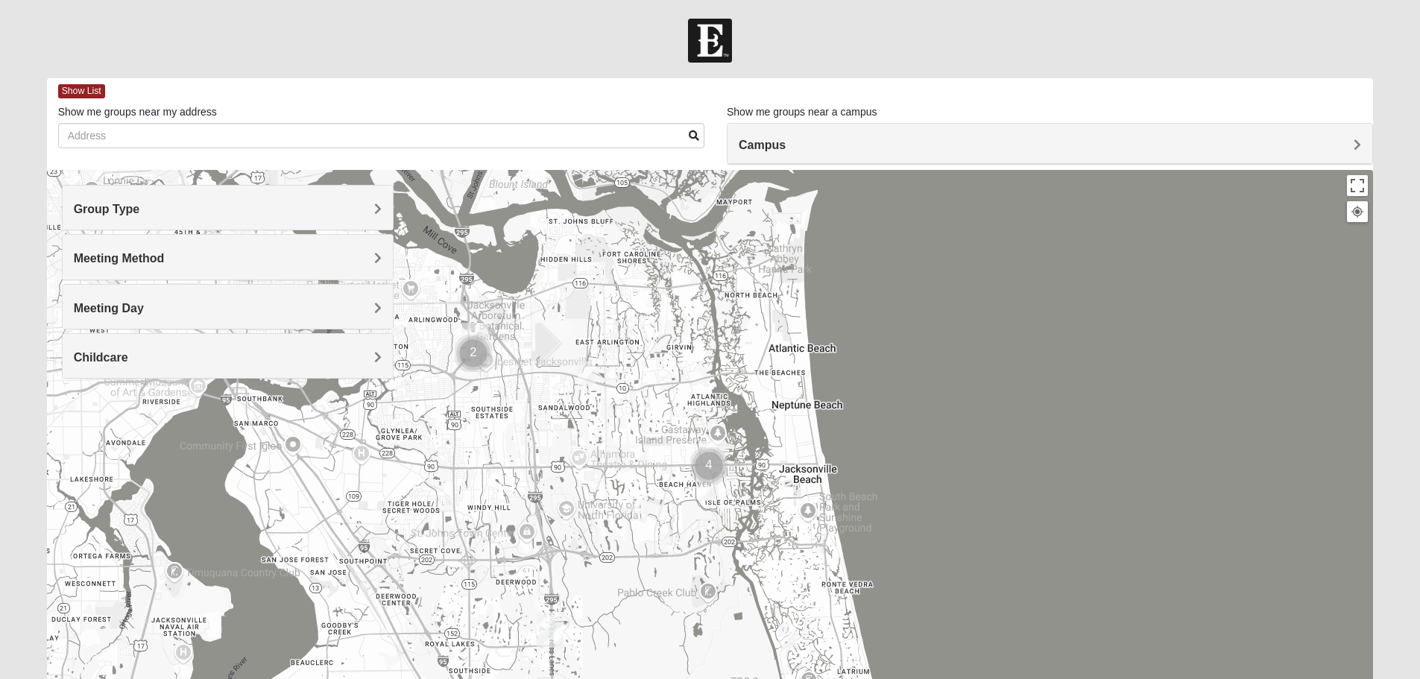
click at [147, 309] on h4 "Meeting Day" at bounding box center [228, 308] width 308 height 14
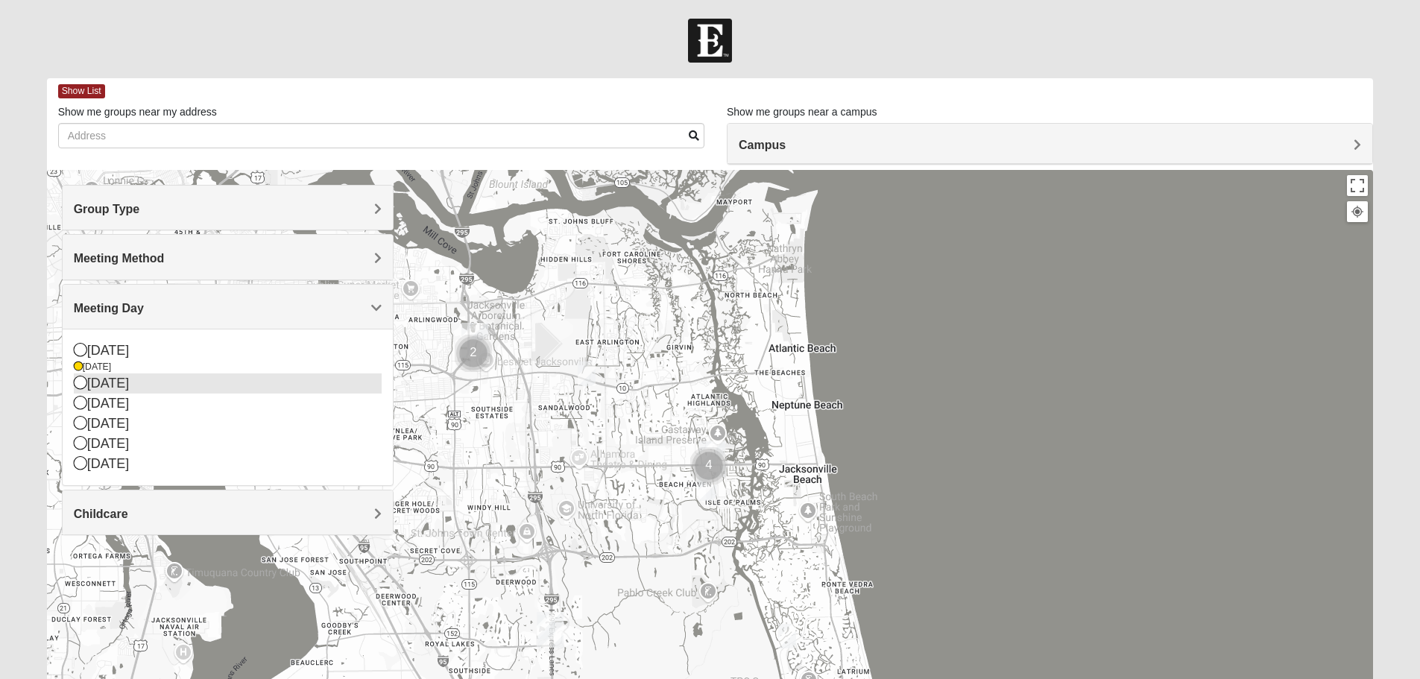
click at [103, 385] on div "[DATE]" at bounding box center [228, 383] width 308 height 20
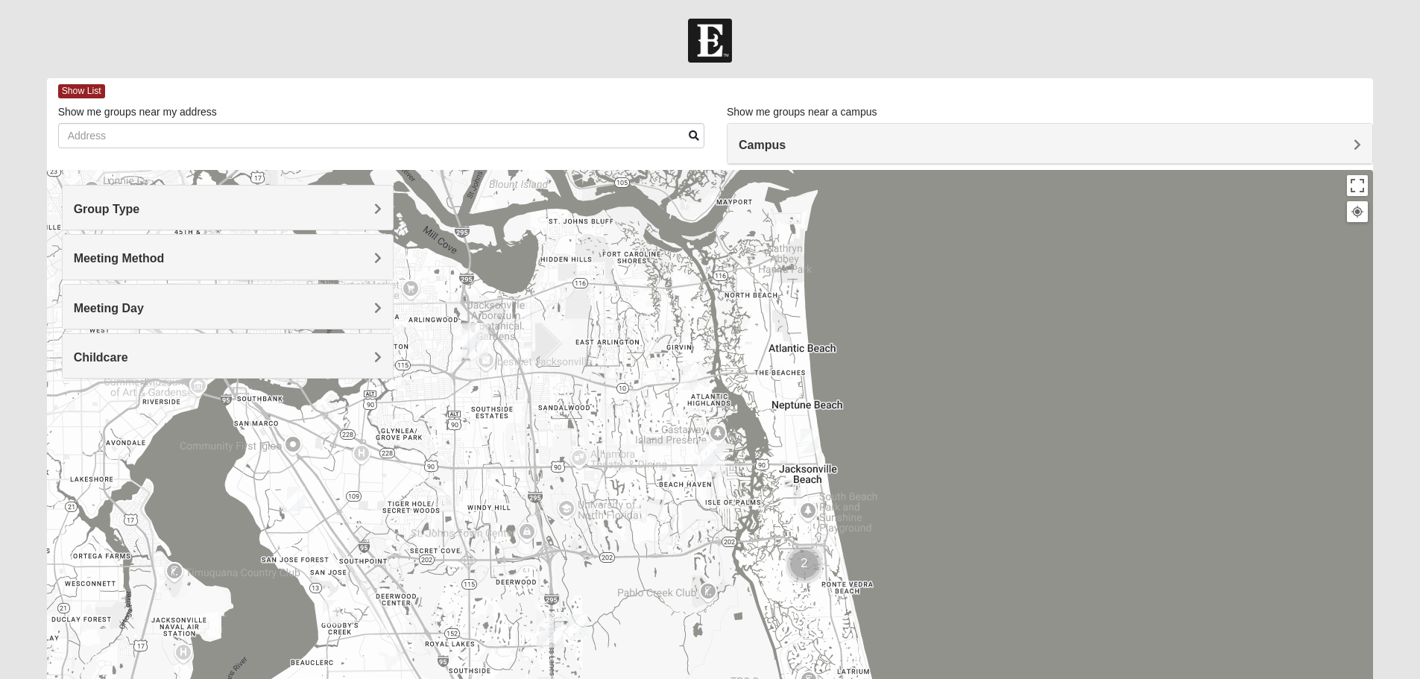
click at [134, 306] on span "Meeting Day" at bounding box center [109, 308] width 70 height 13
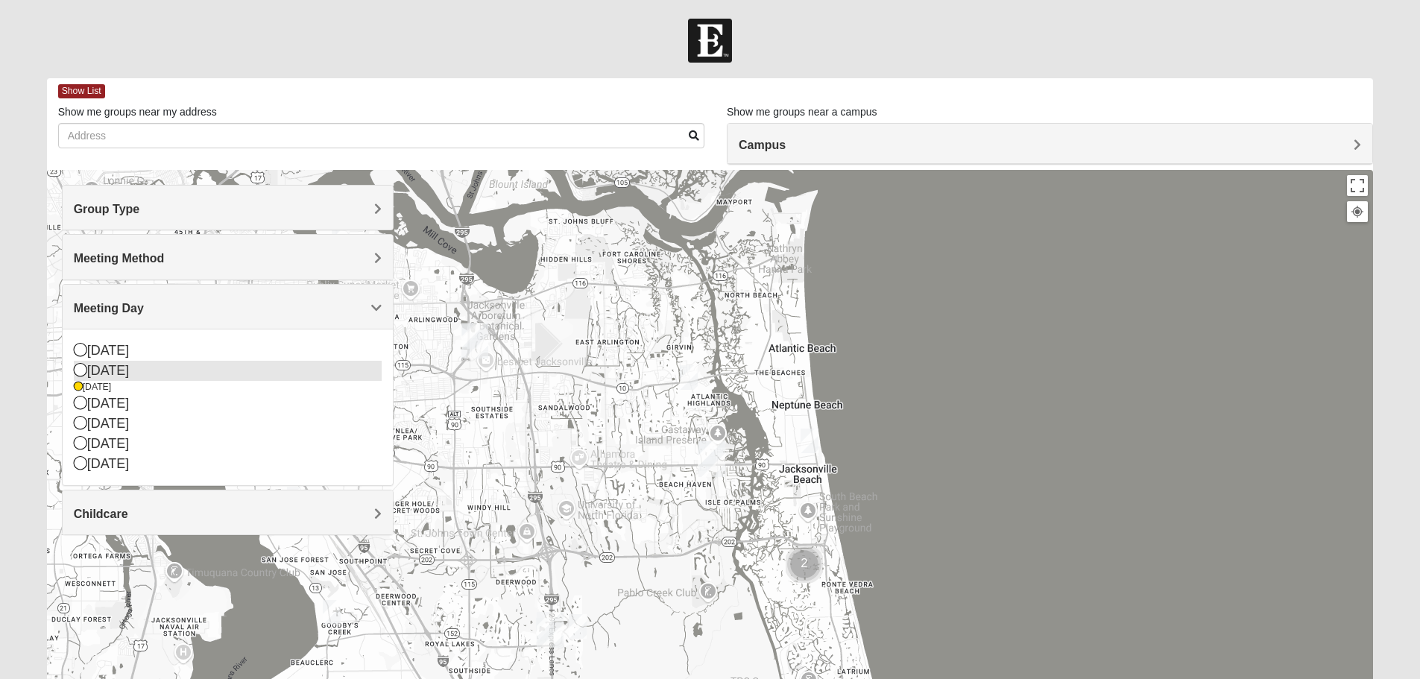
click at [101, 379] on div "[DATE]" at bounding box center [228, 371] width 308 height 20
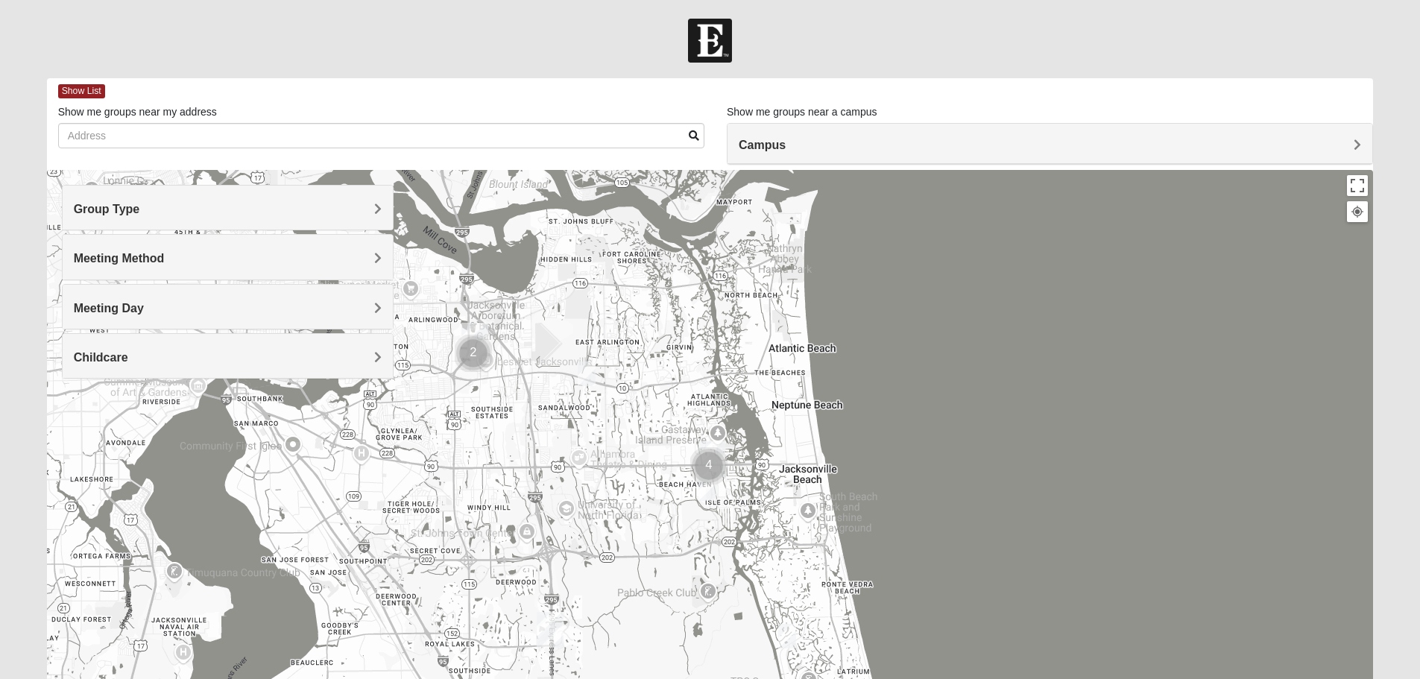
click at [122, 361] on span "Childcare" at bounding box center [101, 357] width 54 height 13
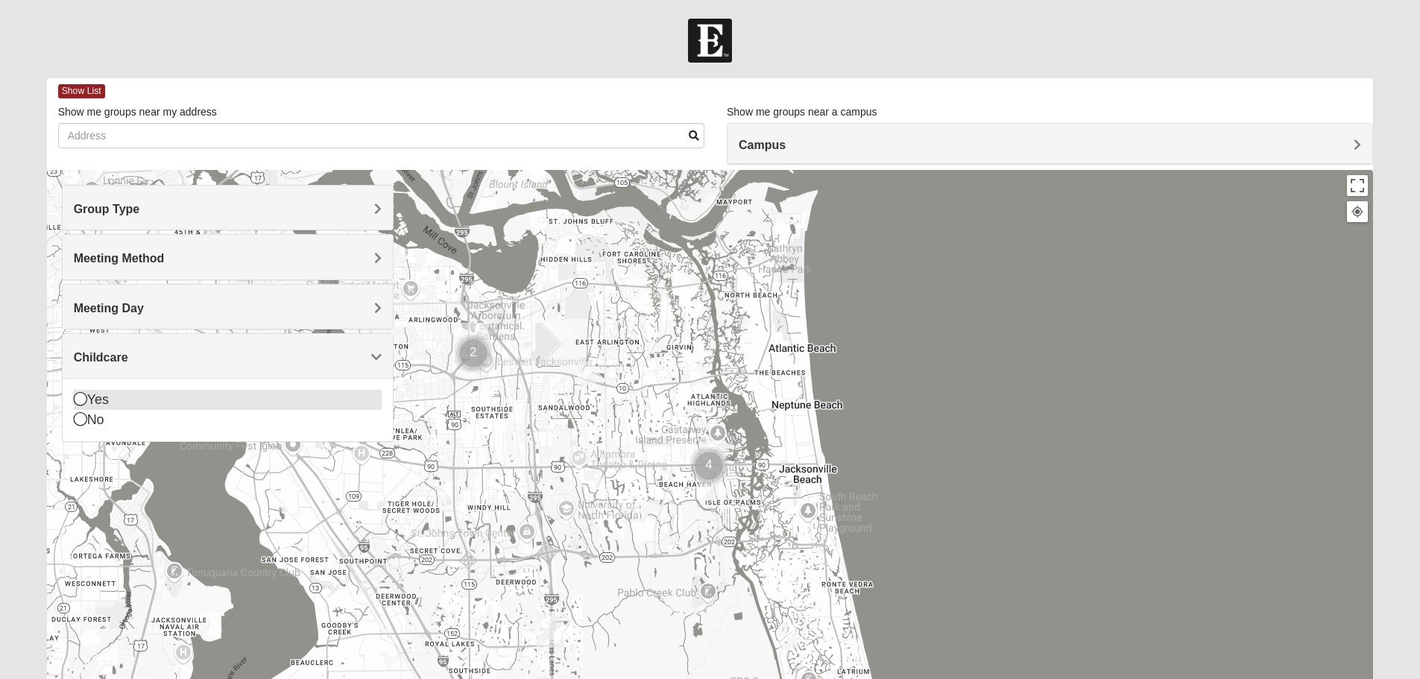
click at [101, 396] on div "Yes" at bounding box center [228, 400] width 308 height 20
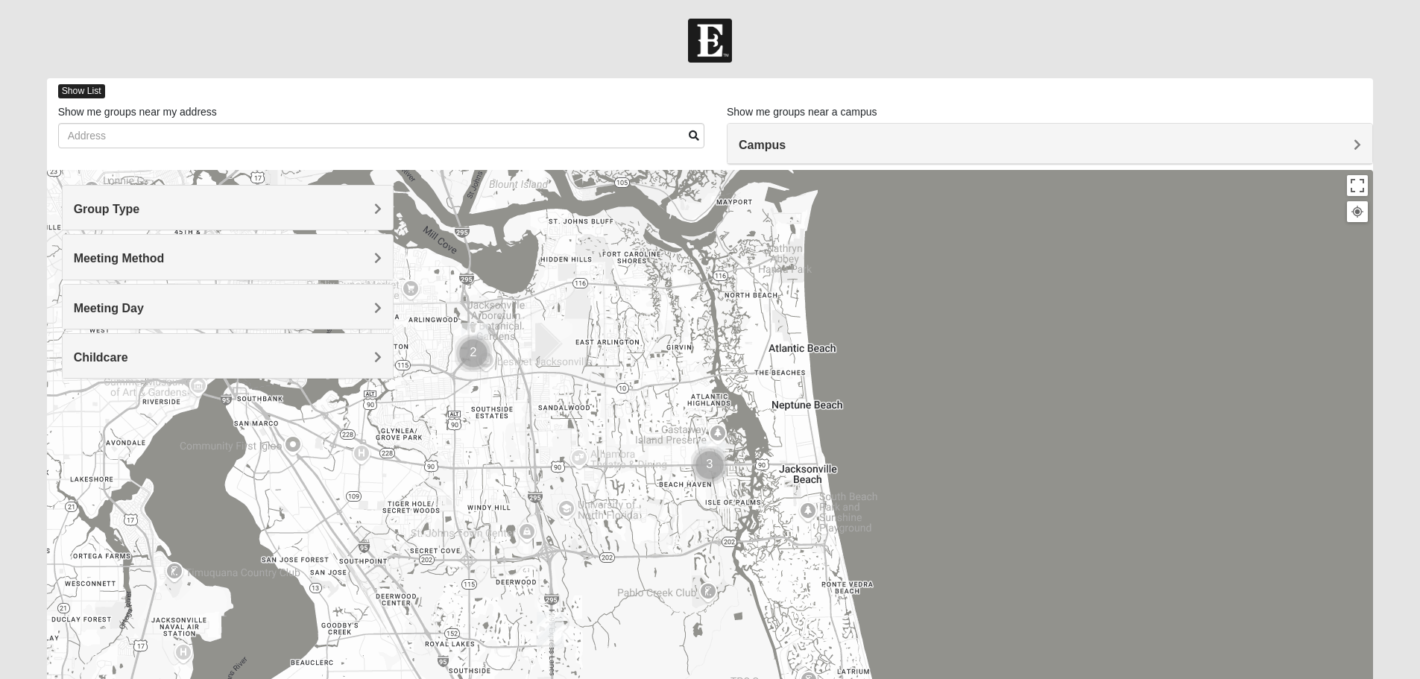
click at [90, 89] on span "Show List" at bounding box center [81, 91] width 47 height 14
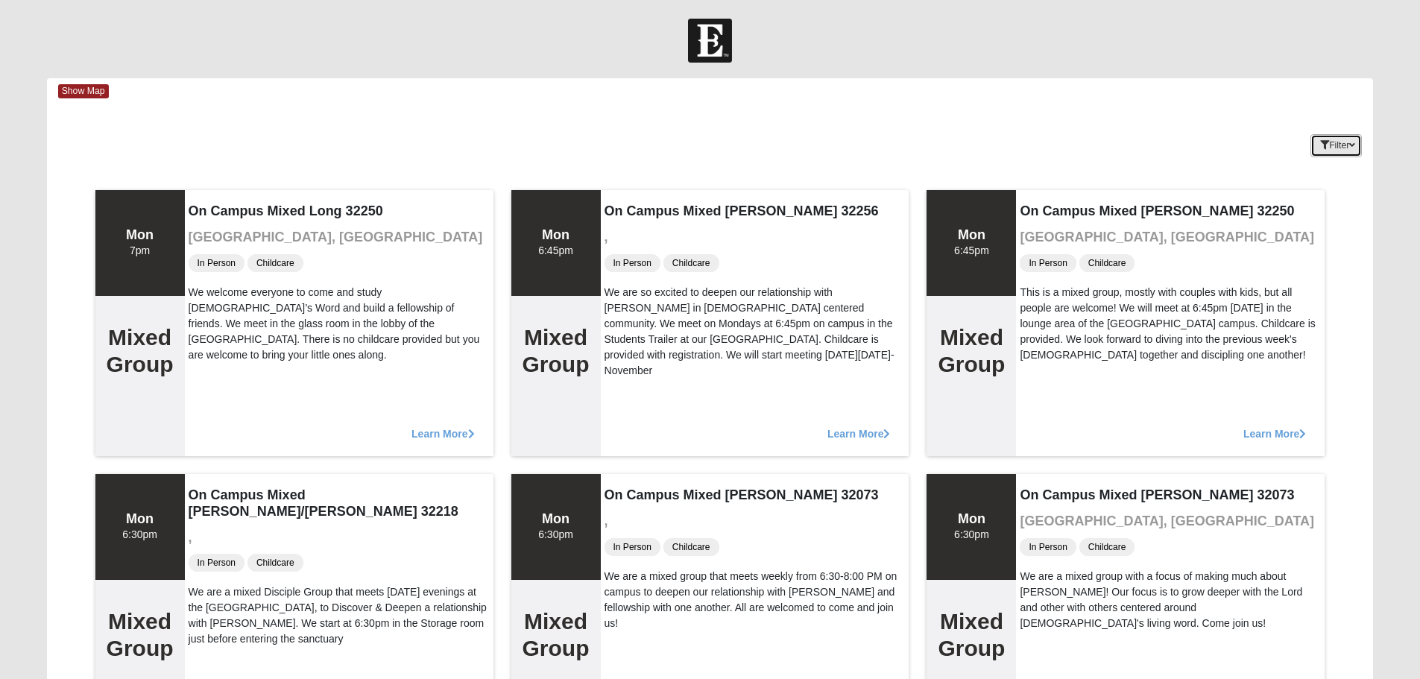
click at [1335, 148] on button "Filter" at bounding box center [1335, 145] width 51 height 23
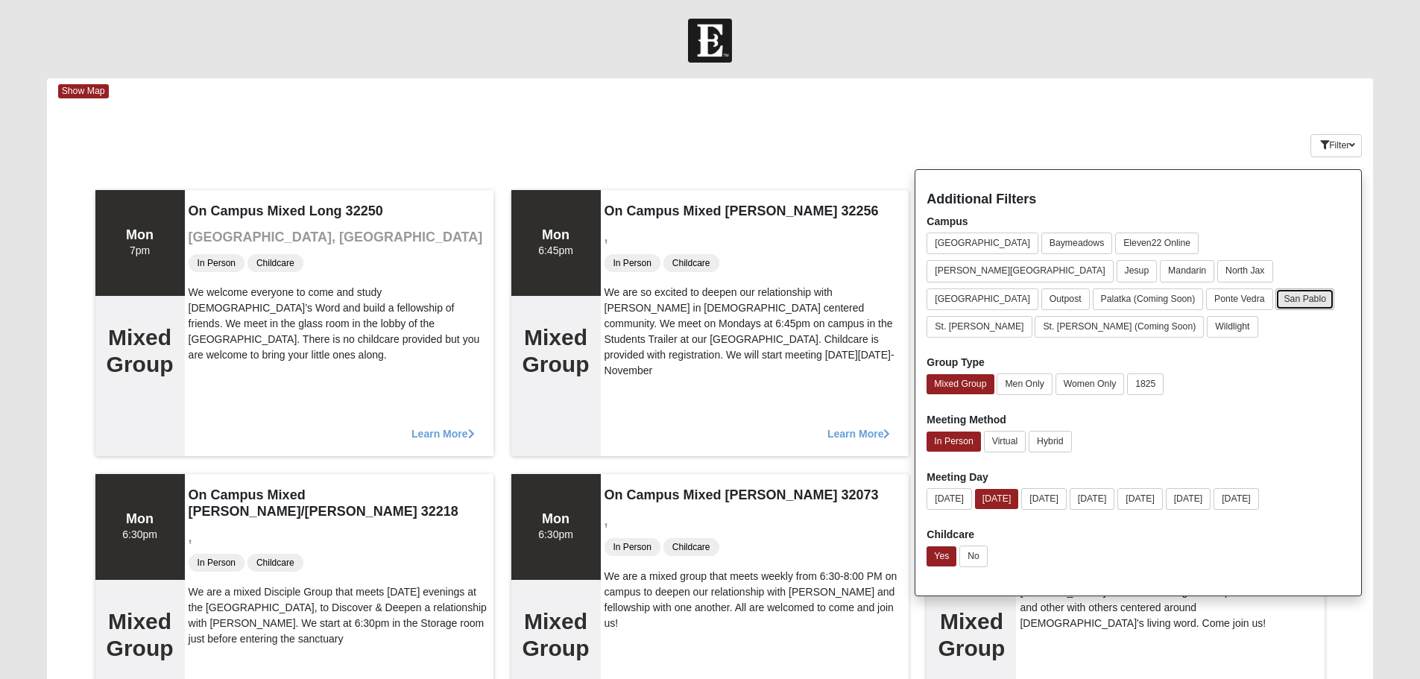
click at [1312, 288] on button "San Pablo" at bounding box center [1304, 299] width 59 height 22
click at [1188, 118] on div "Filter Additional Filters Campus Arlington Baymeadows Eleven22 Online Fleming I…" at bounding box center [1262, 143] width 221 height 54
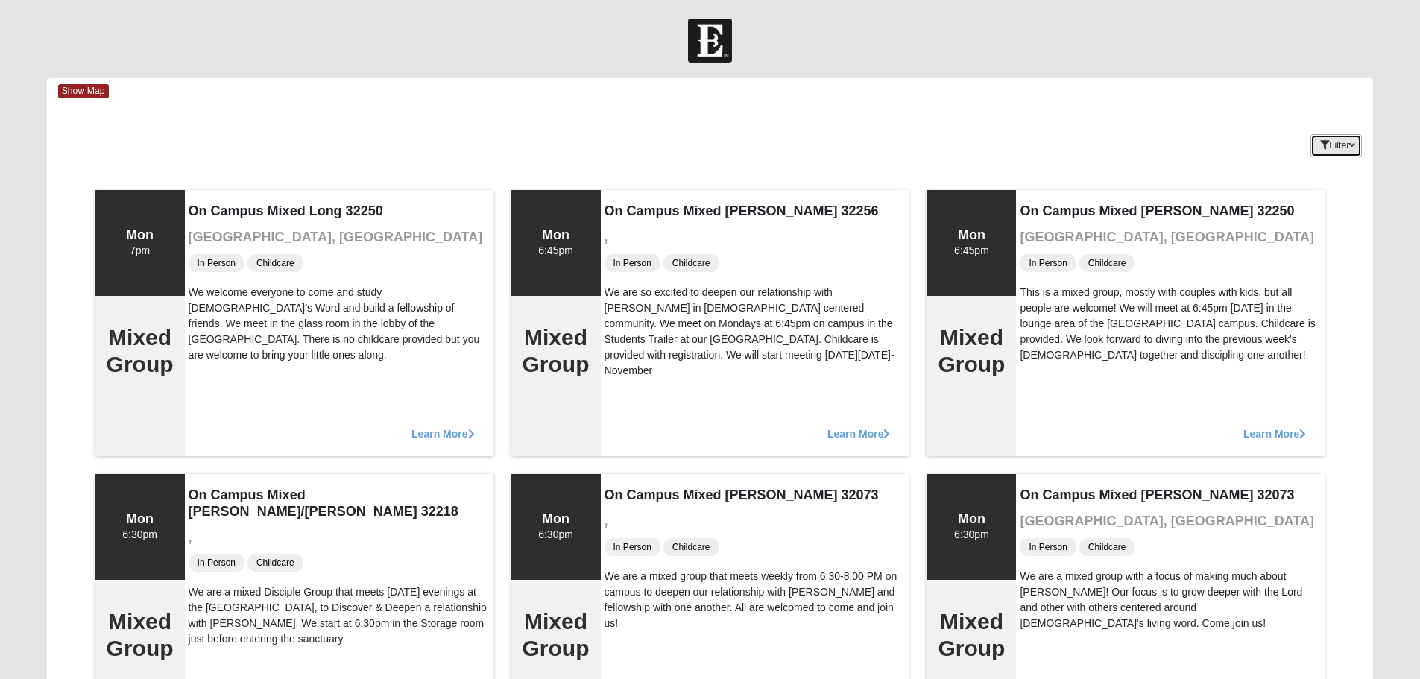
click at [1338, 137] on button "Filter" at bounding box center [1335, 145] width 51 height 23
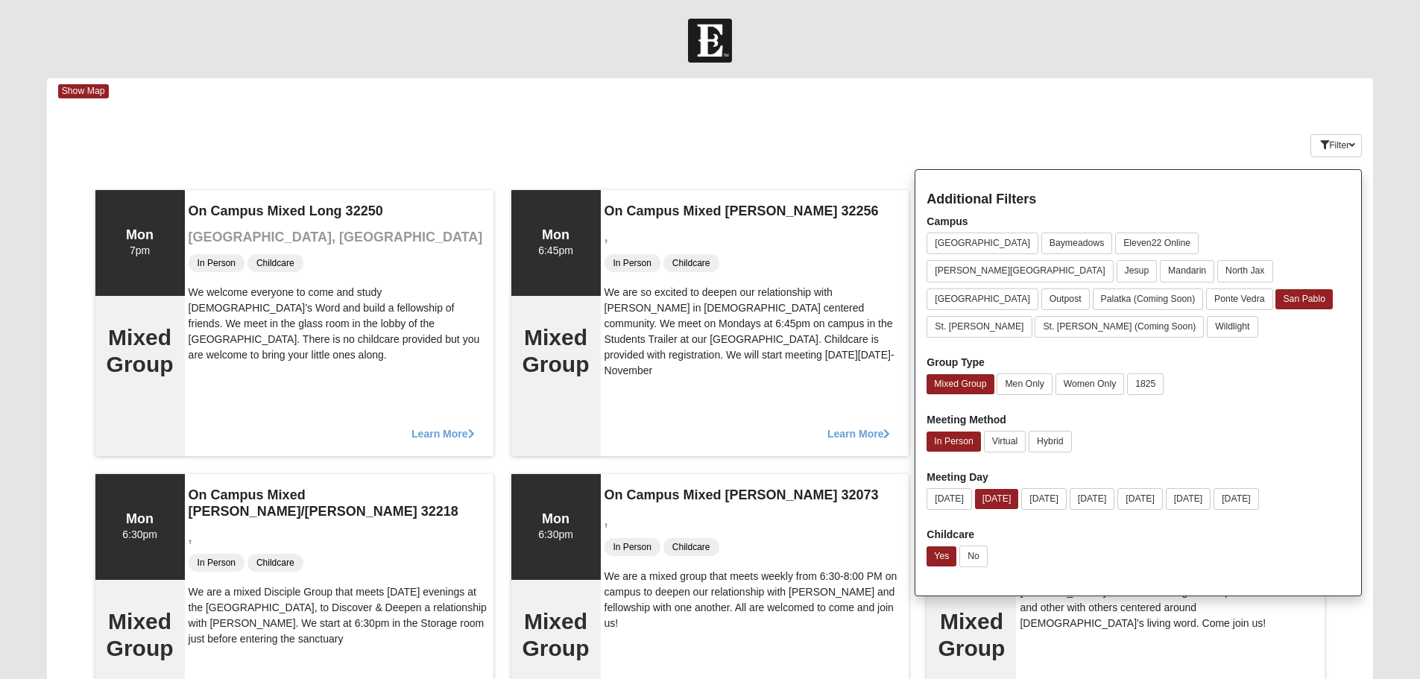
click at [1161, 121] on div "Filter Additional Filters Campus Arlington Baymeadows Eleven22 Online Fleming I…" at bounding box center [1262, 143] width 221 height 54
